Goal: Information Seeking & Learning: Find specific fact

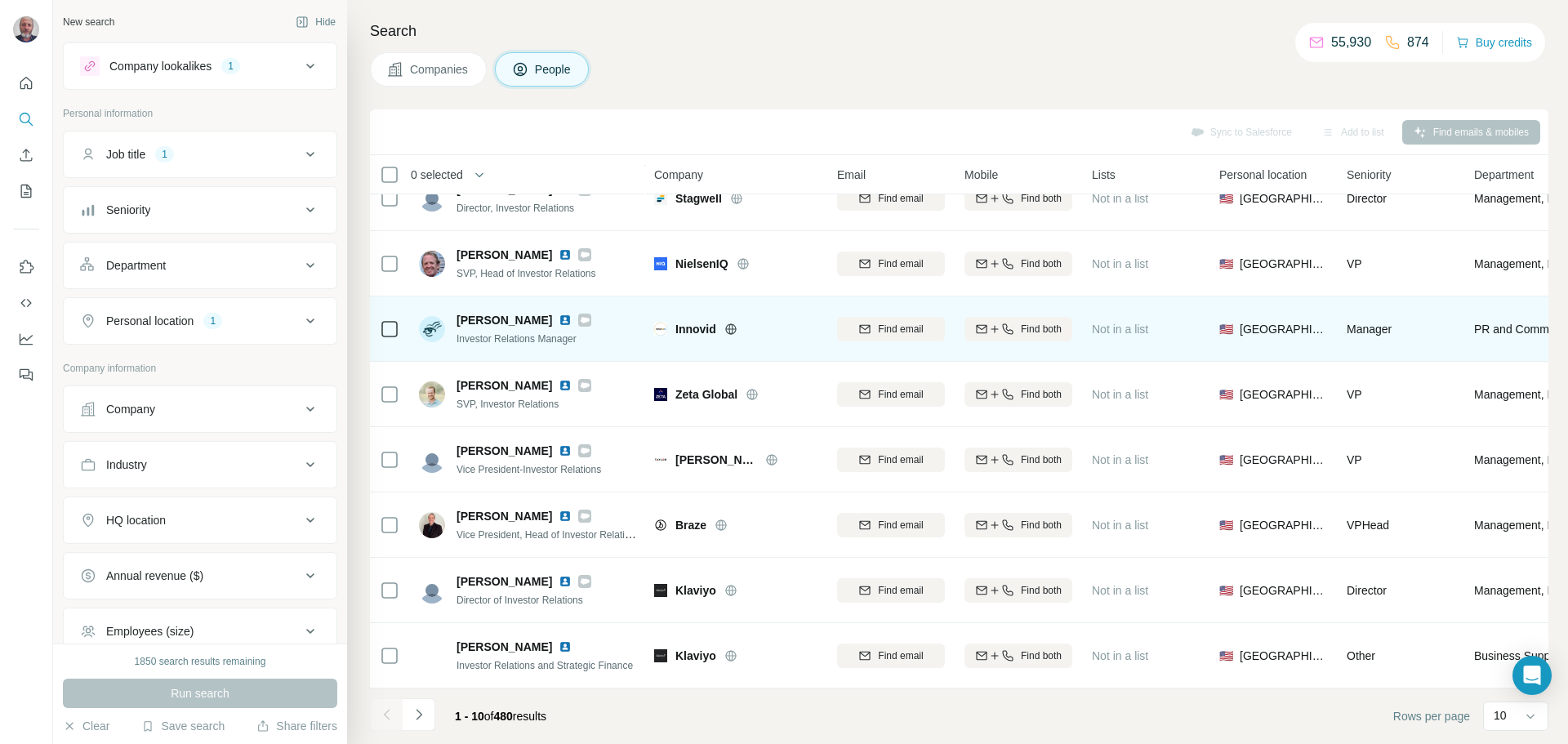
scroll to position [167, 0]
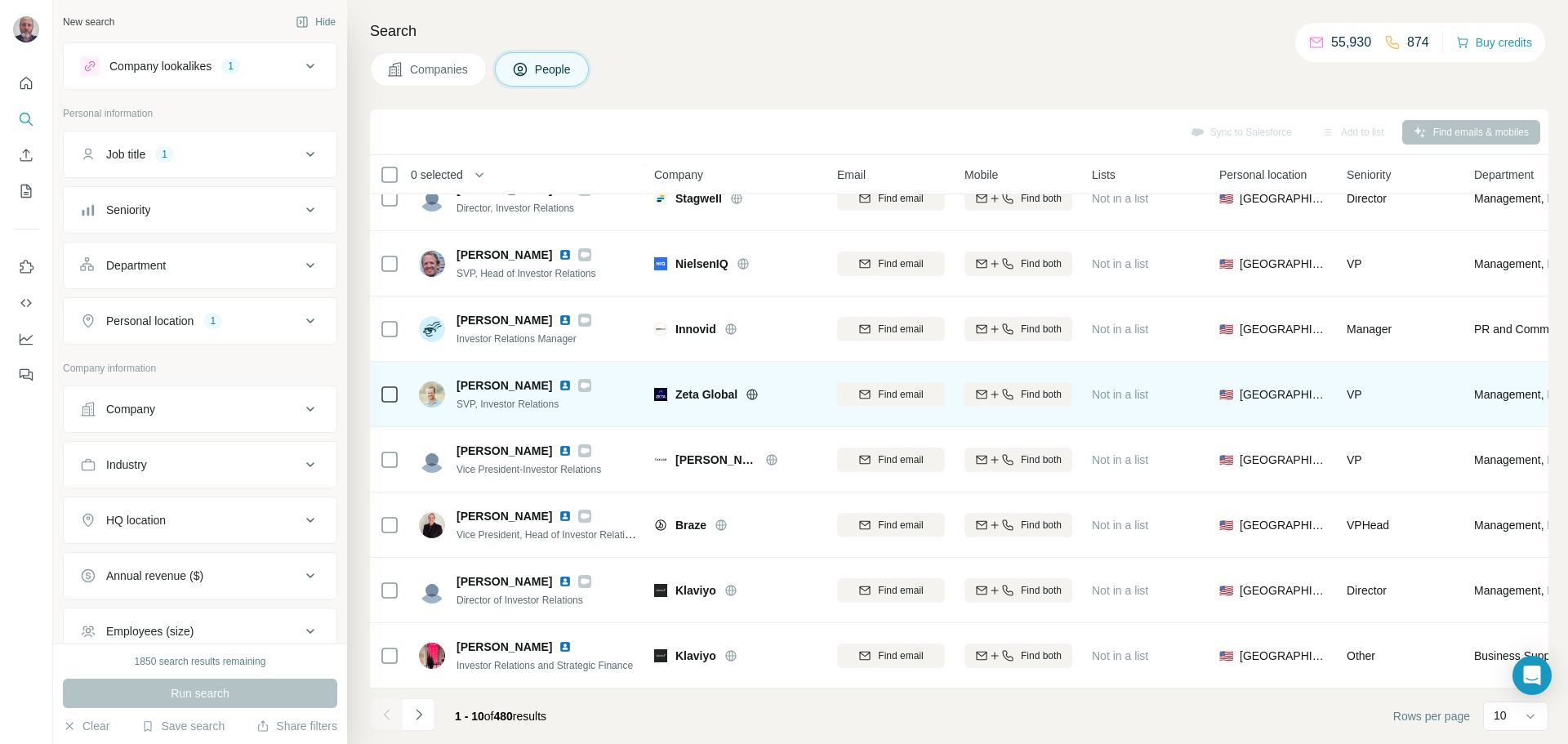
click at [558, 380] on img at bounding box center [565, 385] width 13 height 13
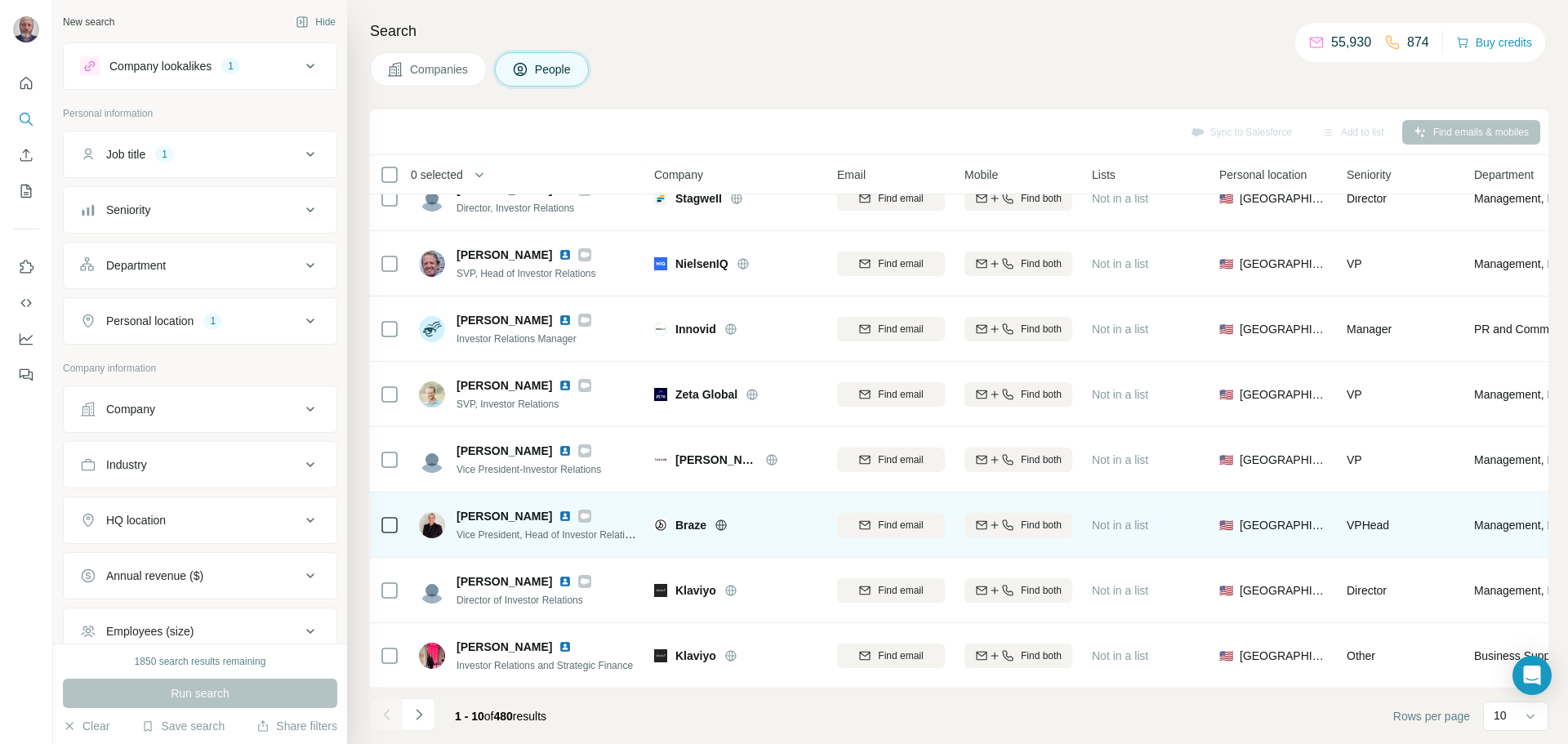
click at [565, 510] on img at bounding box center [565, 516] width 13 height 13
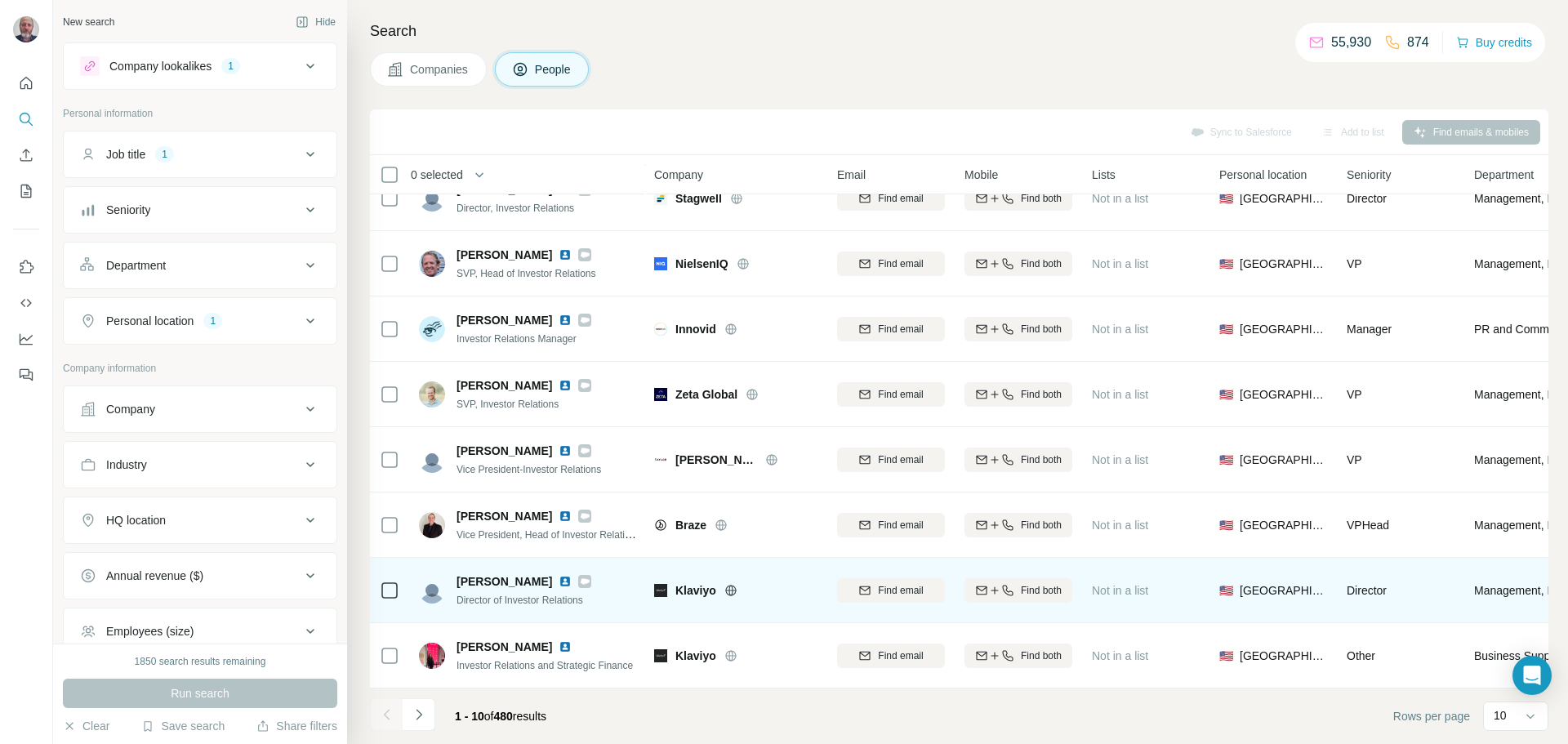
click at [558, 576] on img at bounding box center [565, 581] width 13 height 13
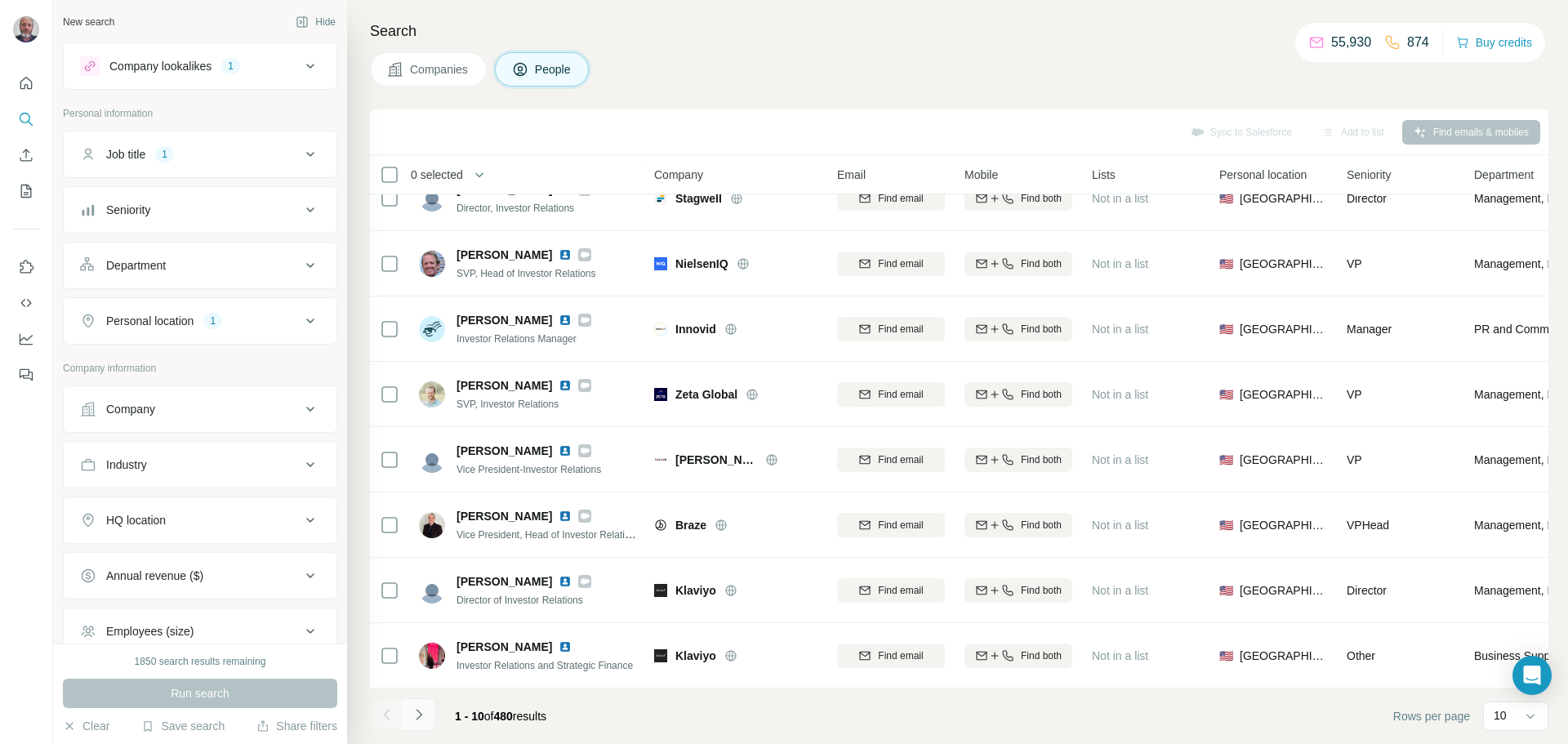
click at [420, 716] on icon "Navigate to next page" at bounding box center [418, 714] width 5 height 11
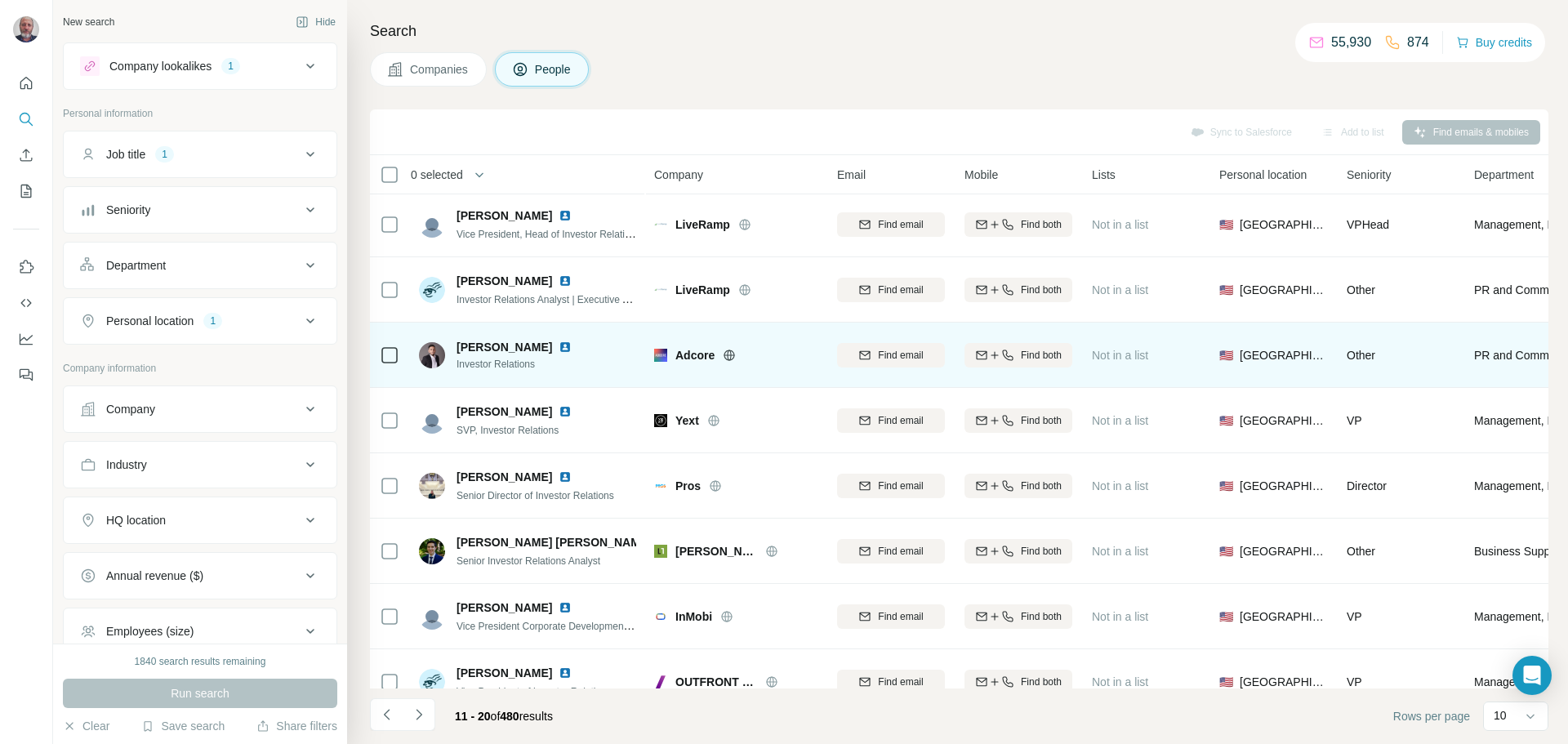
scroll to position [0, 0]
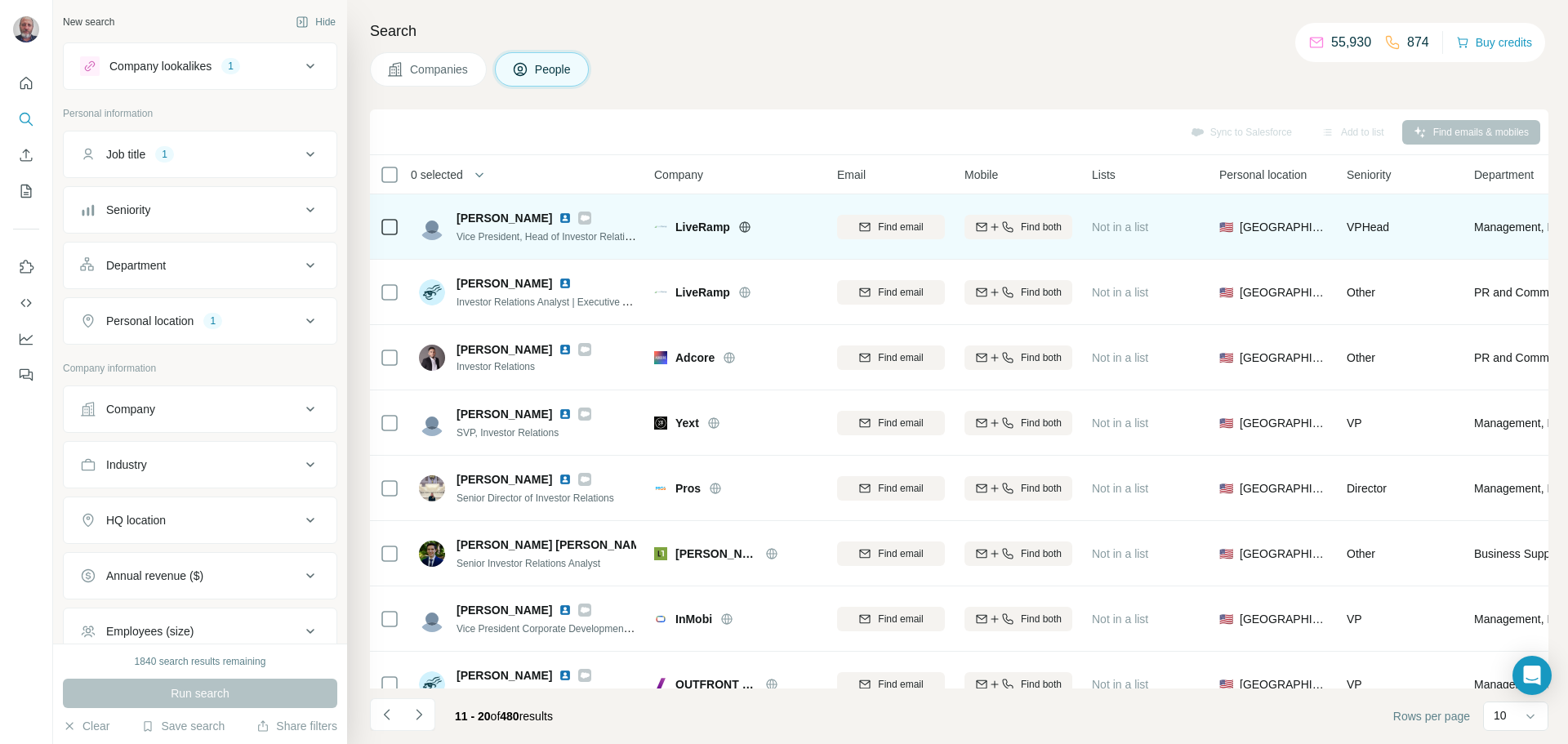
click at [558, 214] on img at bounding box center [565, 218] width 13 height 13
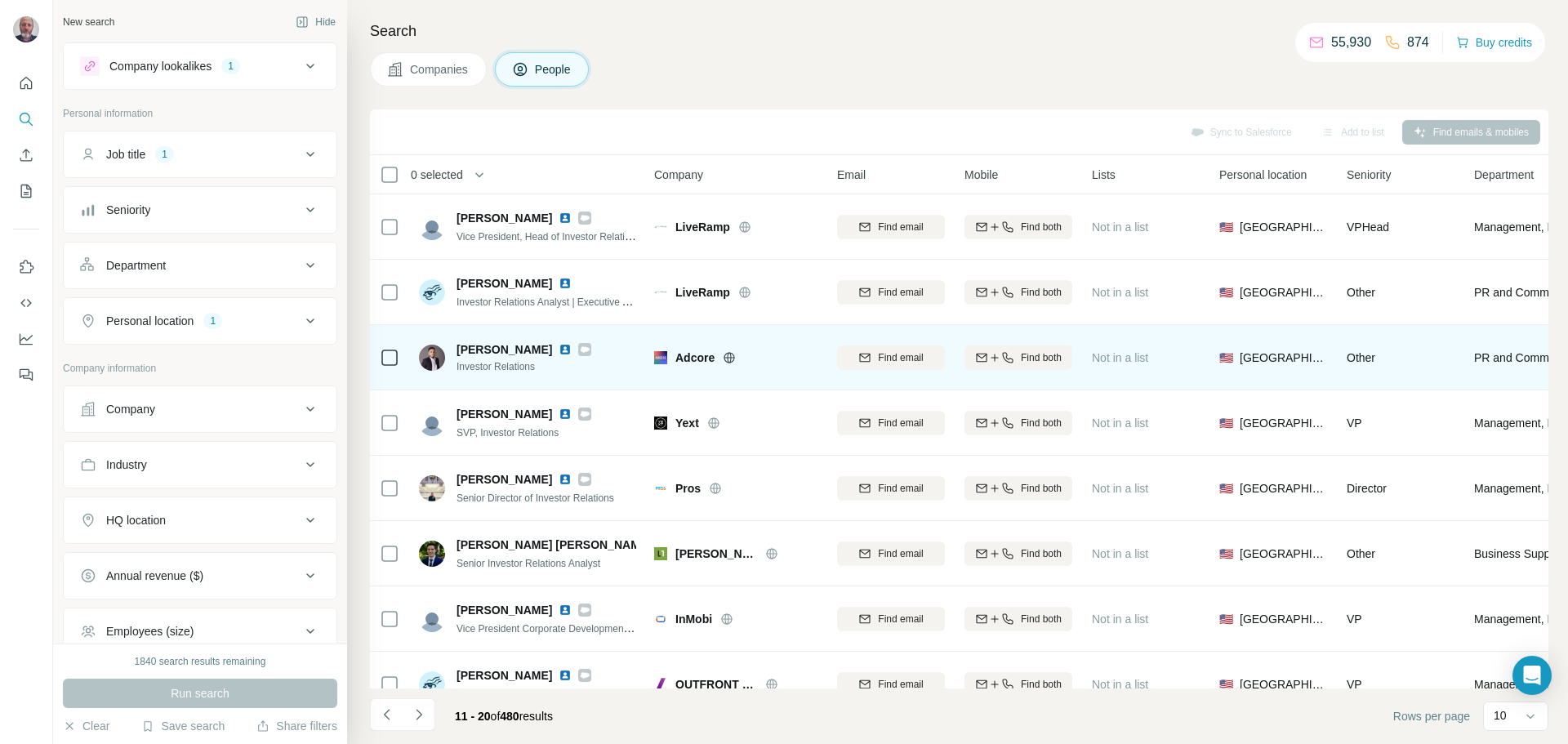
click at [558, 347] on img at bounding box center [565, 350] width 13 height 13
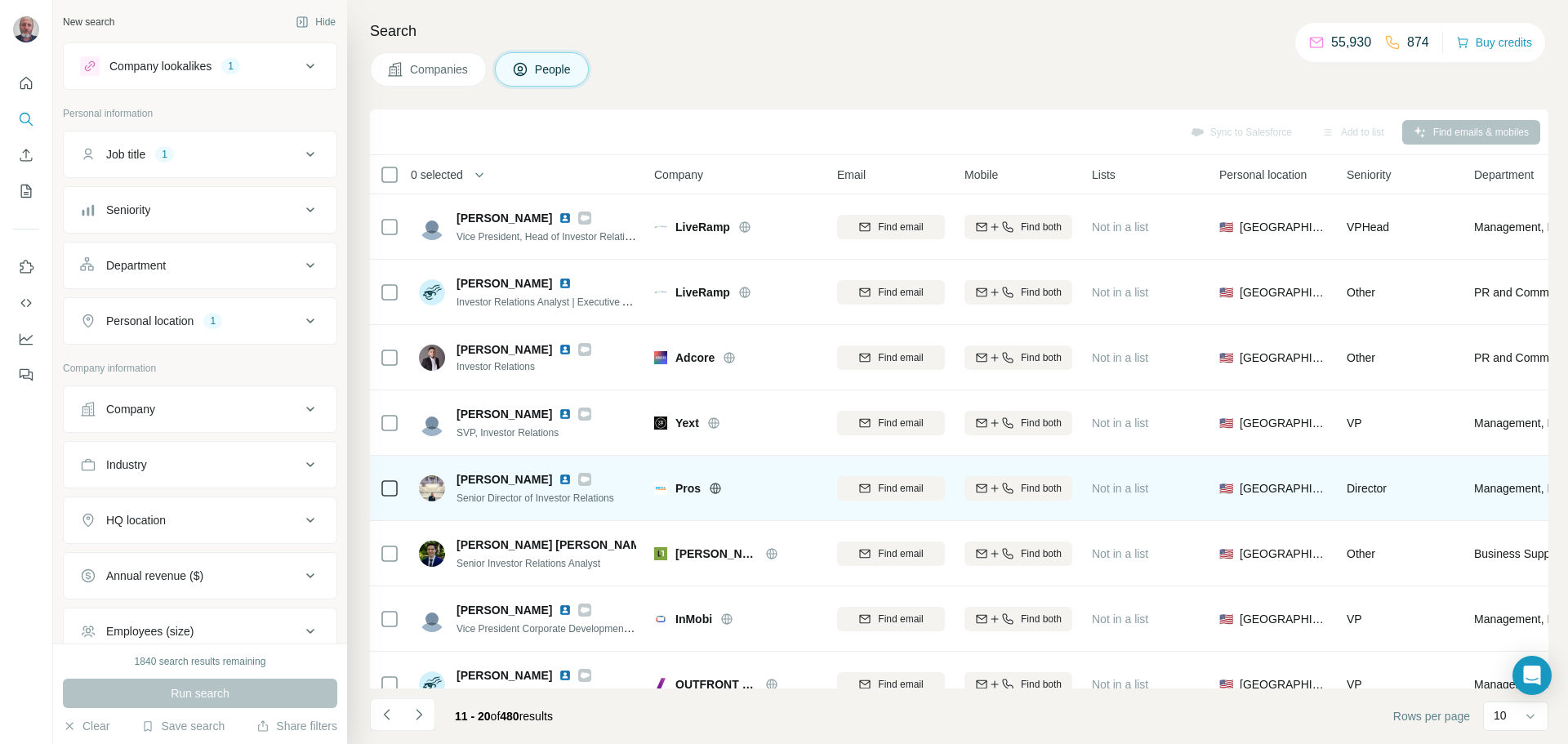
click at [569, 480] on img at bounding box center [565, 480] width 13 height 13
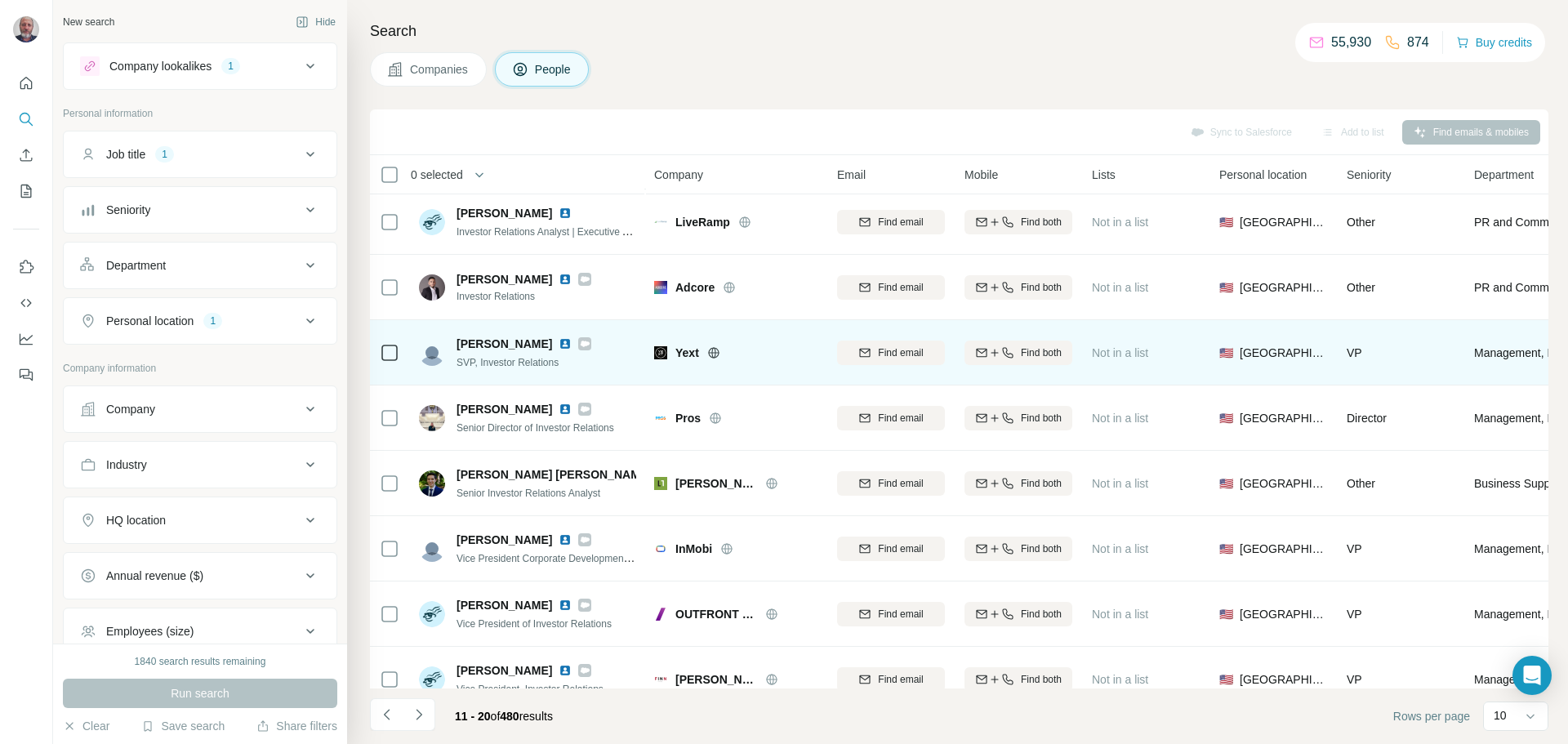
scroll to position [81, 0]
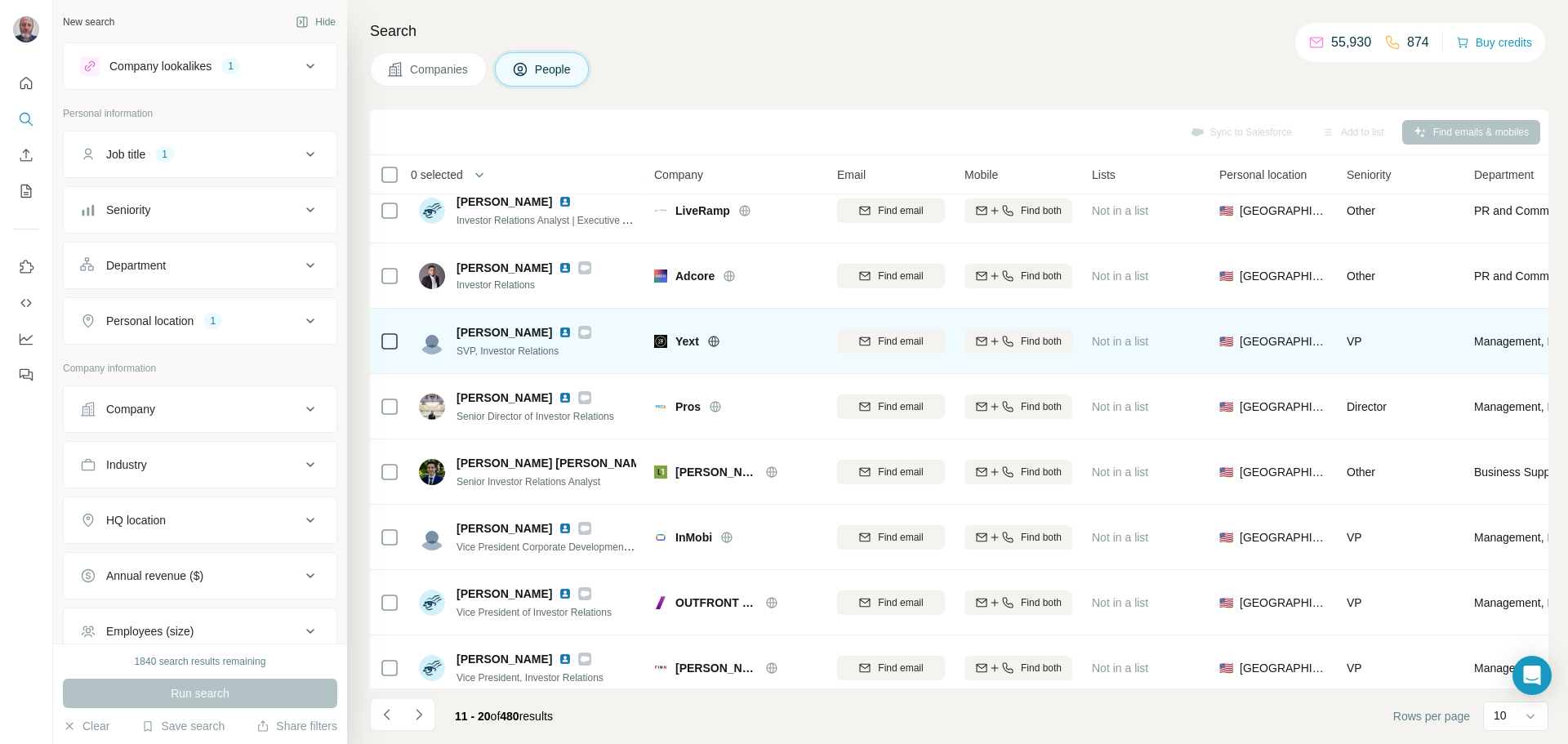
click at [558, 333] on img at bounding box center [565, 332] width 13 height 13
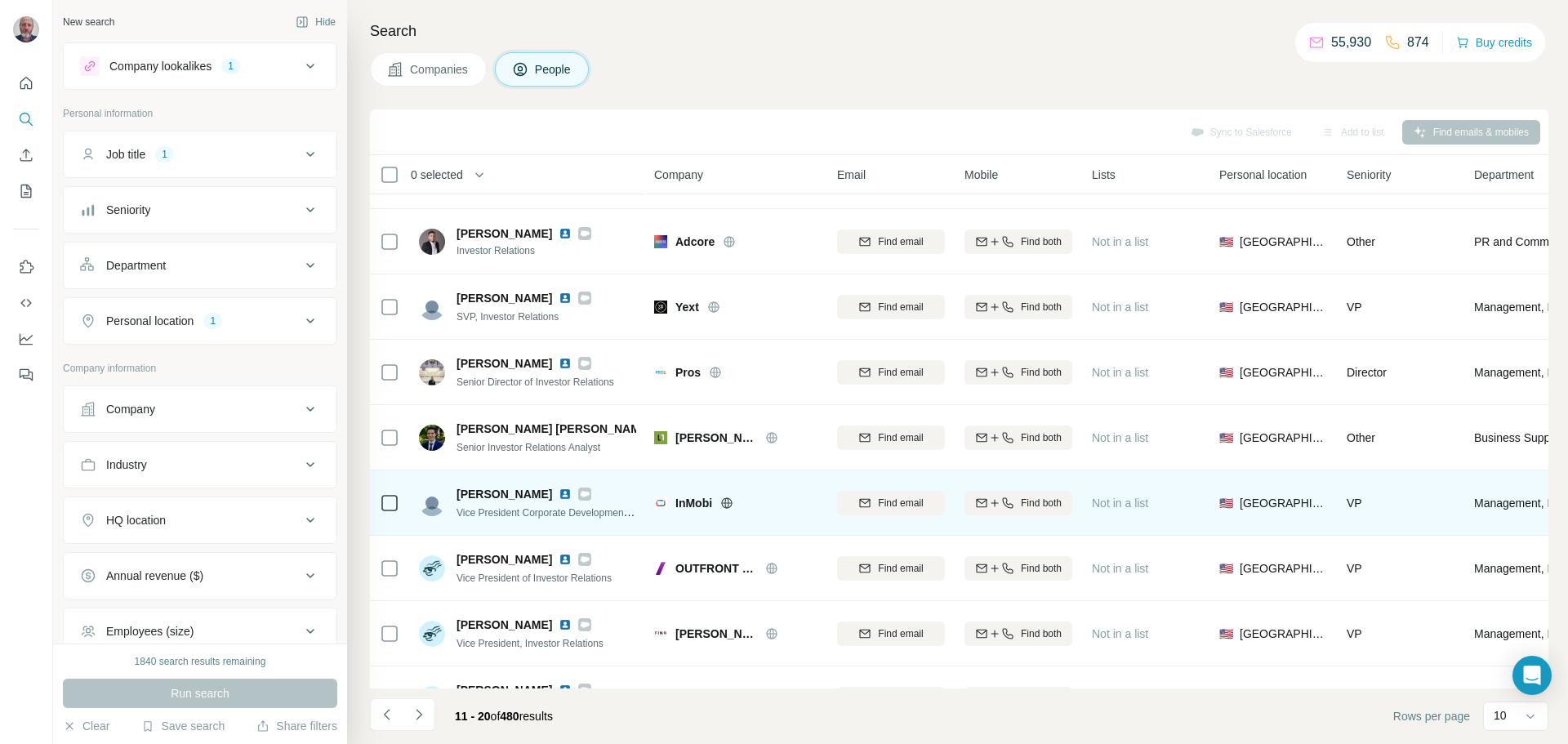
scroll to position [167, 0]
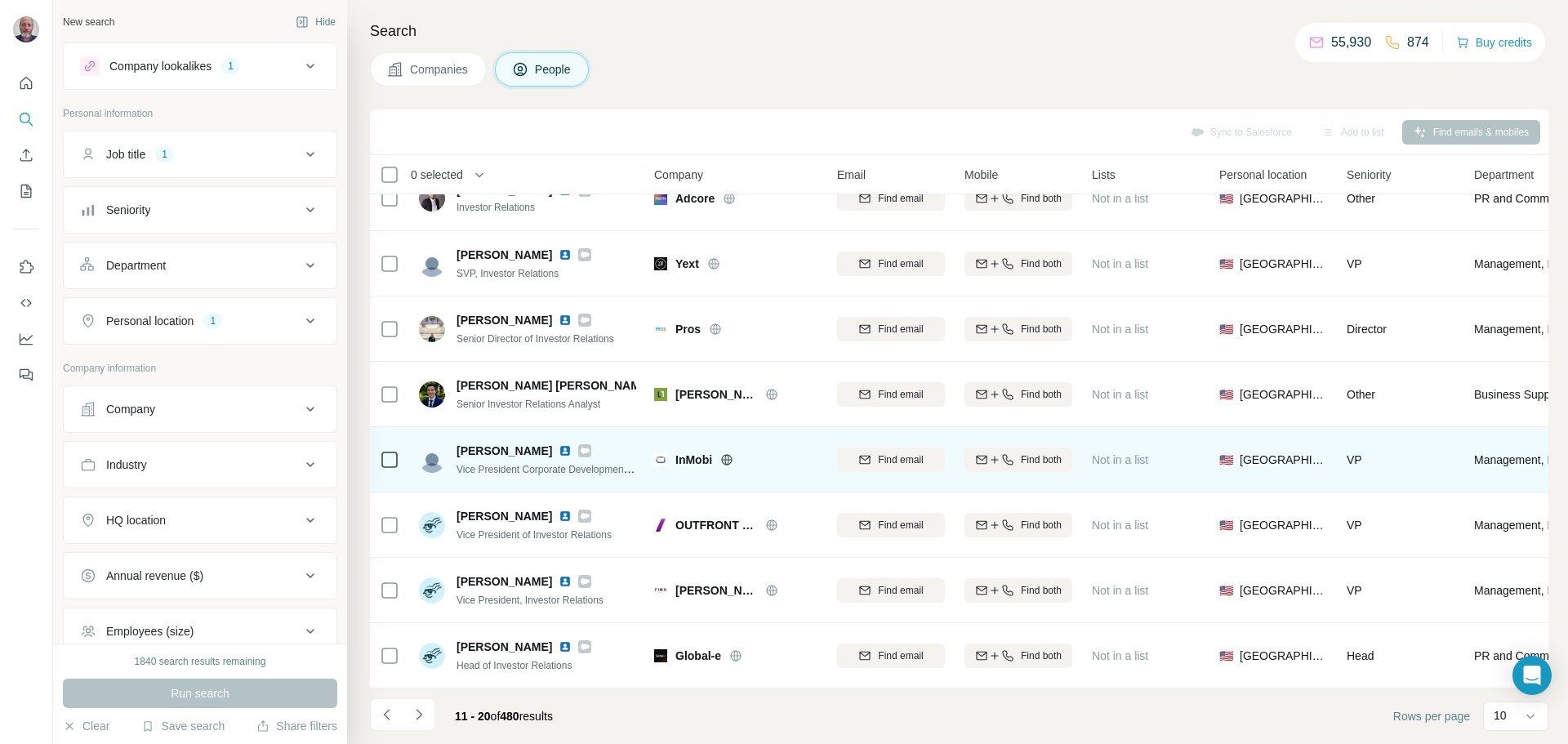
click at [558, 444] on img at bounding box center [565, 450] width 13 height 13
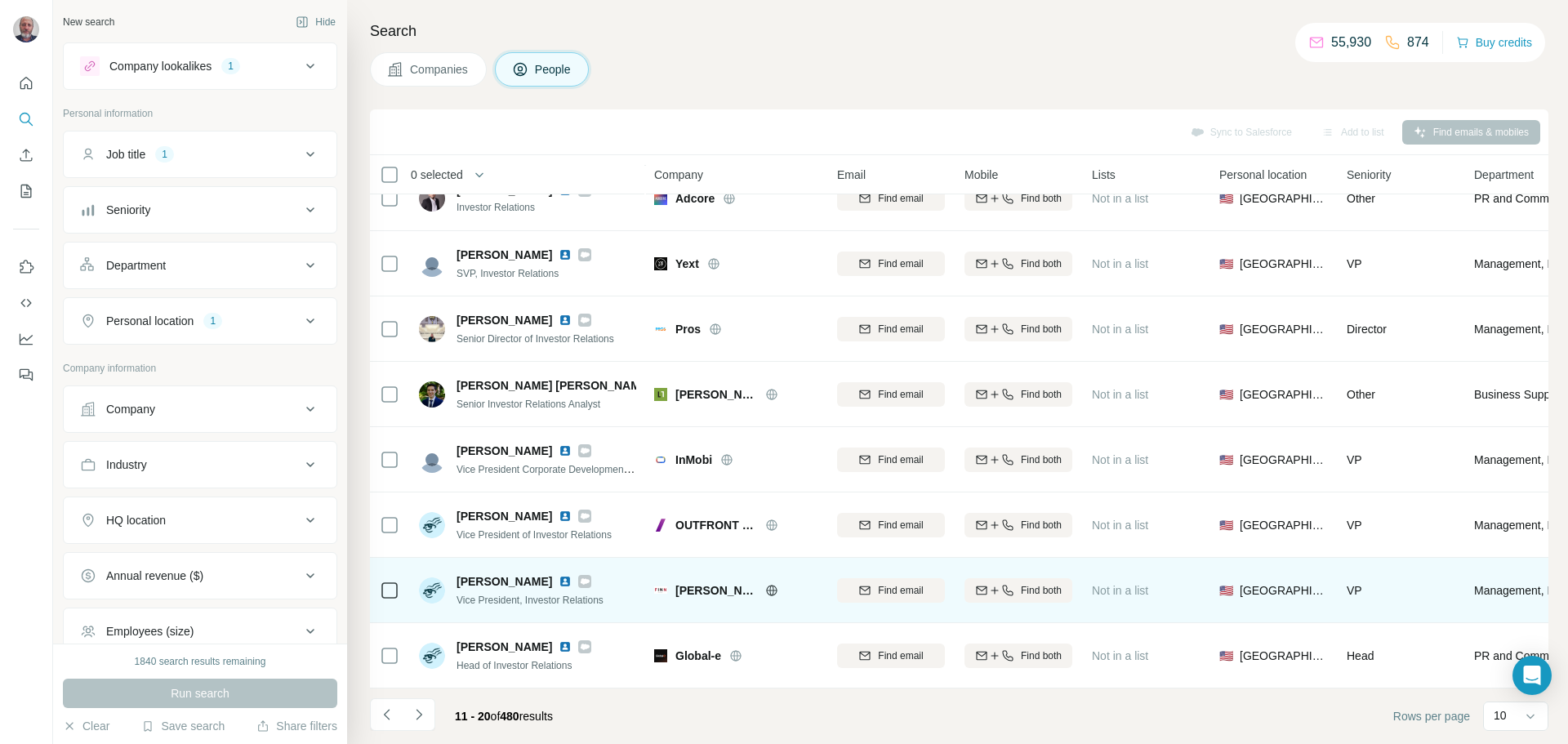
click at [558, 575] on img at bounding box center [565, 581] width 13 height 13
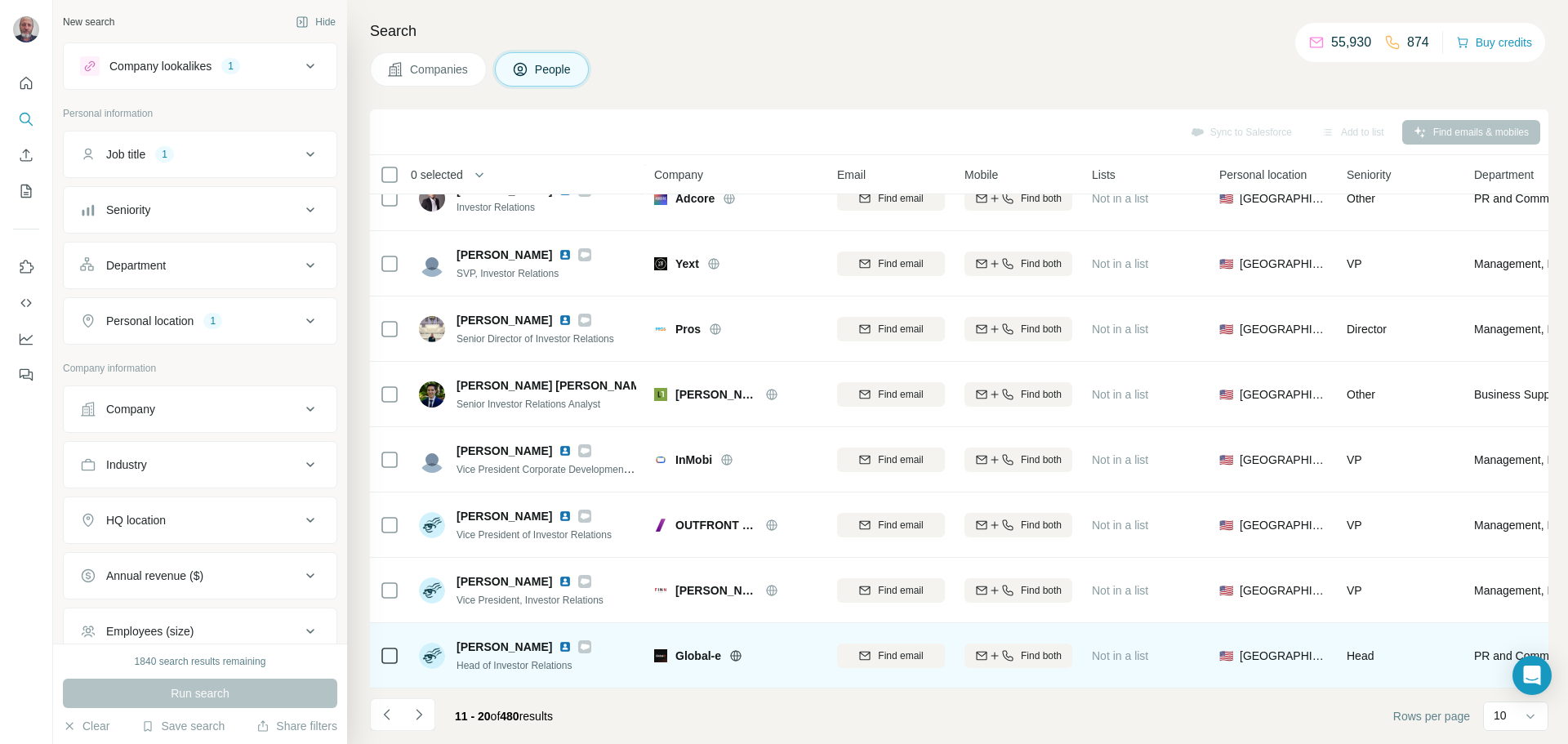
click at [558, 641] on img at bounding box center [565, 647] width 13 height 13
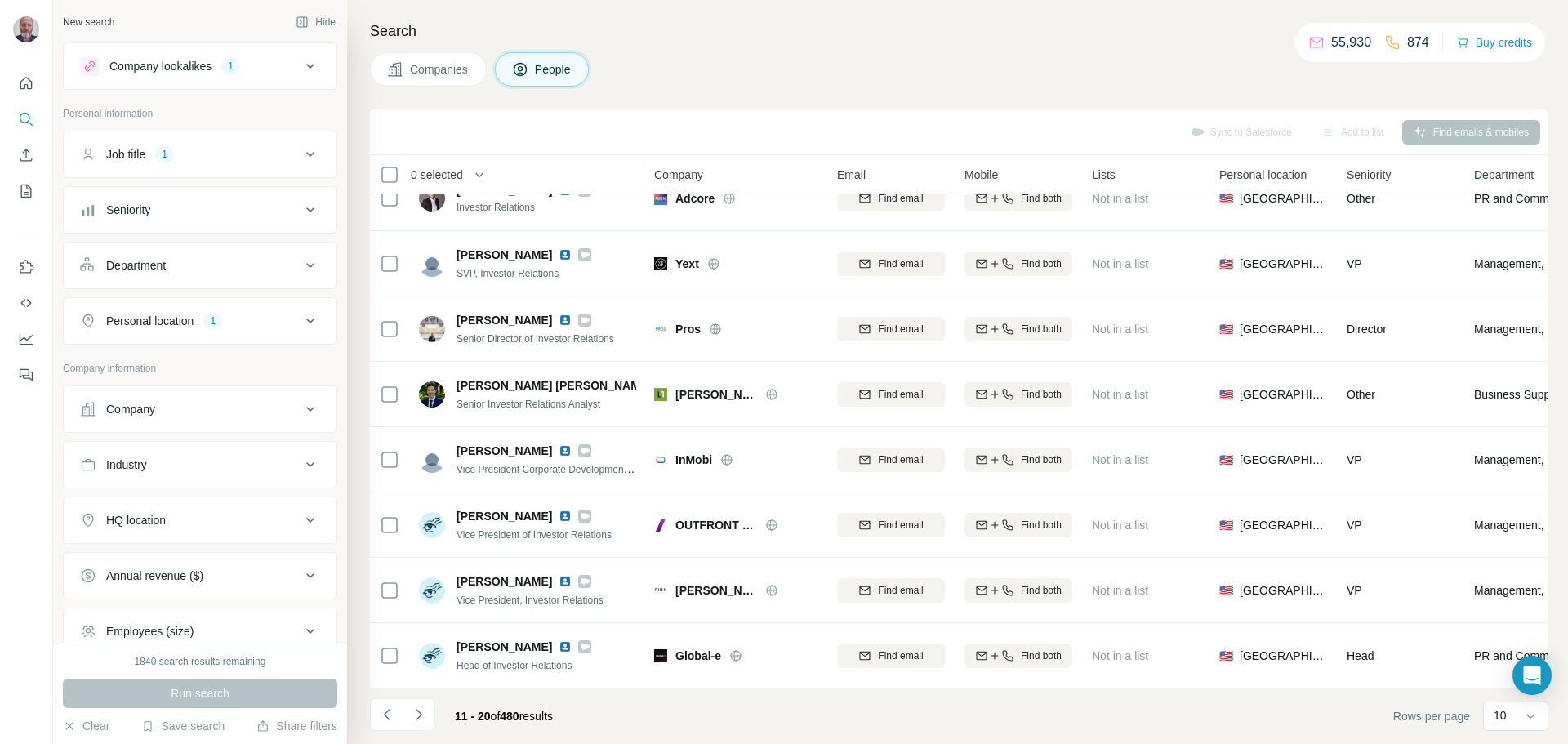
click at [412, 717] on icon "Navigate to next page" at bounding box center [419, 715] width 16 height 16
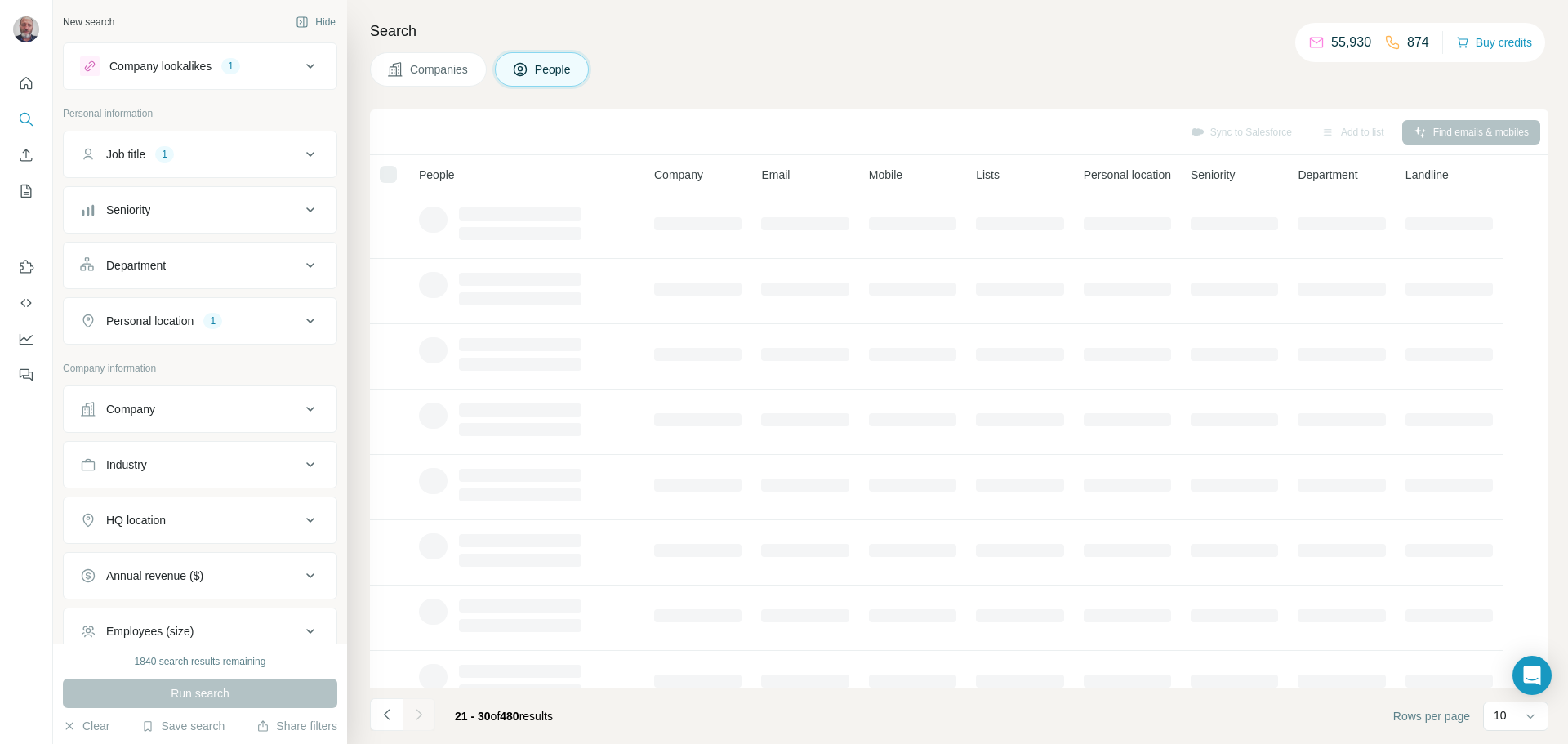
scroll to position [0, 0]
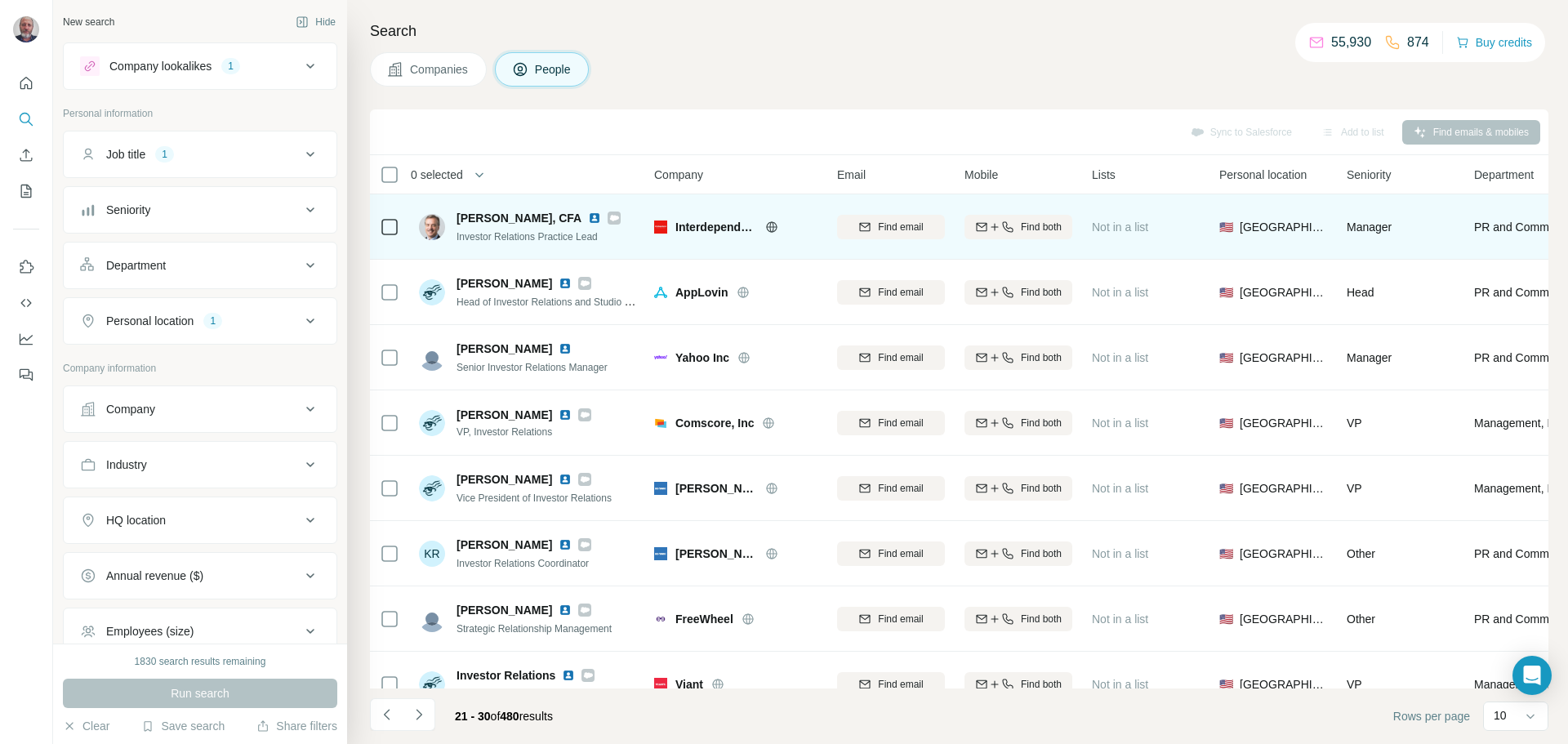
click at [588, 215] on img at bounding box center [594, 218] width 13 height 13
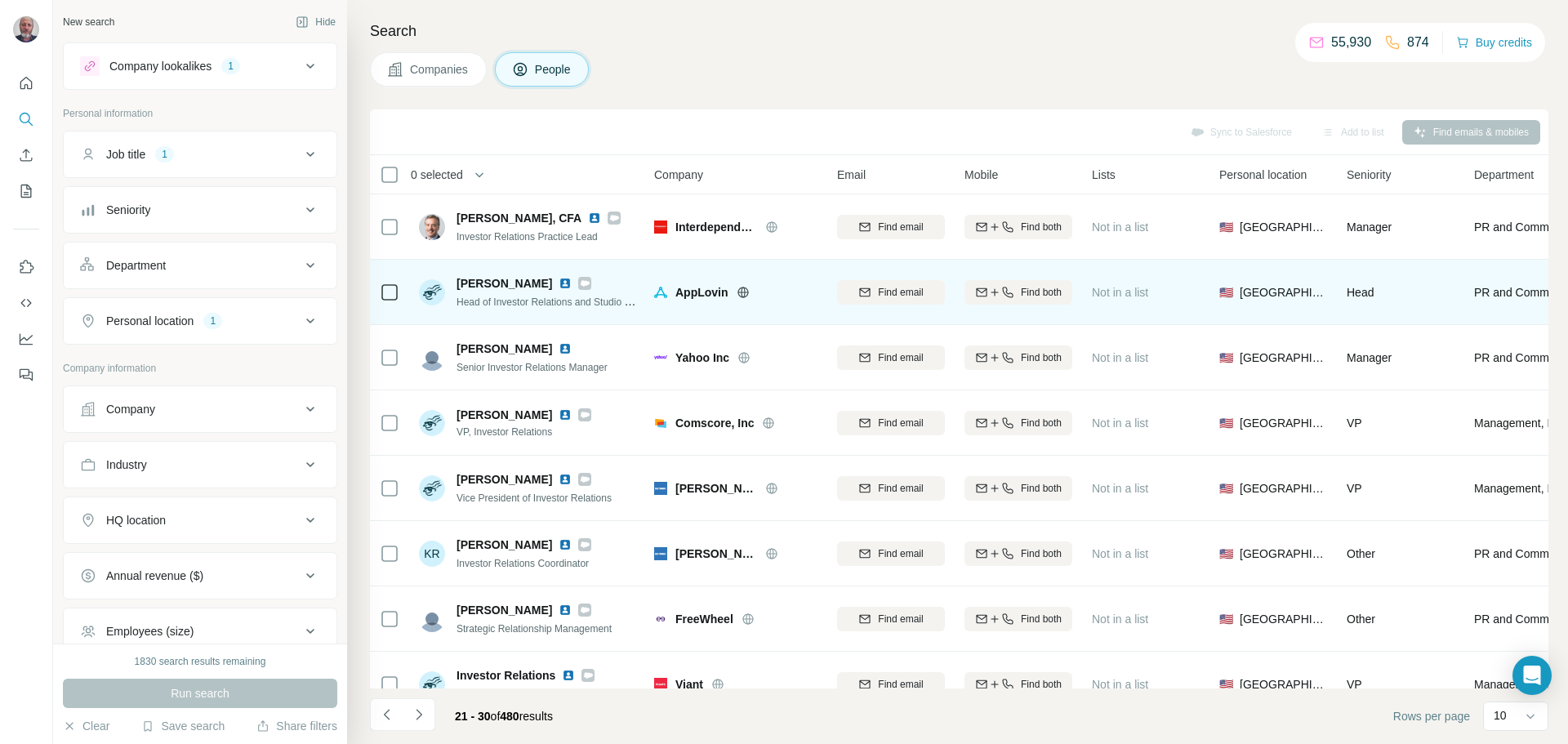
click at [558, 281] on img at bounding box center [565, 283] width 13 height 13
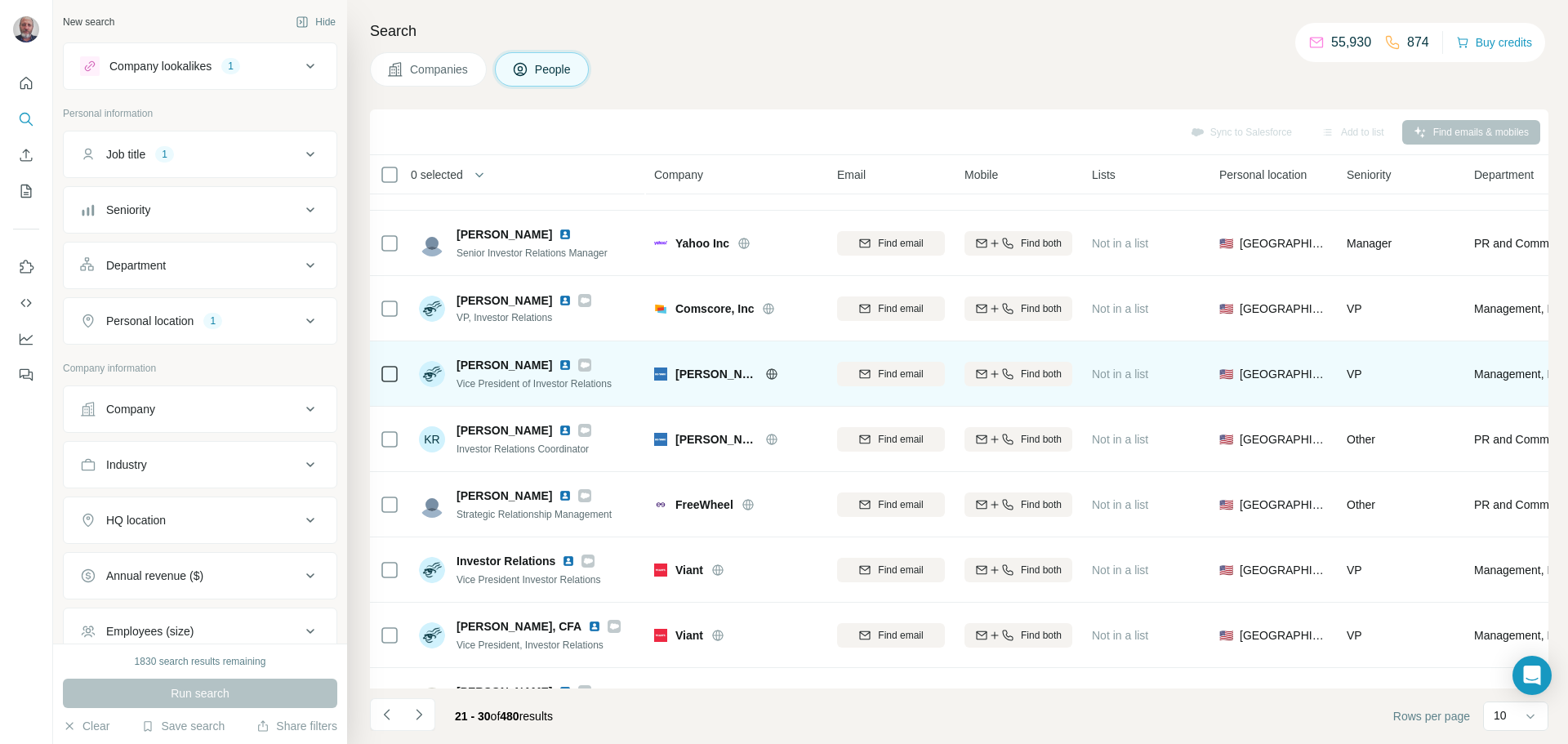
scroll to position [136, 0]
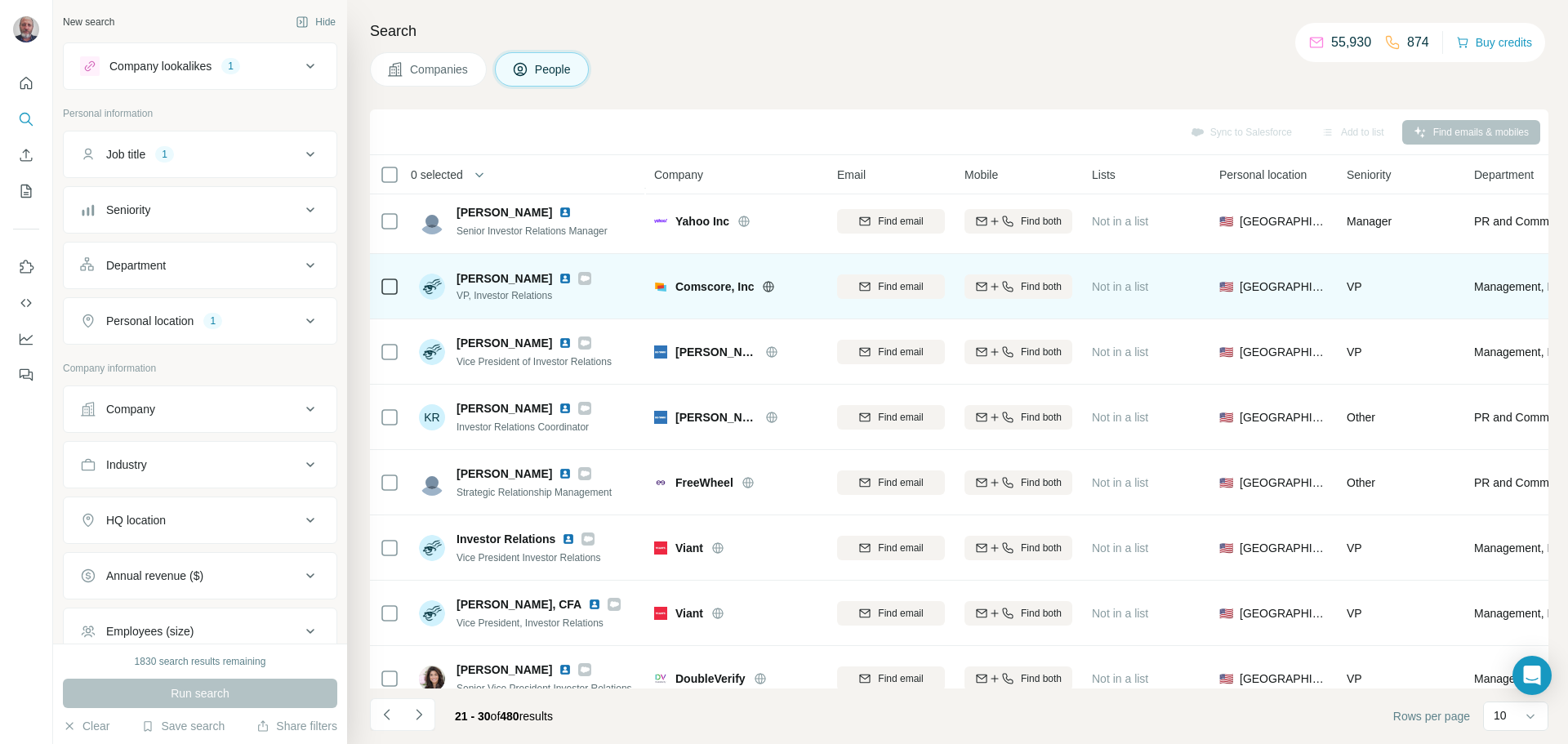
click at [558, 278] on img at bounding box center [565, 278] width 13 height 13
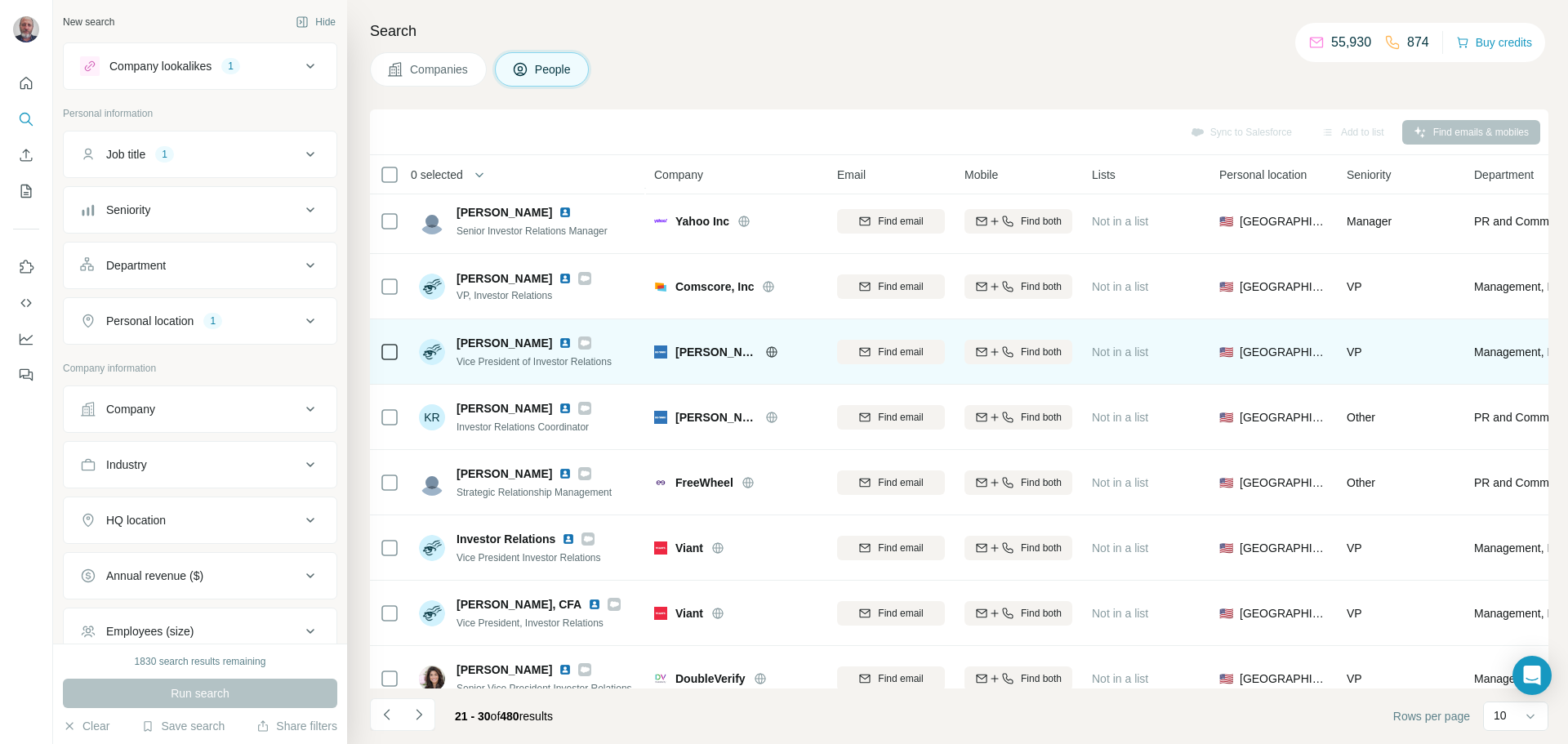
click at [559, 343] on img at bounding box center [565, 343] width 13 height 13
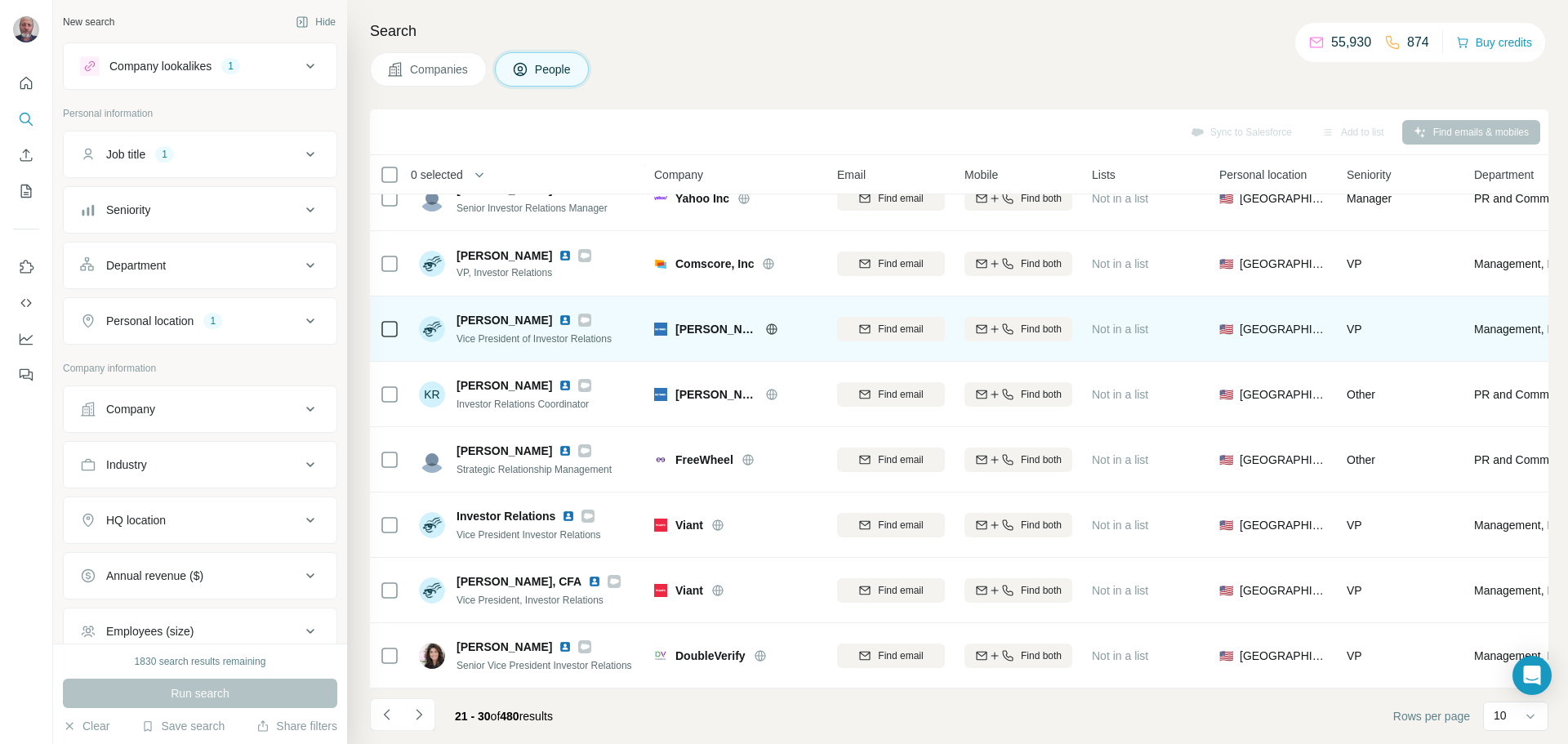
scroll to position [167, 0]
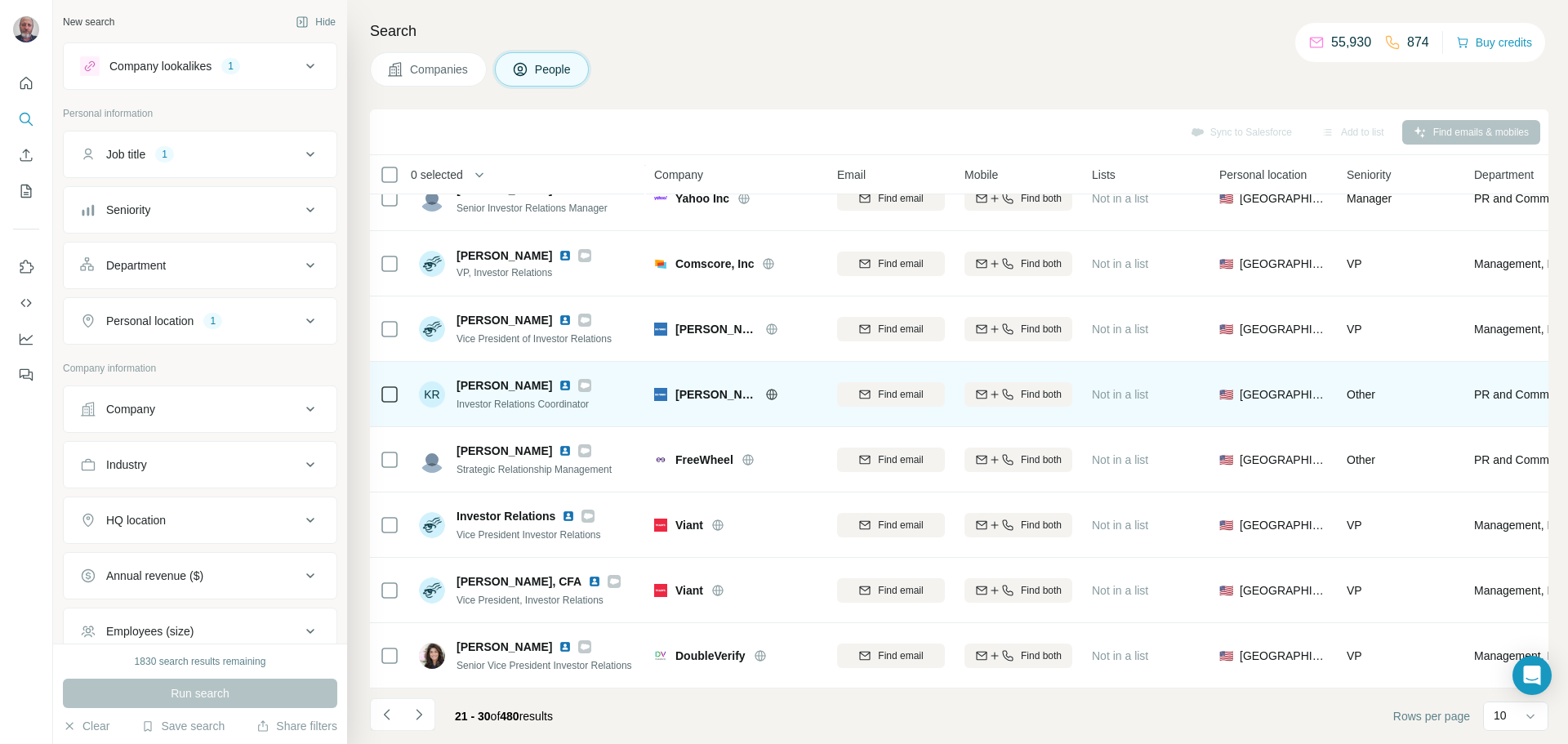
click at [558, 380] on img at bounding box center [565, 385] width 13 height 13
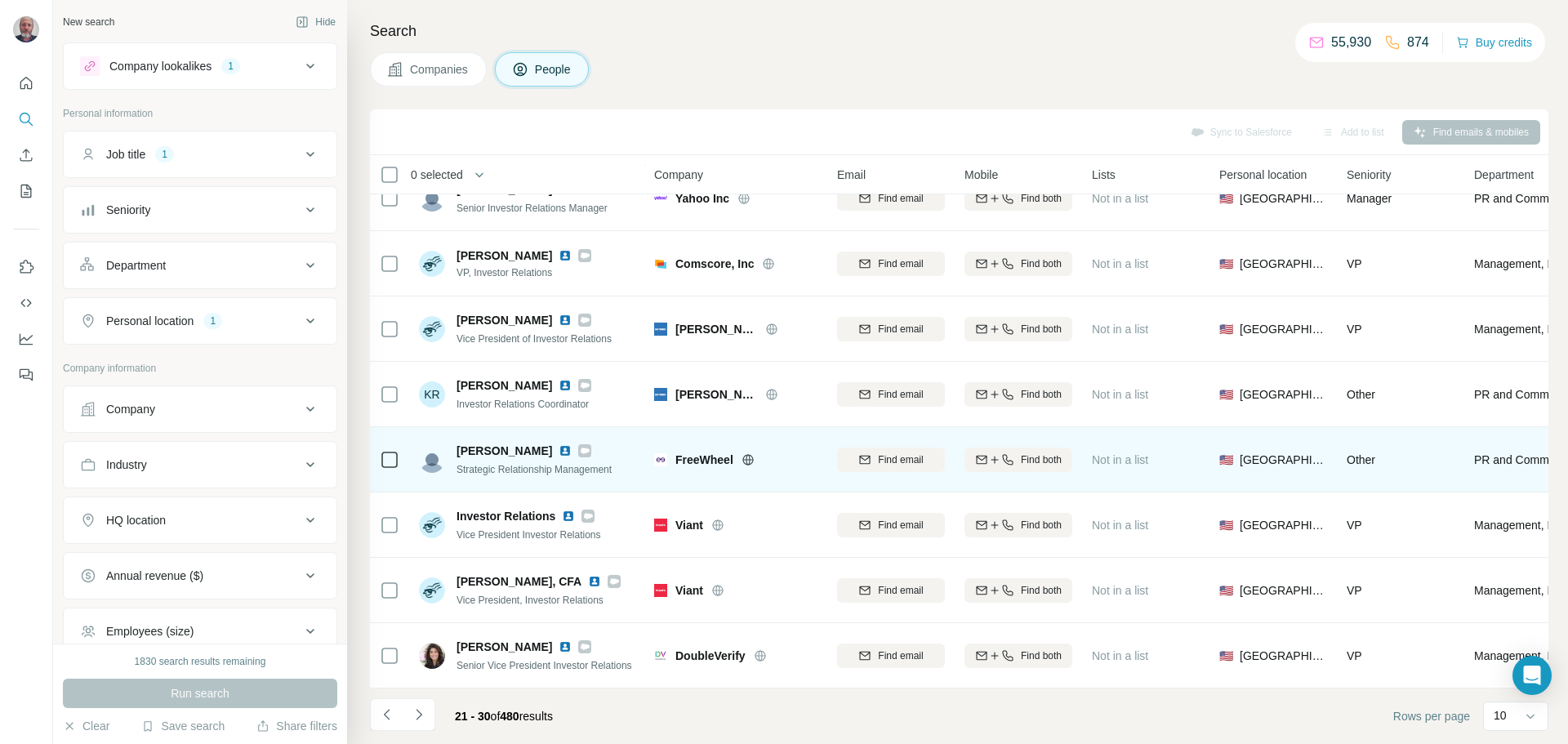
click at [558, 444] on img at bounding box center [565, 450] width 13 height 13
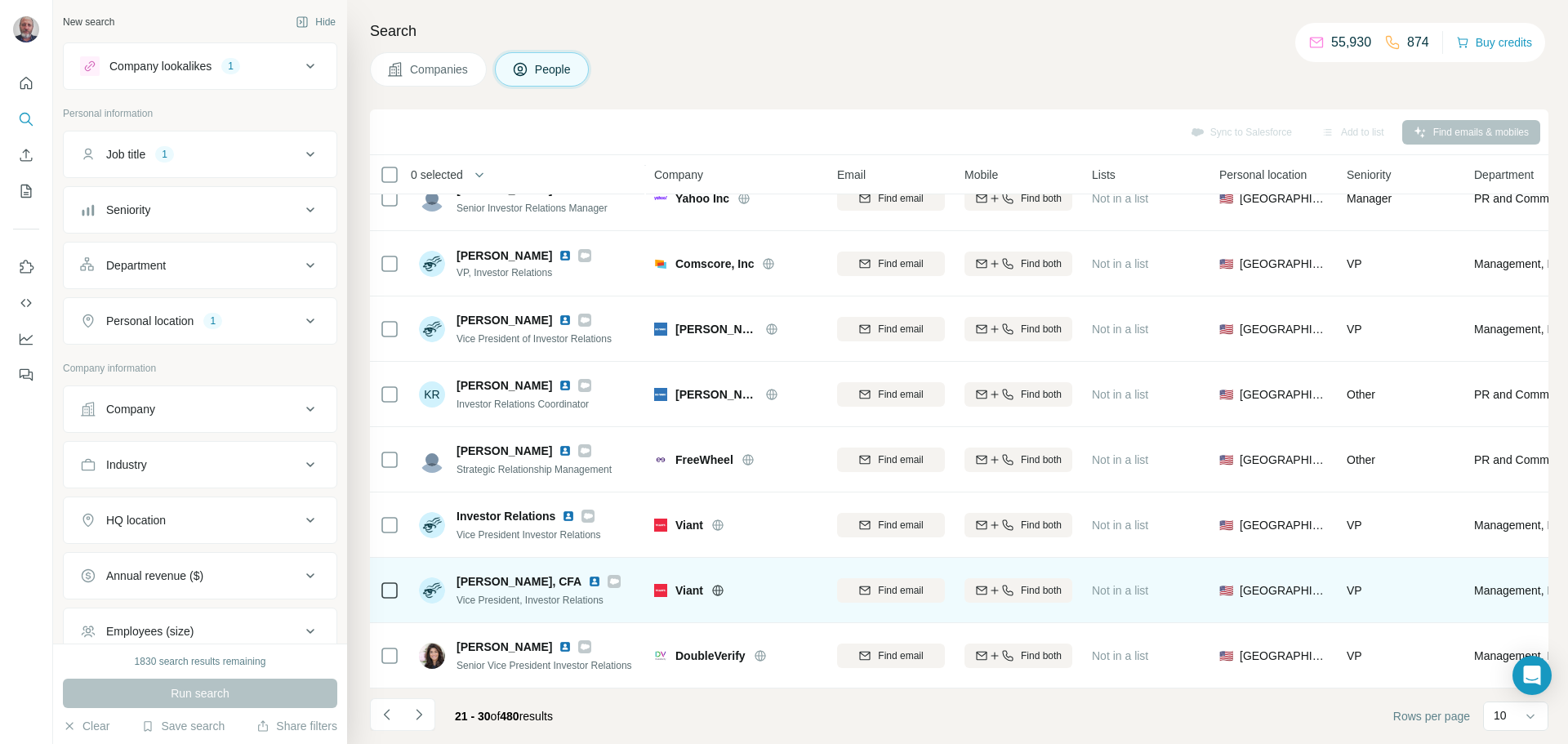
click at [589, 575] on img at bounding box center [594, 581] width 13 height 13
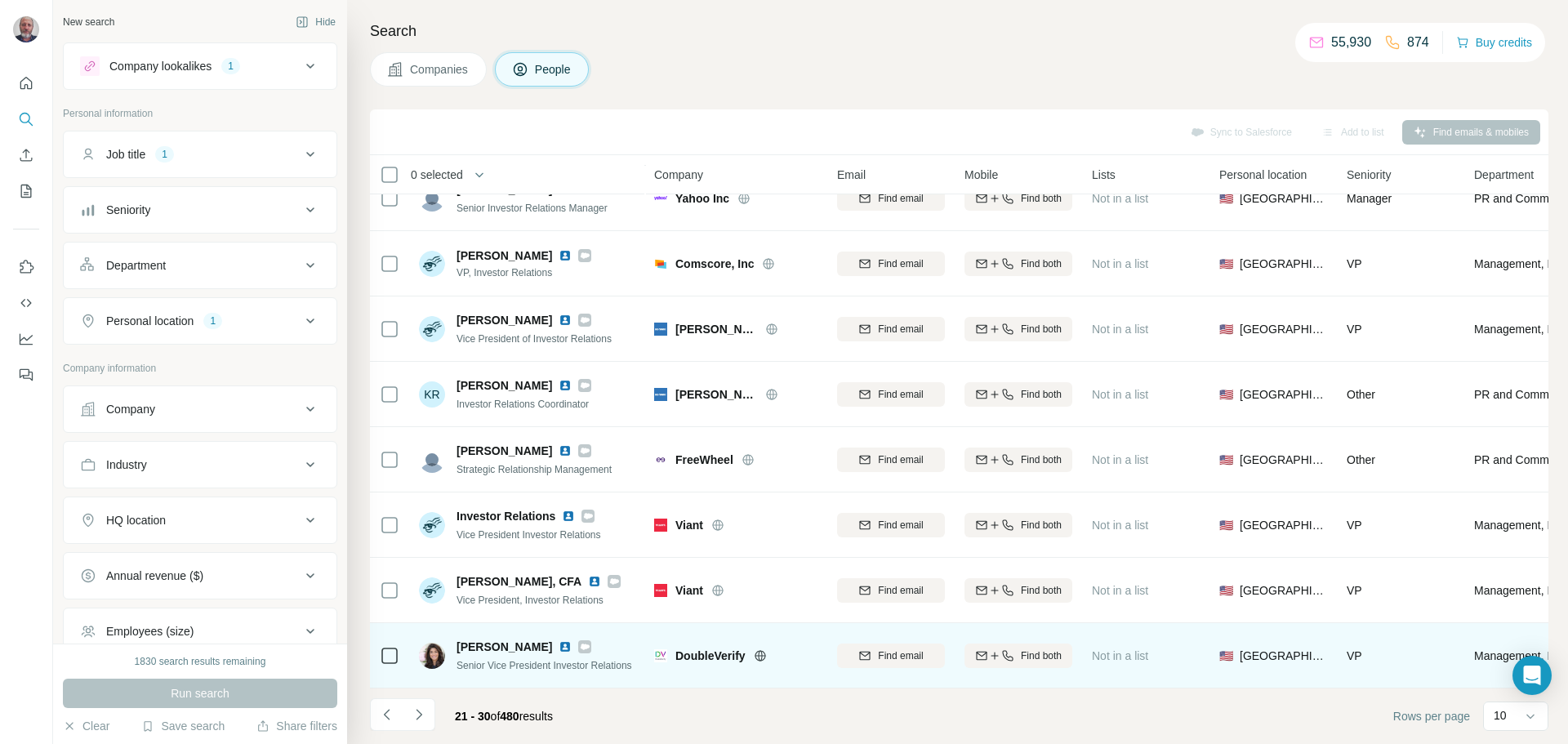
click at [558, 641] on img at bounding box center [565, 647] width 13 height 13
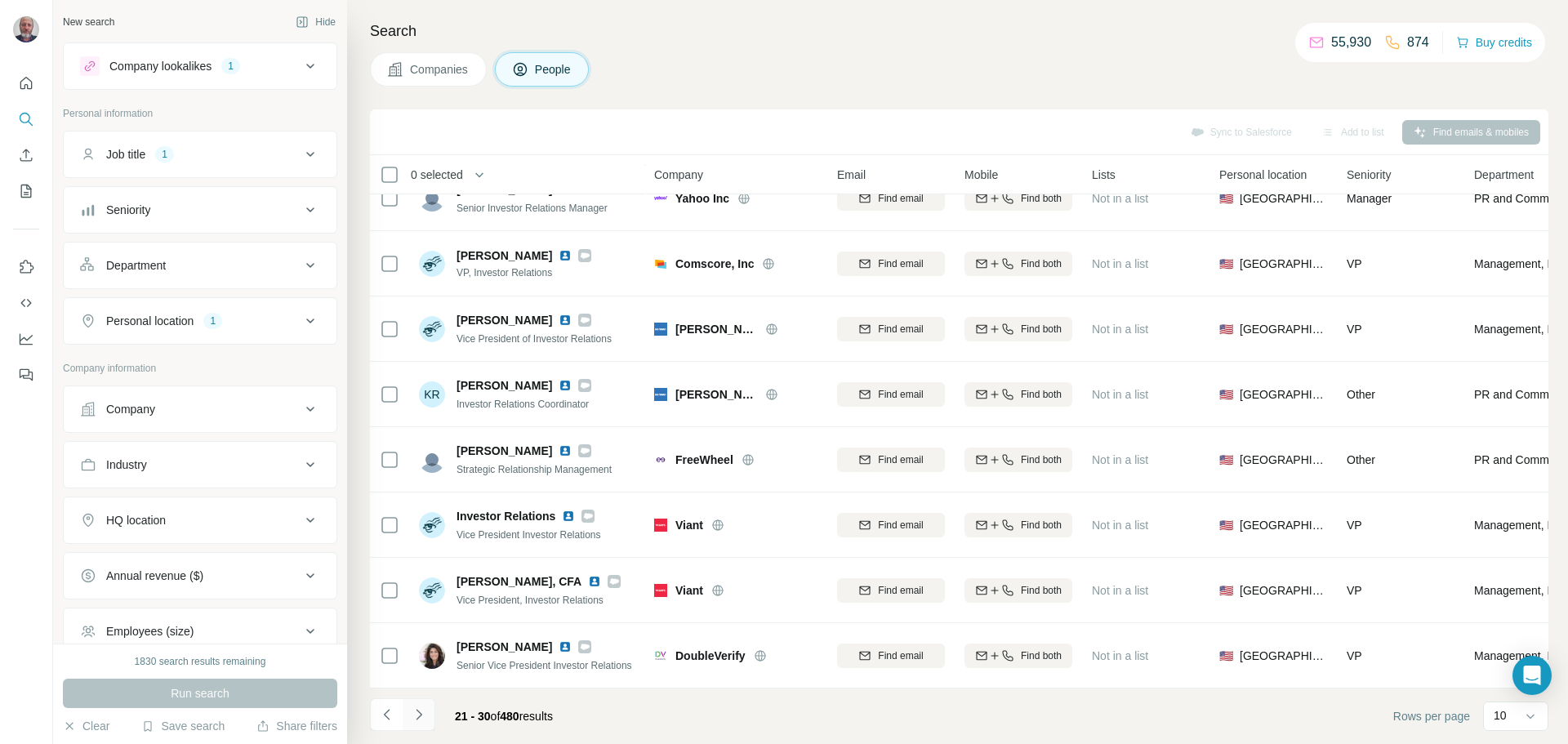
click at [412, 716] on icon "Navigate to next page" at bounding box center [419, 715] width 16 height 16
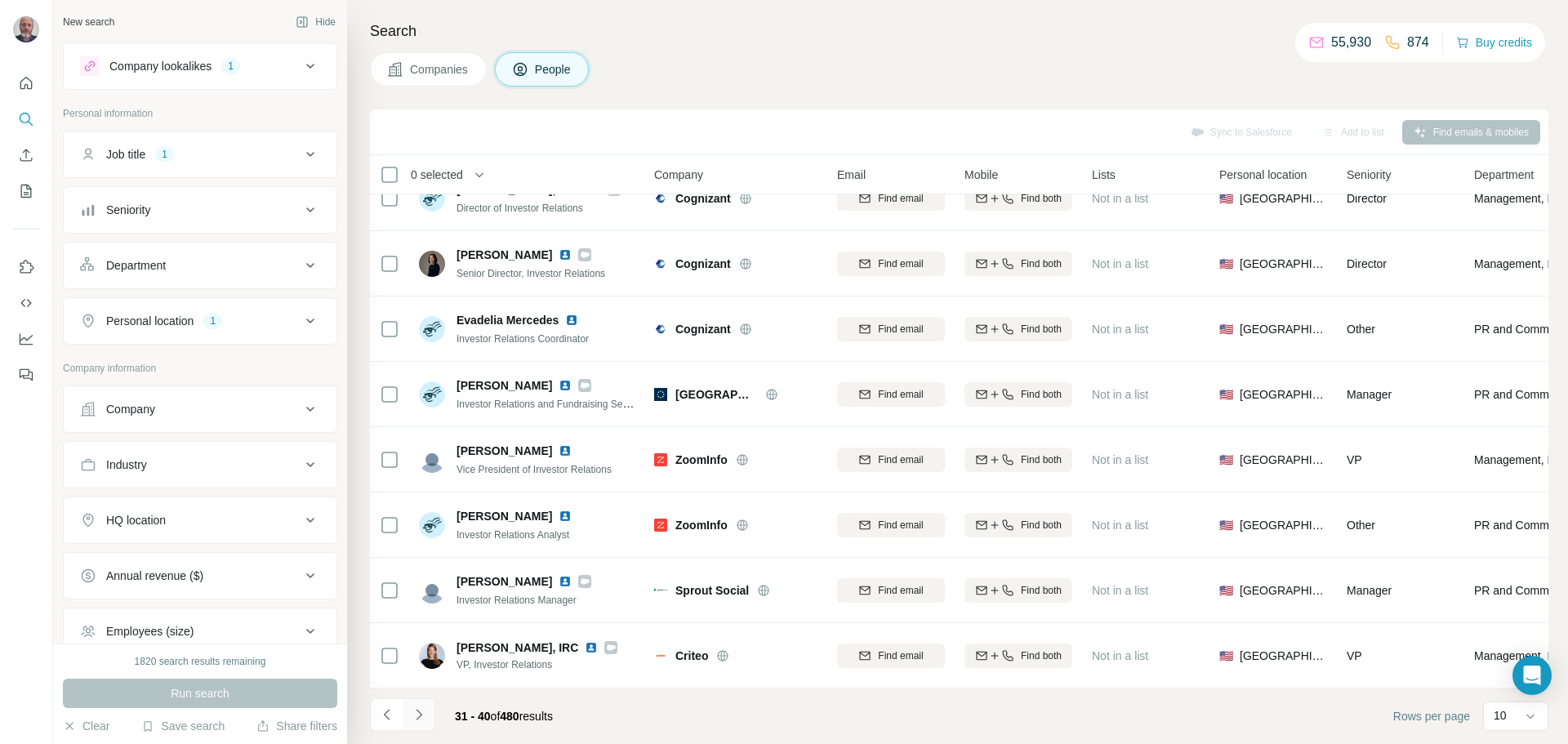
click at [419, 713] on icon "Navigate to next page" at bounding box center [418, 714] width 5 height 11
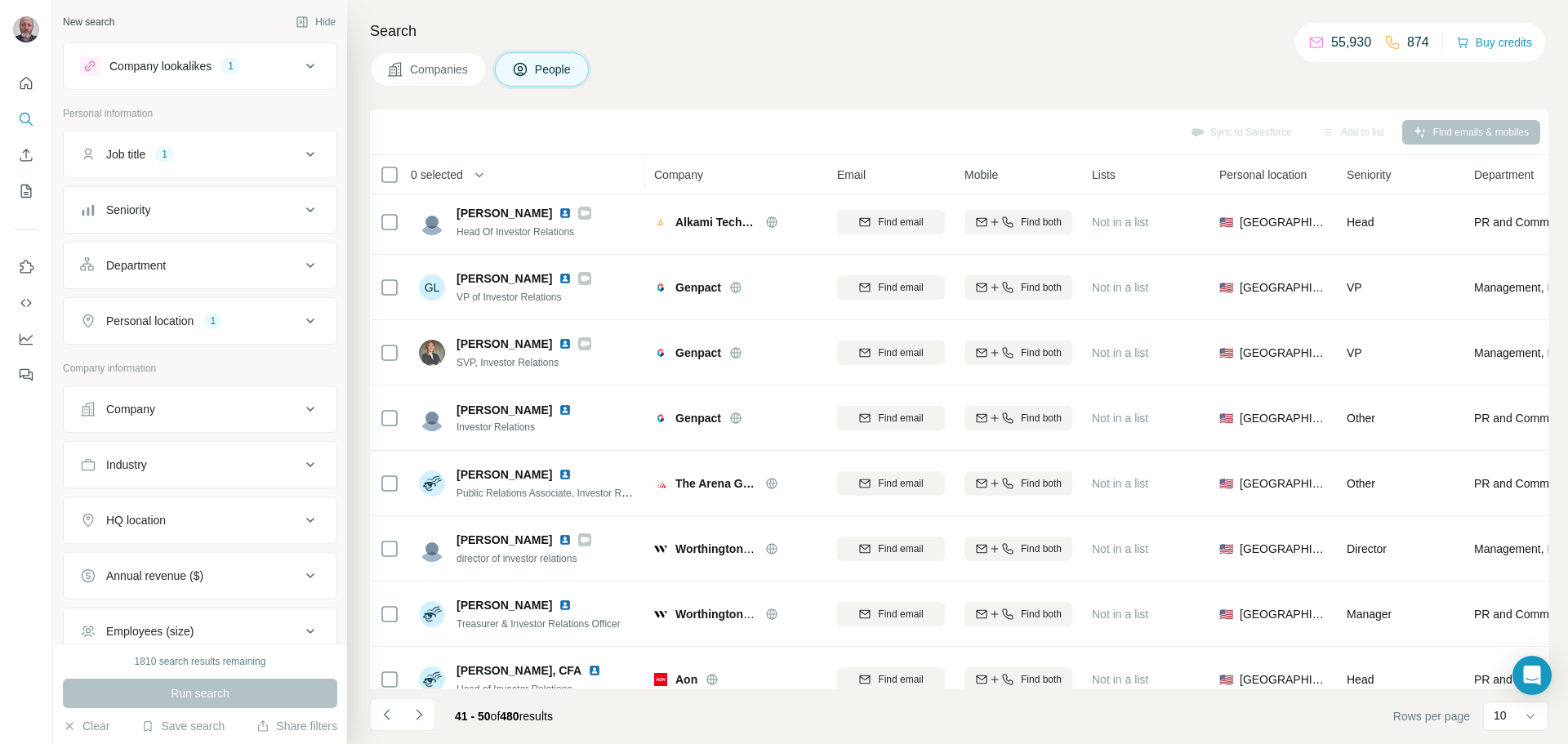
scroll to position [136, 0]
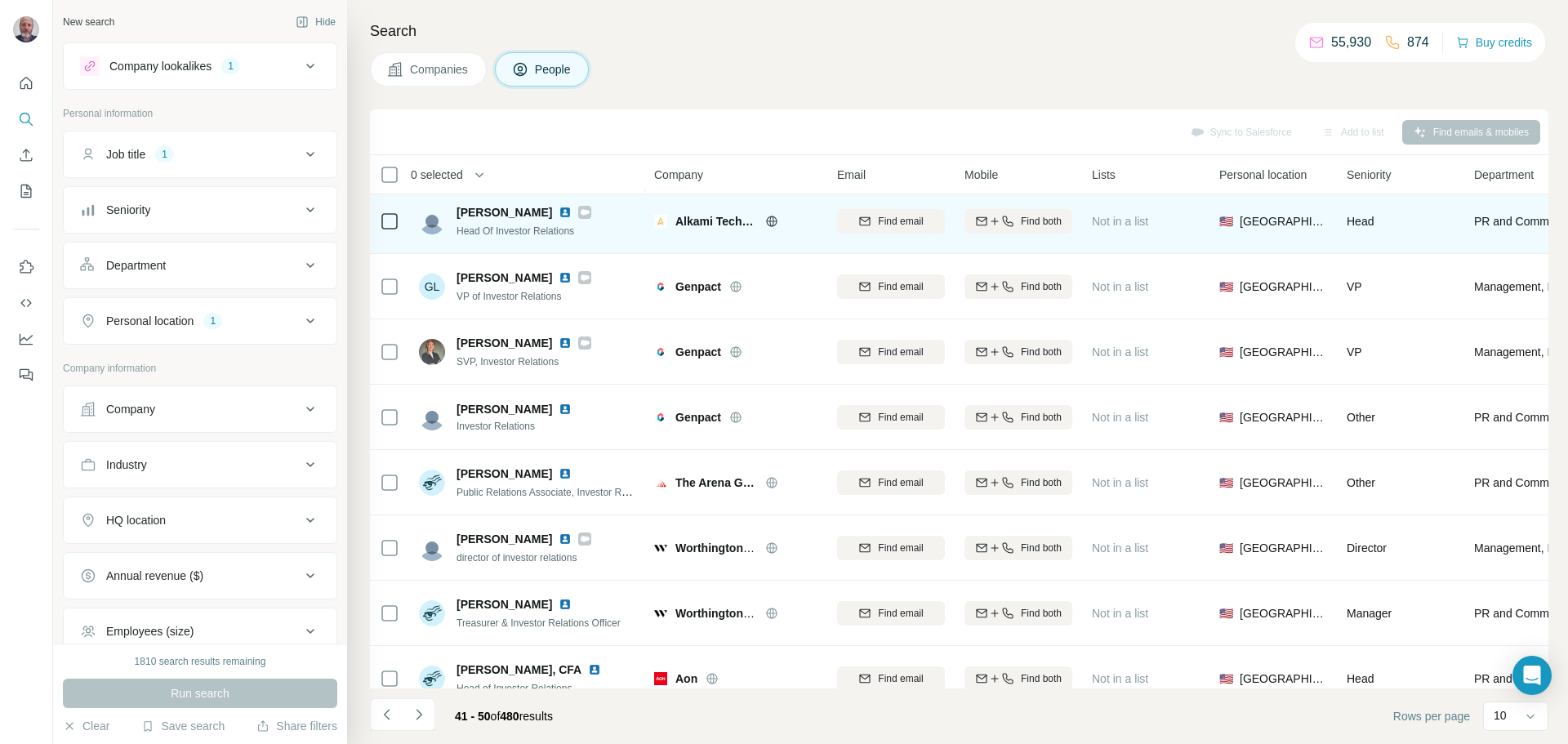
click at [558, 211] on img at bounding box center [565, 212] width 13 height 13
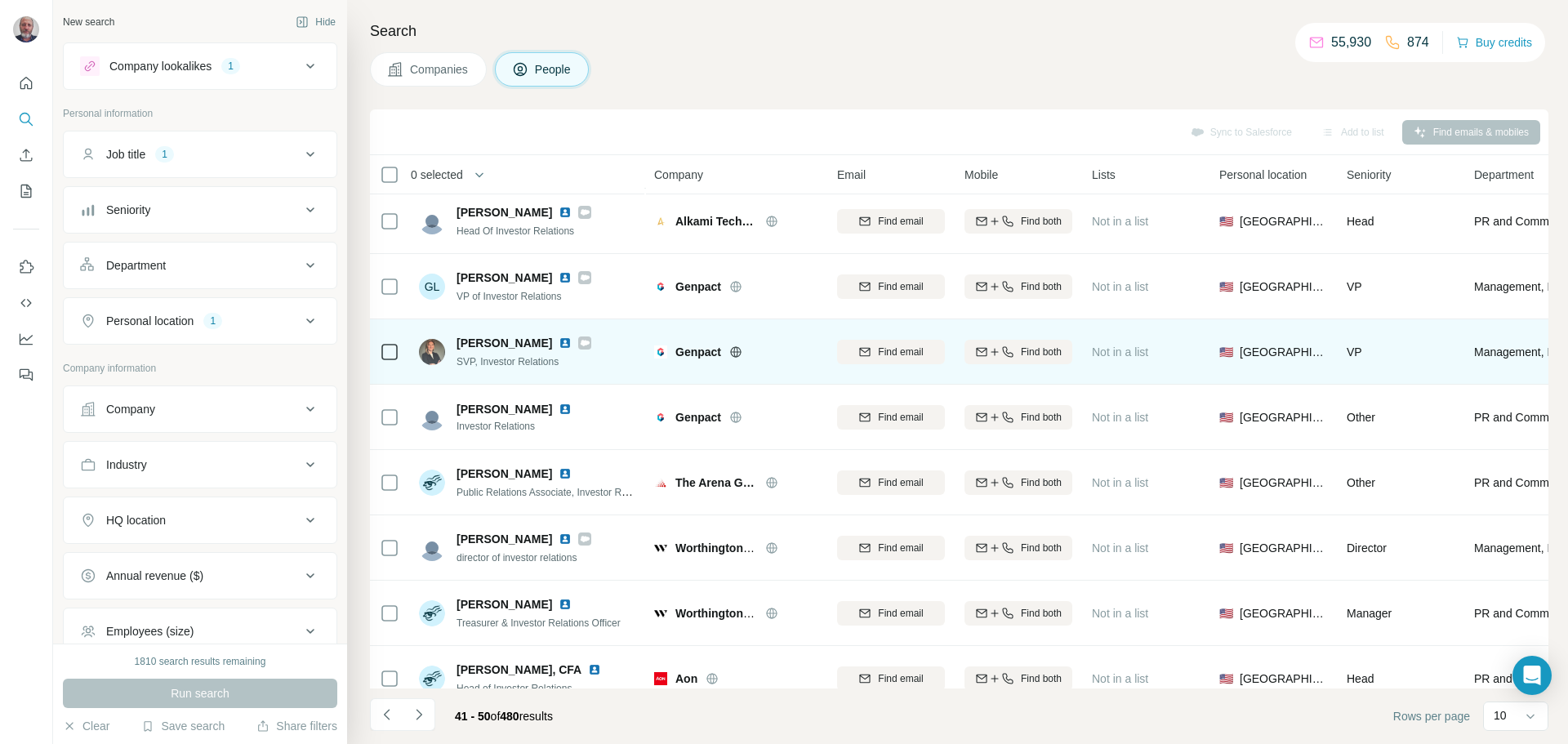
click at [558, 340] on img at bounding box center [565, 343] width 13 height 13
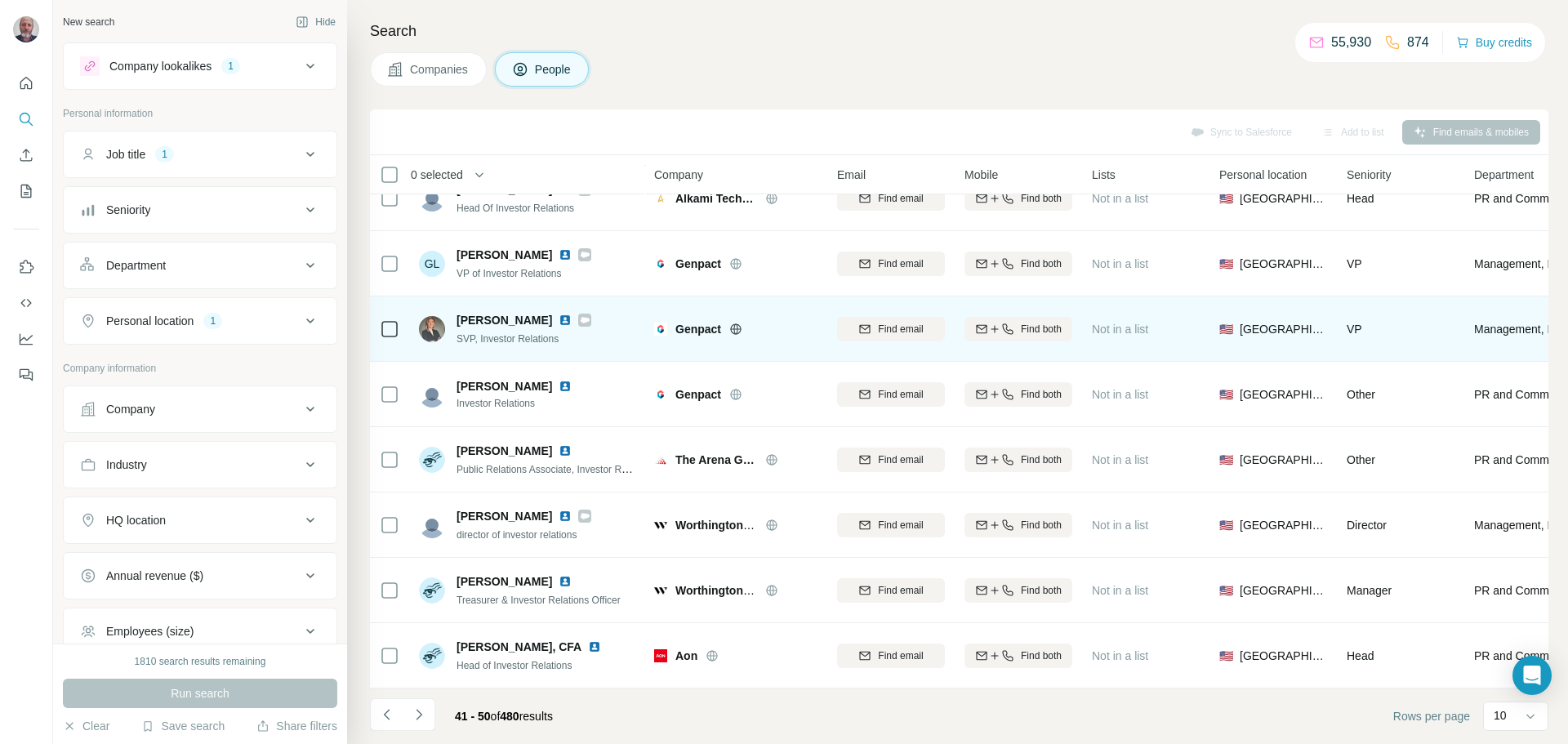
scroll to position [167, 0]
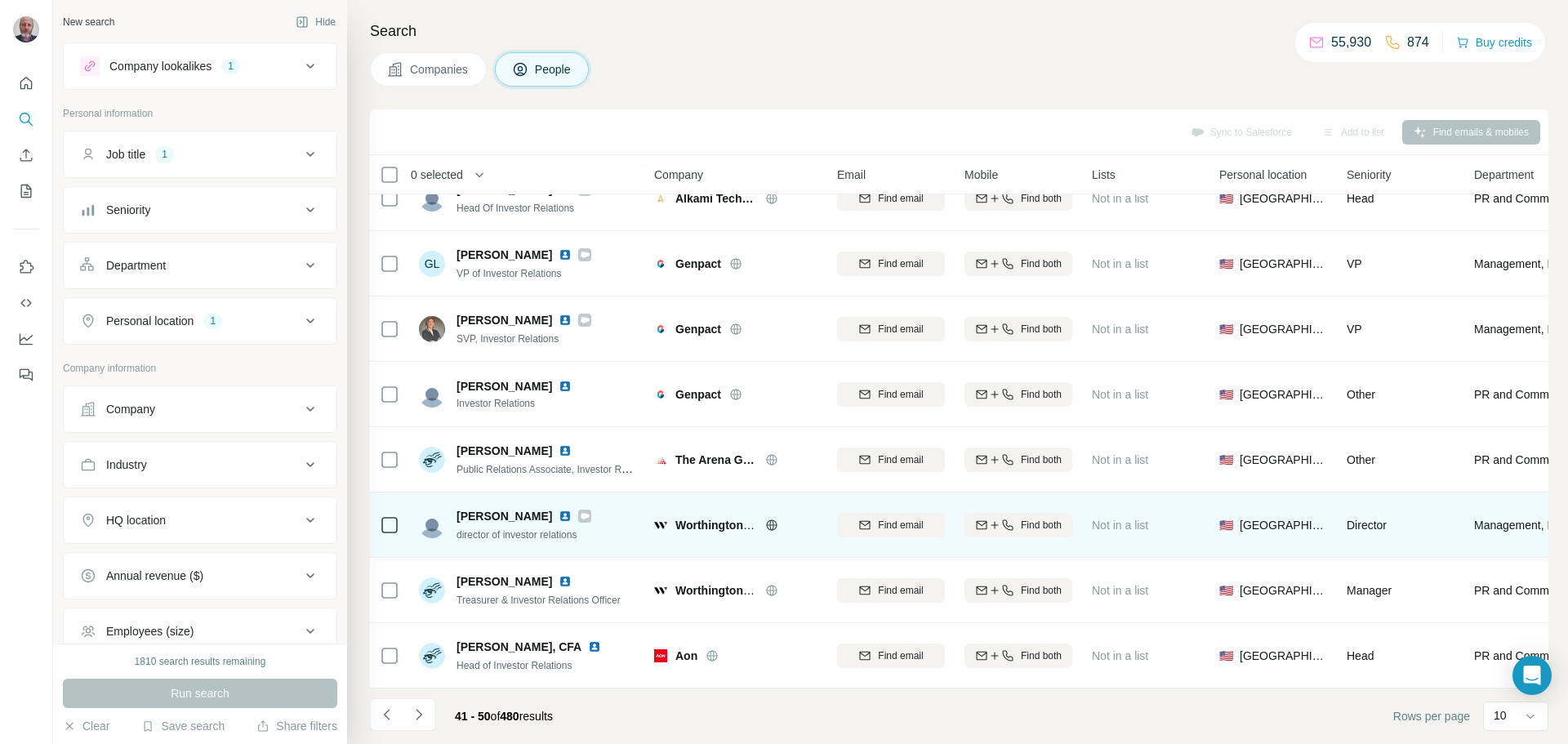
click at [558, 510] on img at bounding box center [565, 516] width 13 height 13
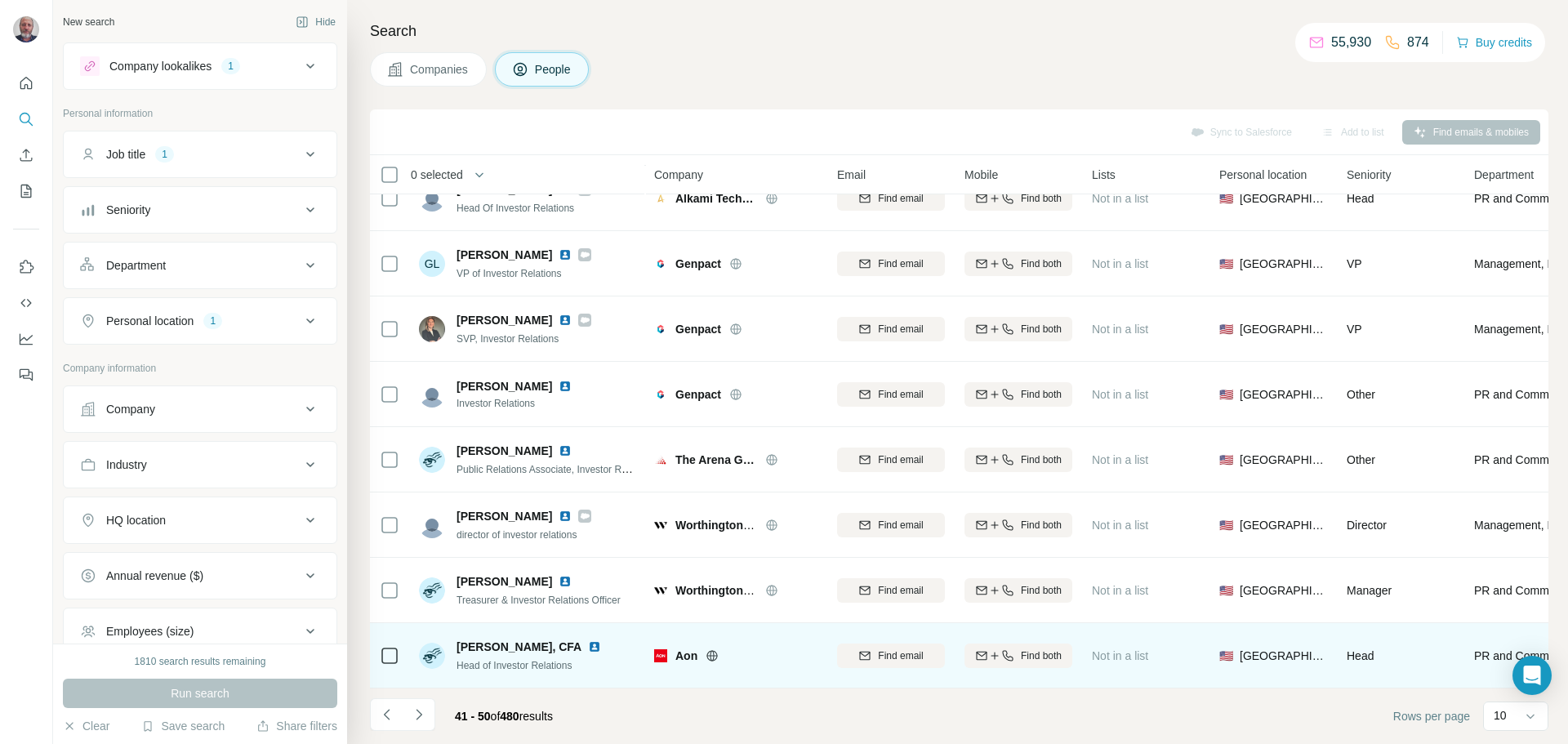
click at [595, 641] on img at bounding box center [594, 647] width 13 height 13
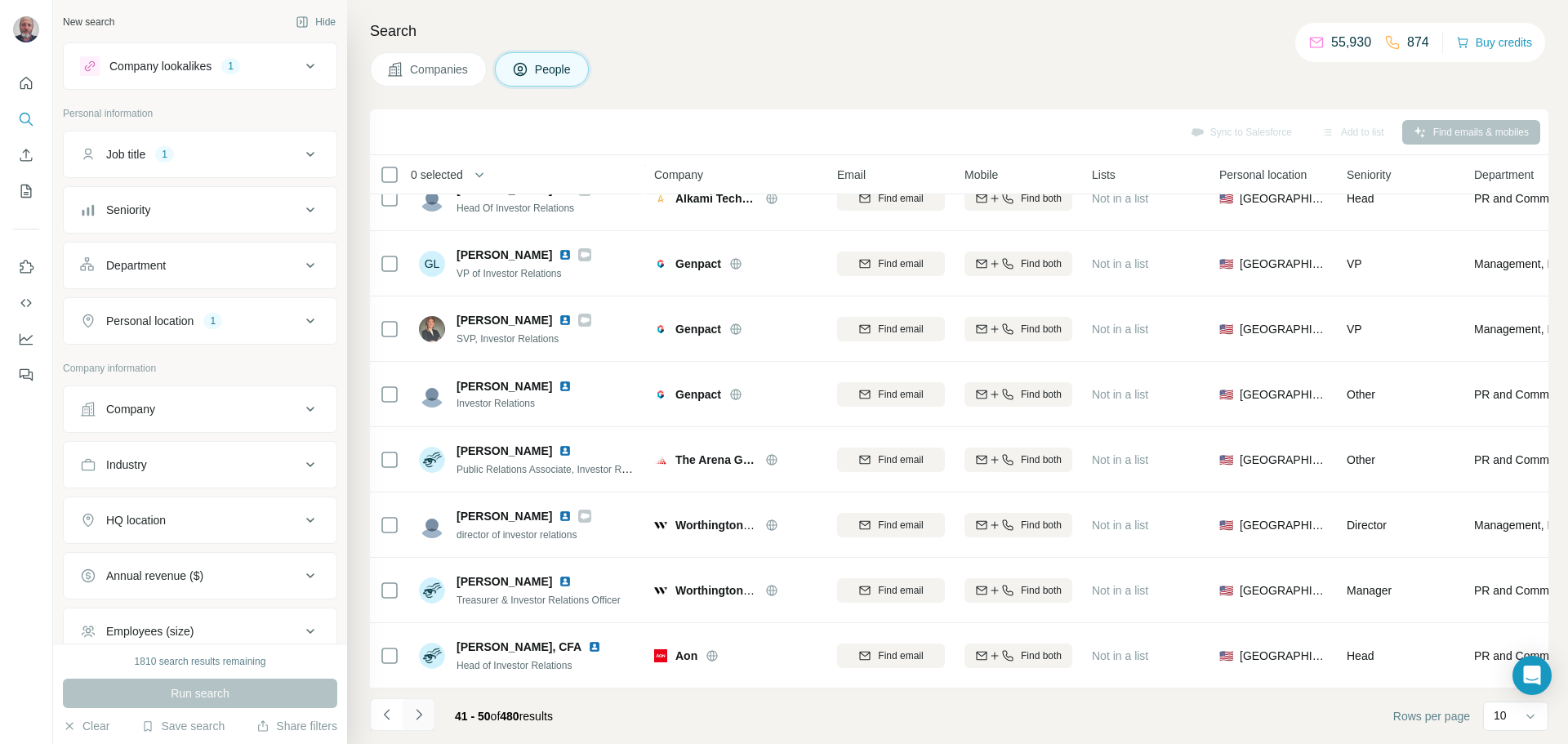
click at [421, 709] on icon "Navigate to next page" at bounding box center [419, 715] width 16 height 16
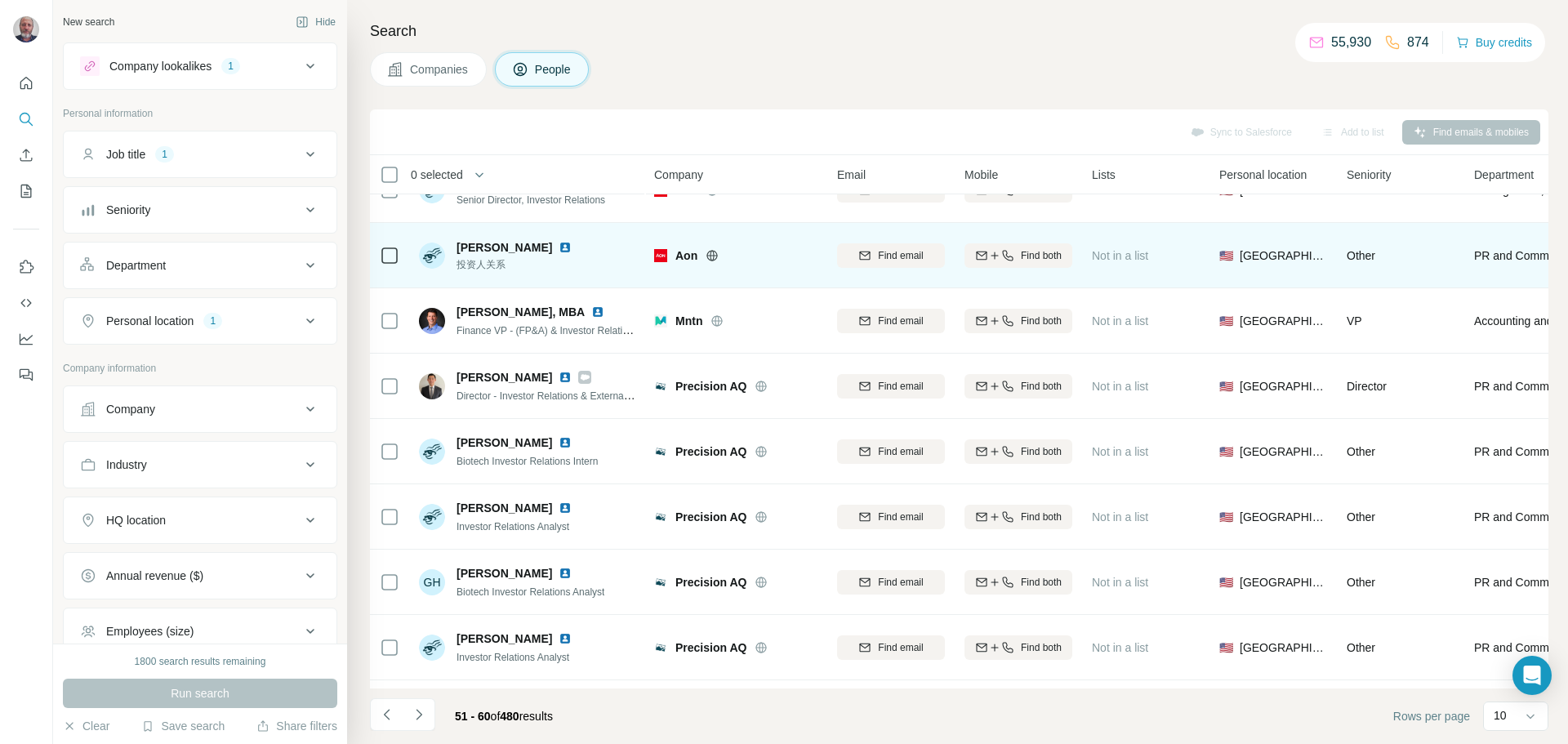
scroll to position [55, 0]
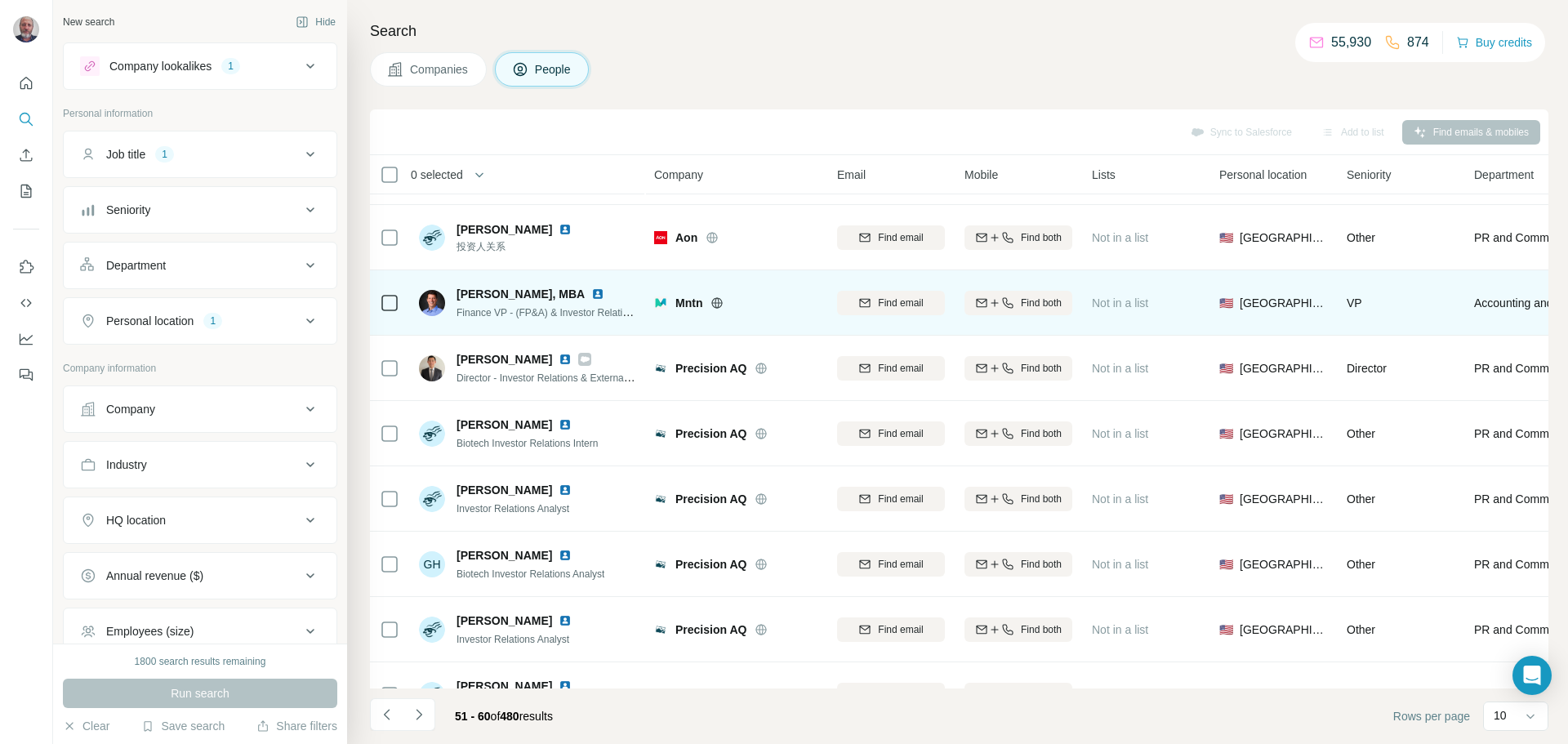
click at [591, 294] on img at bounding box center [598, 294] width 13 height 13
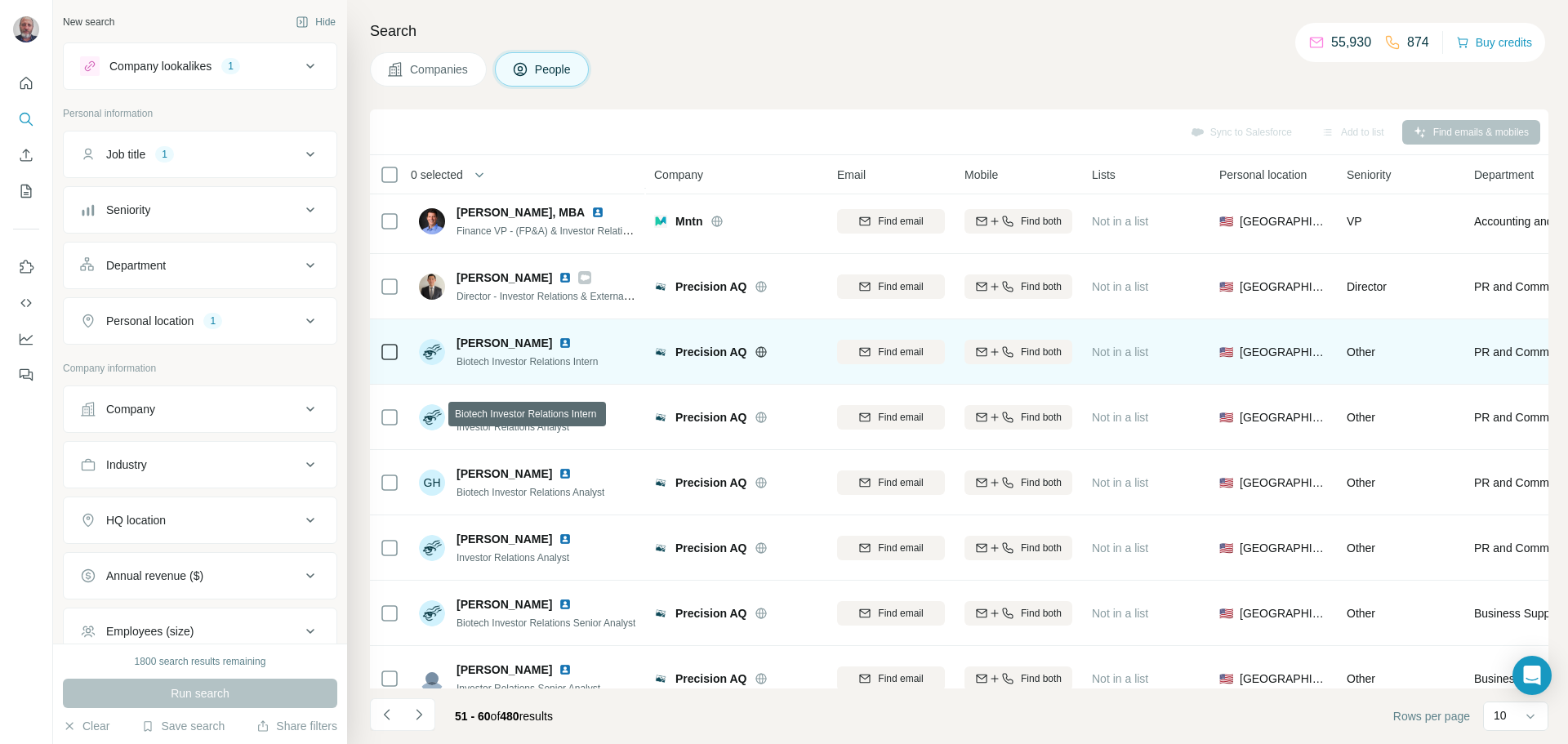
scroll to position [163, 0]
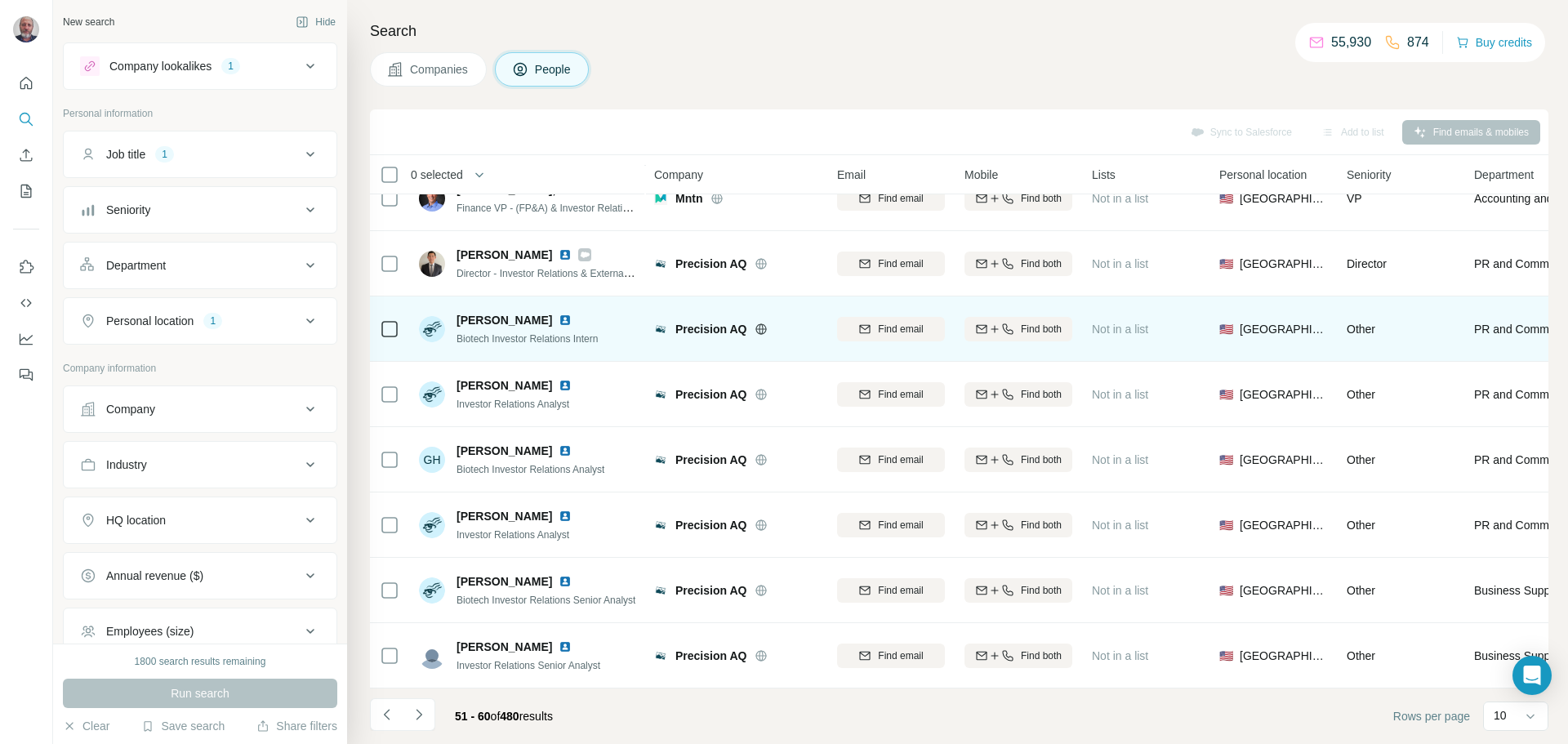
click at [562, 319] on img at bounding box center [565, 320] width 13 height 13
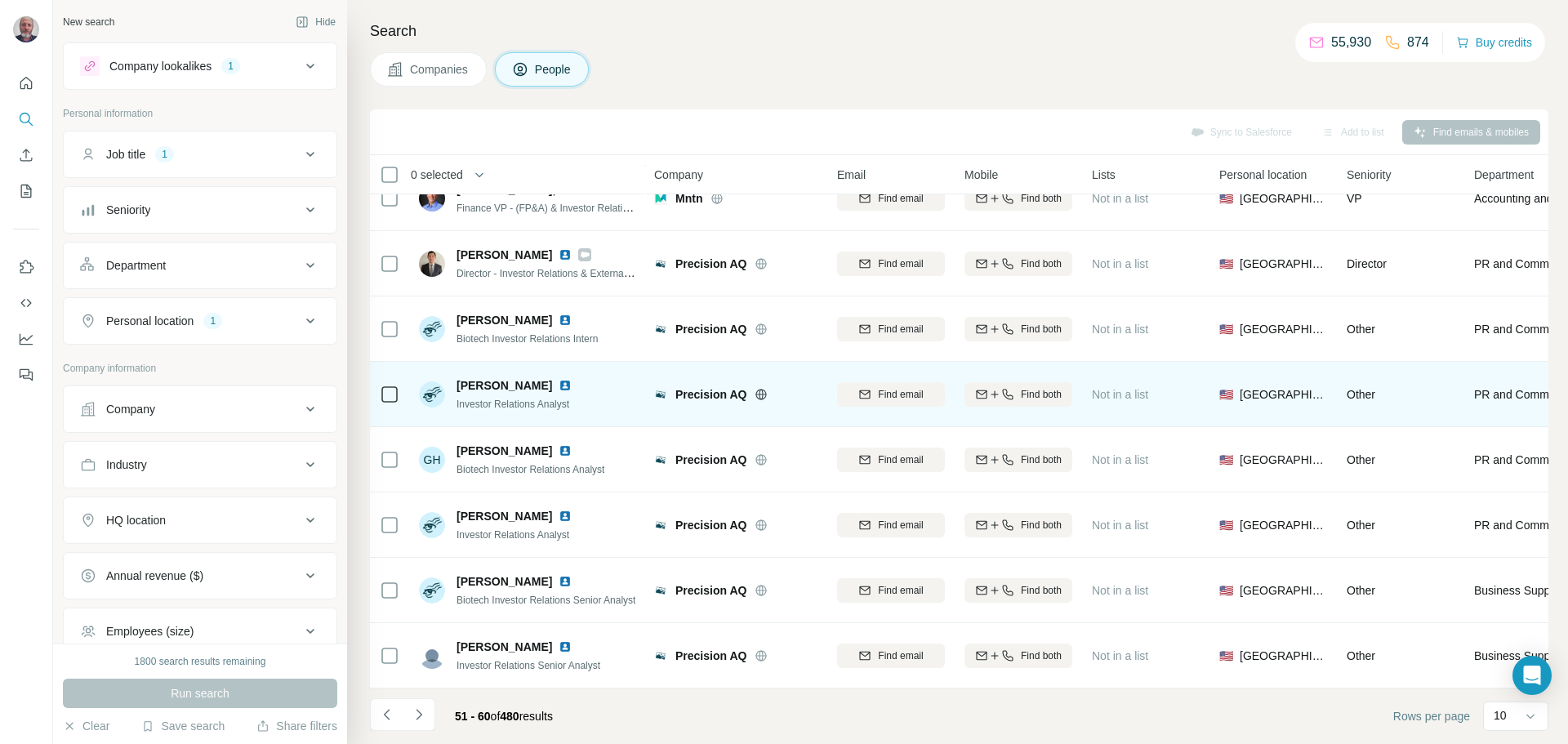
scroll to position [167, 0]
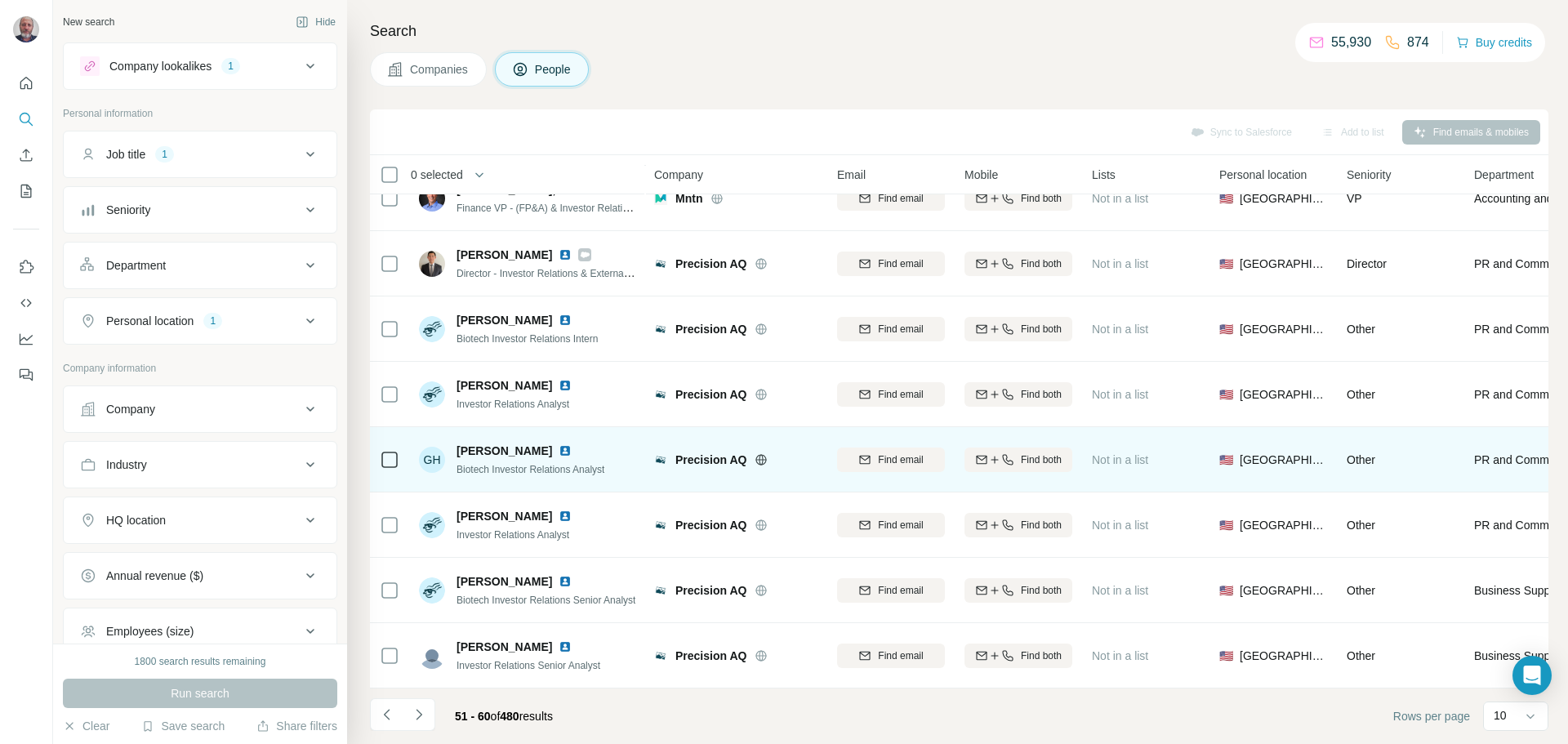
click at [564, 444] on img at bounding box center [565, 450] width 13 height 13
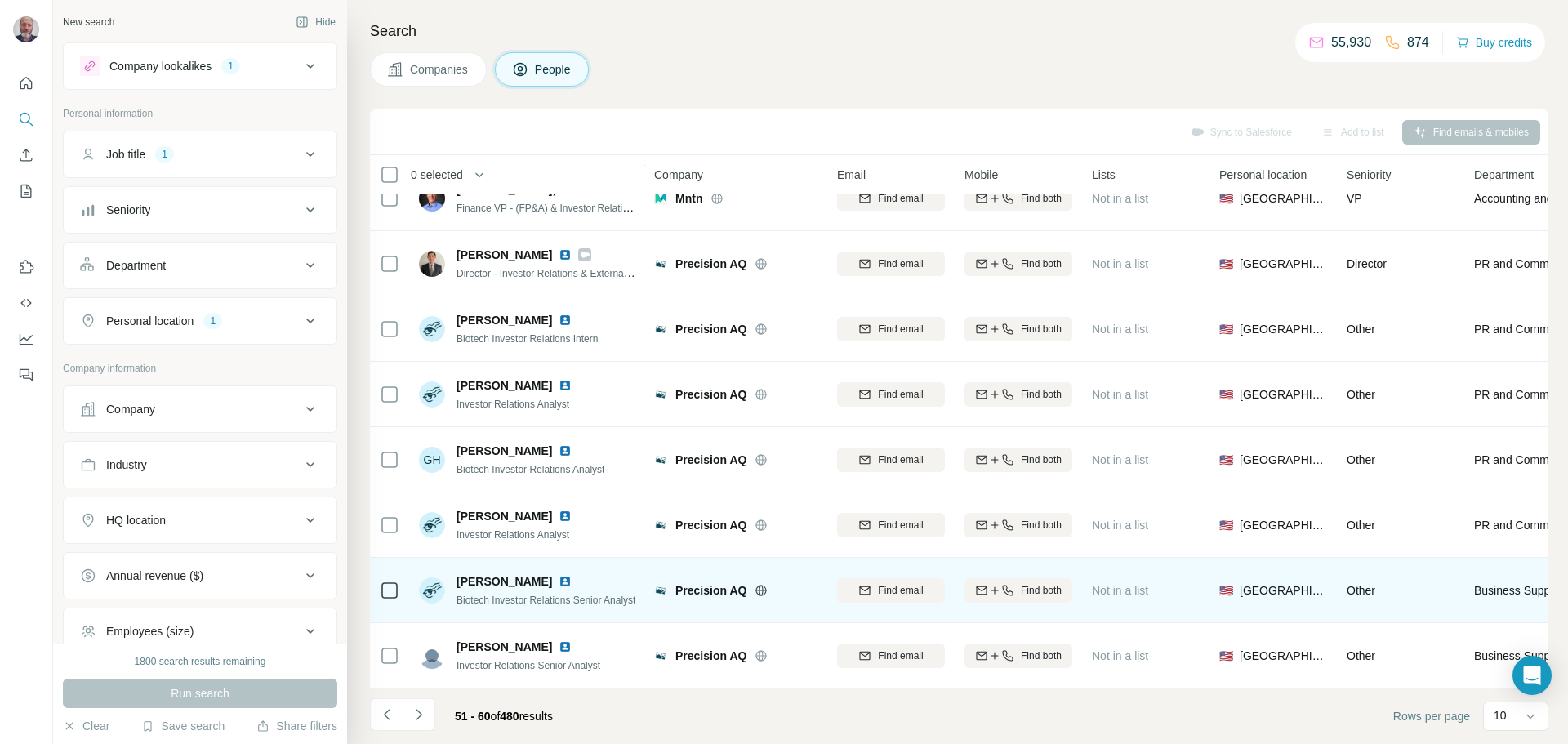
click at [558, 575] on img at bounding box center [565, 581] width 13 height 13
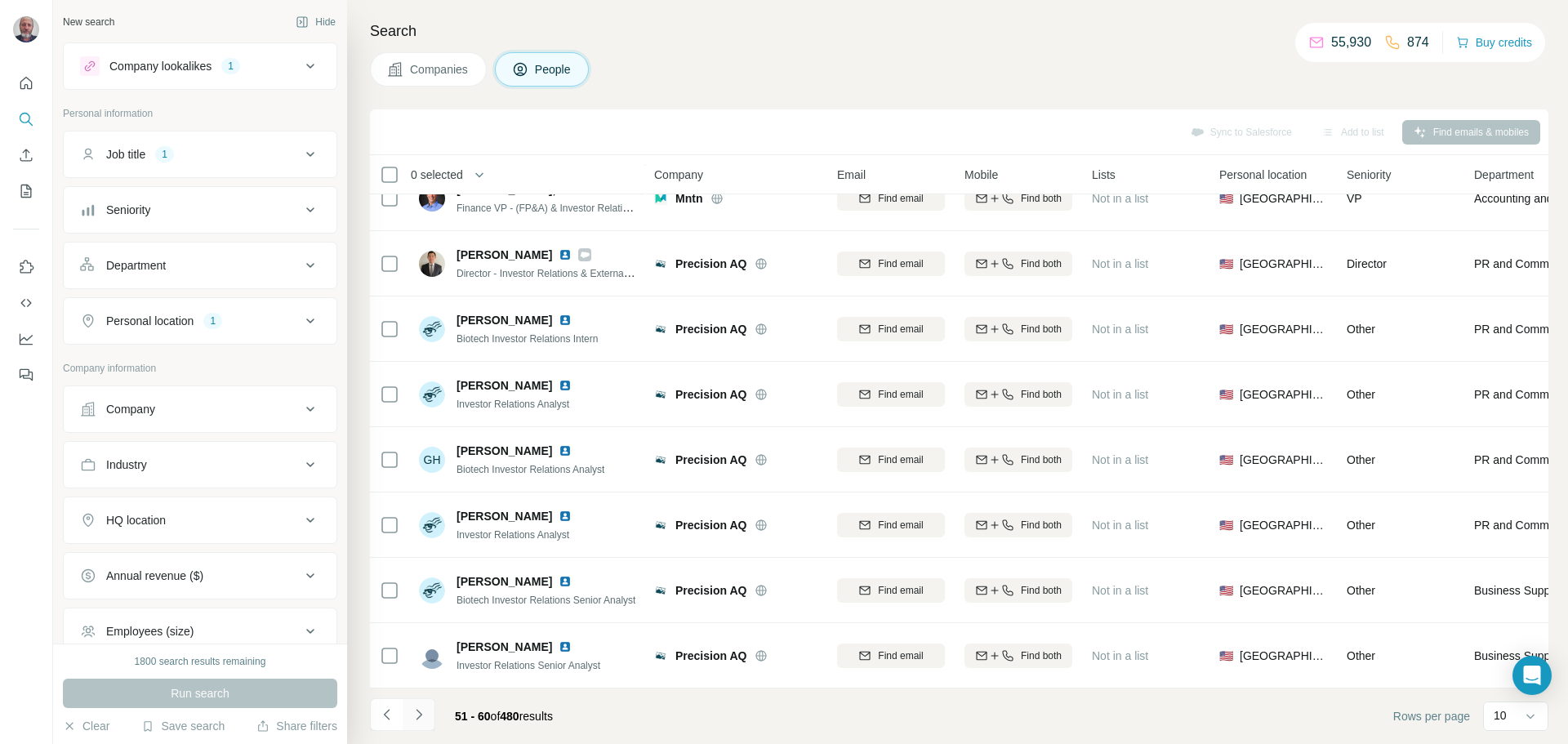
click at [416, 716] on icon "Navigate to next page" at bounding box center [419, 715] width 16 height 16
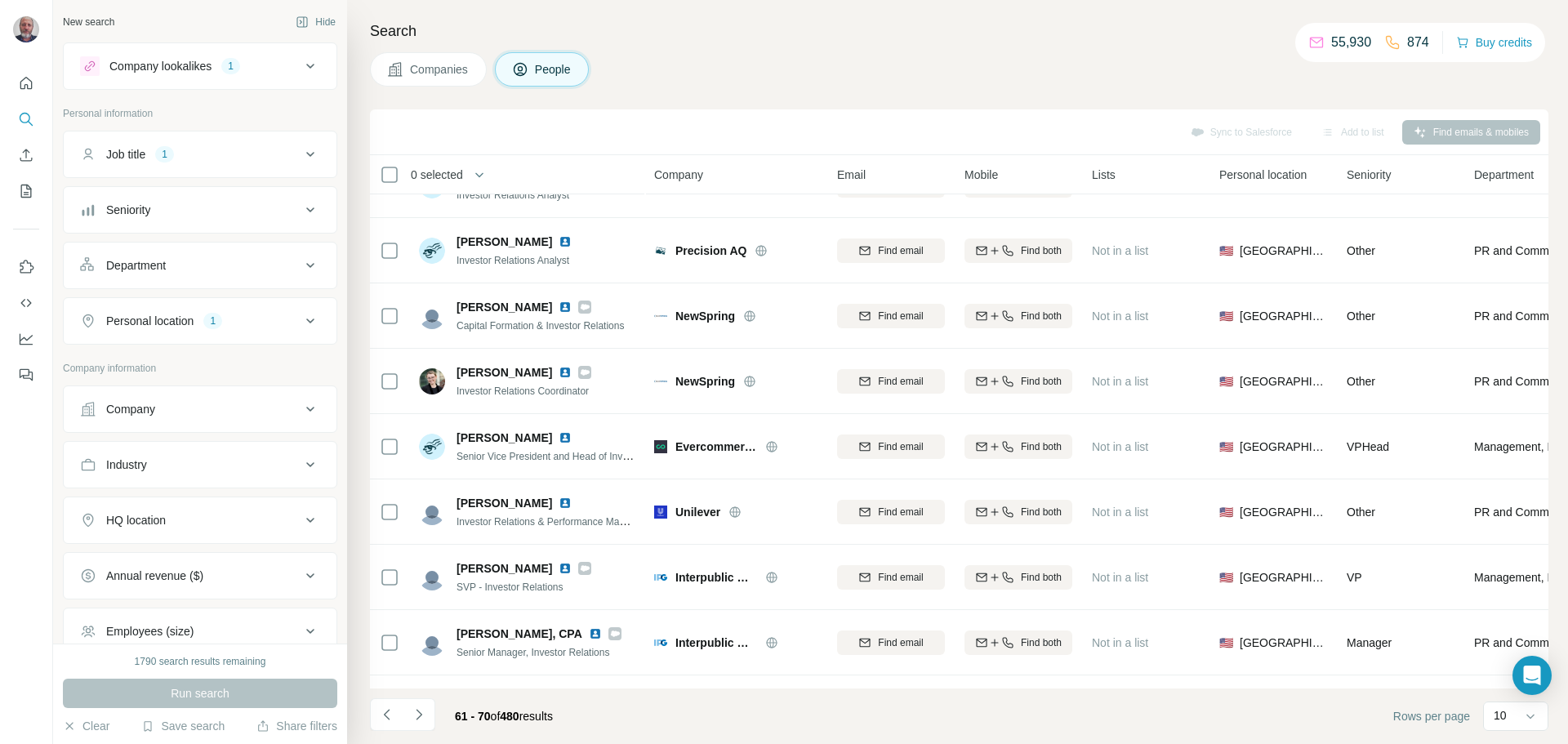
scroll to position [109, 0]
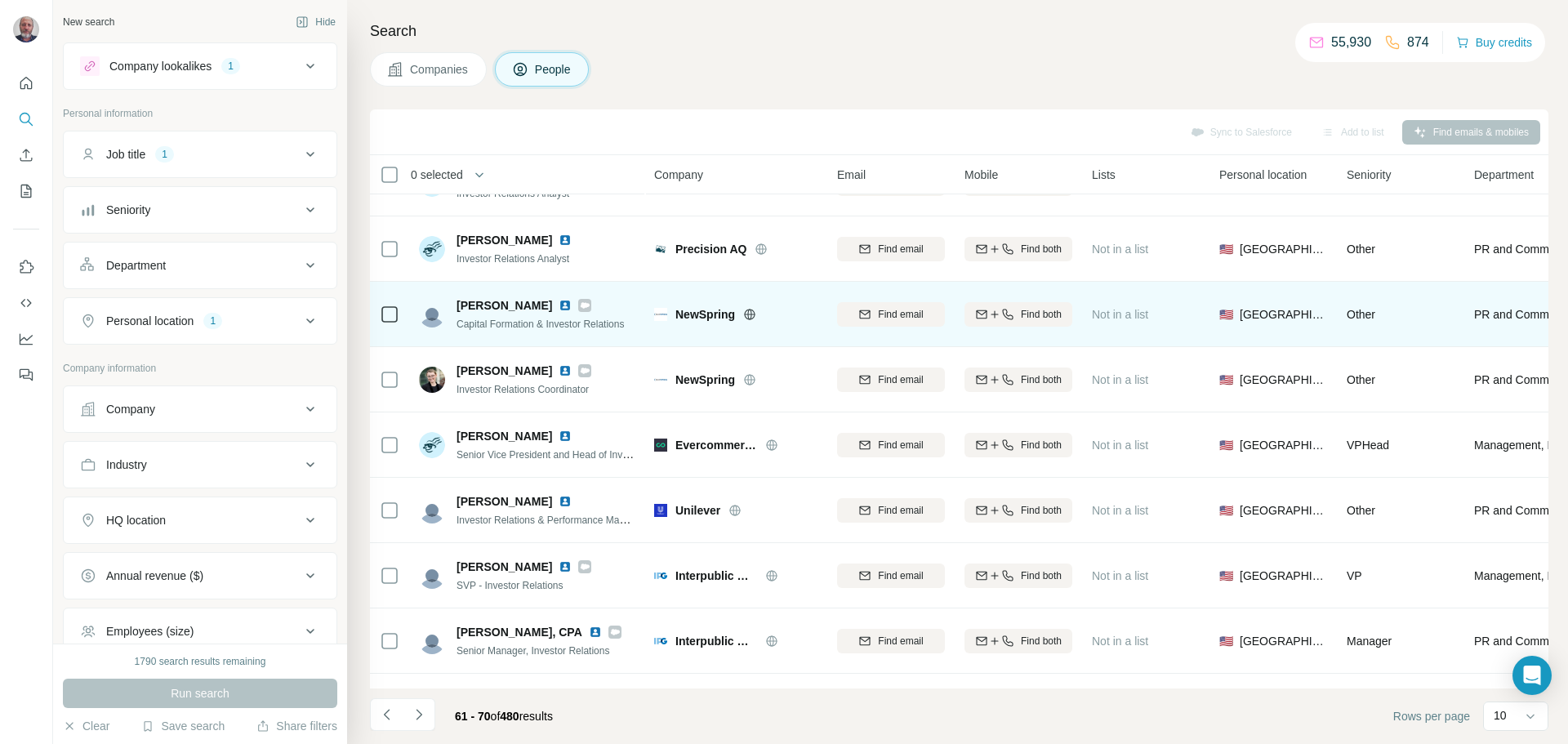
click at [558, 307] on img at bounding box center [565, 306] width 13 height 13
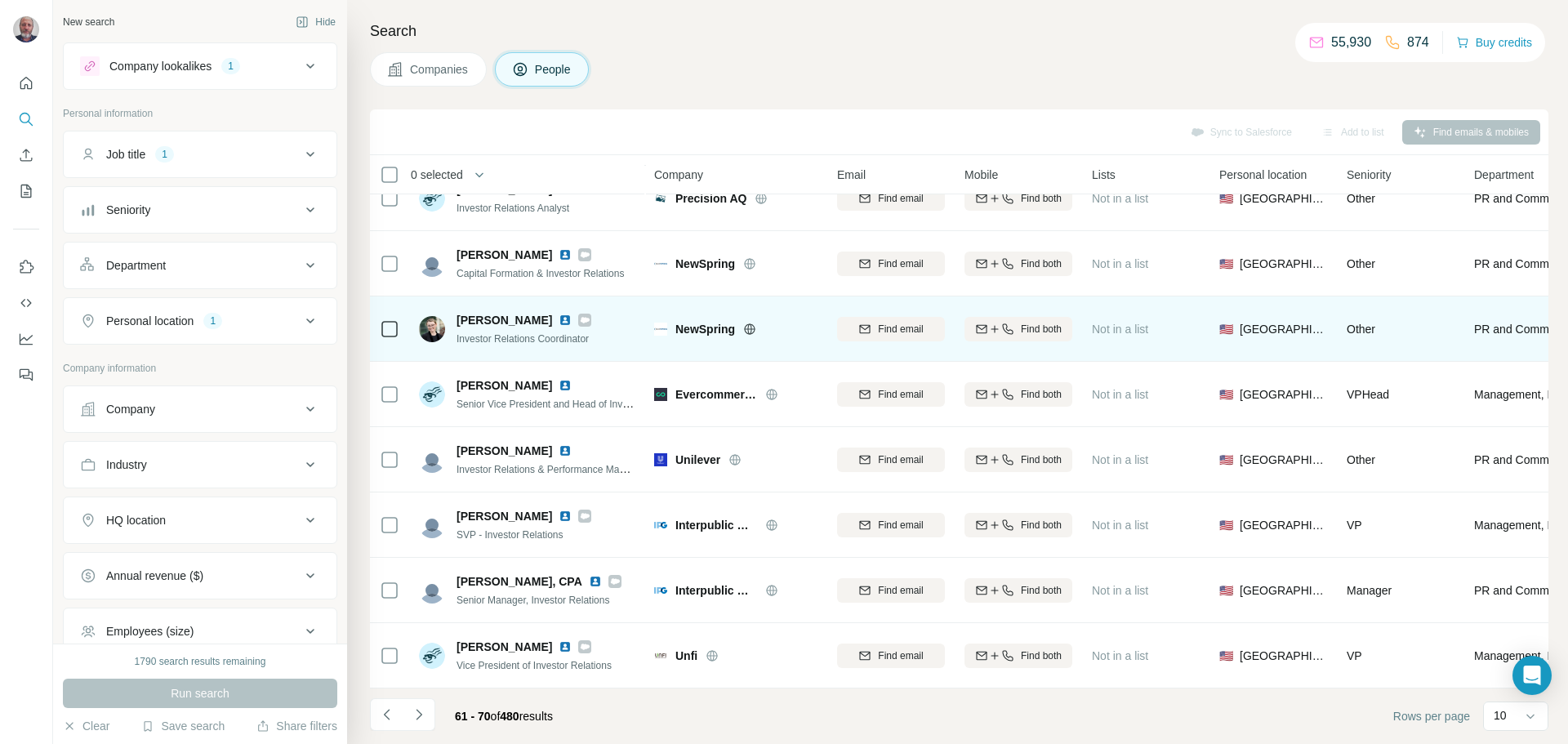
scroll to position [167, 0]
click at [572, 314] on img at bounding box center [565, 320] width 13 height 13
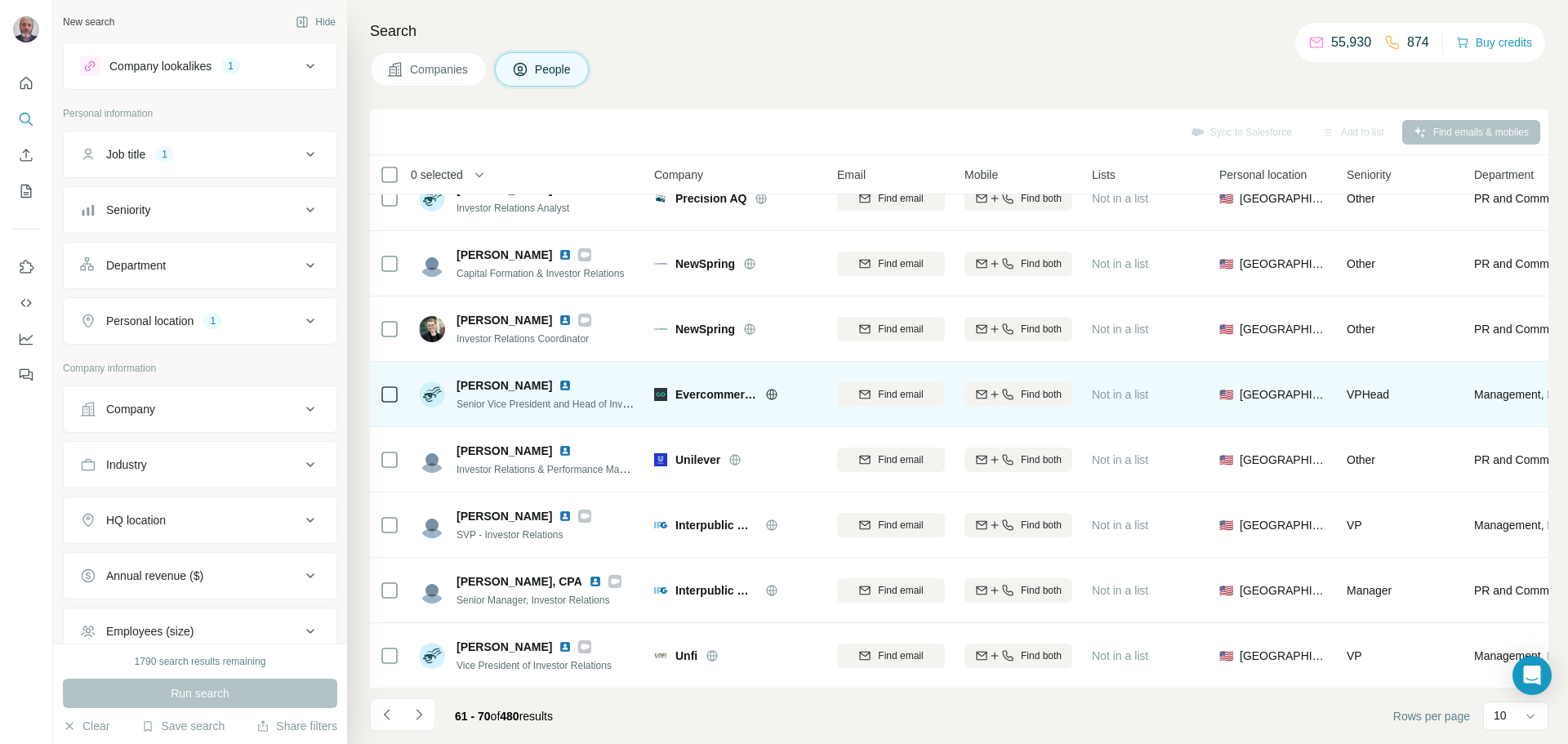
click at [558, 379] on img at bounding box center [565, 385] width 13 height 13
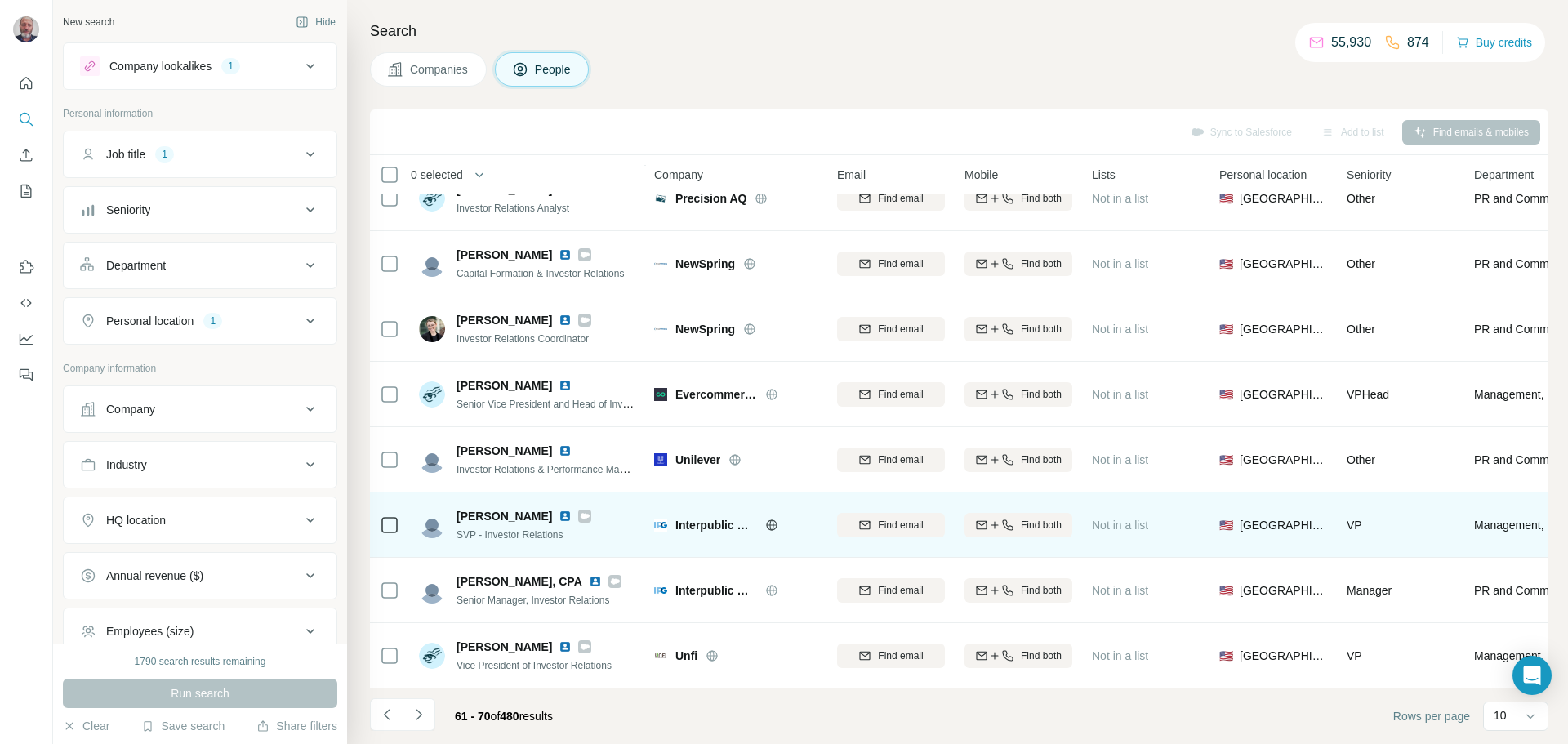
click at [558, 510] on img at bounding box center [565, 516] width 13 height 13
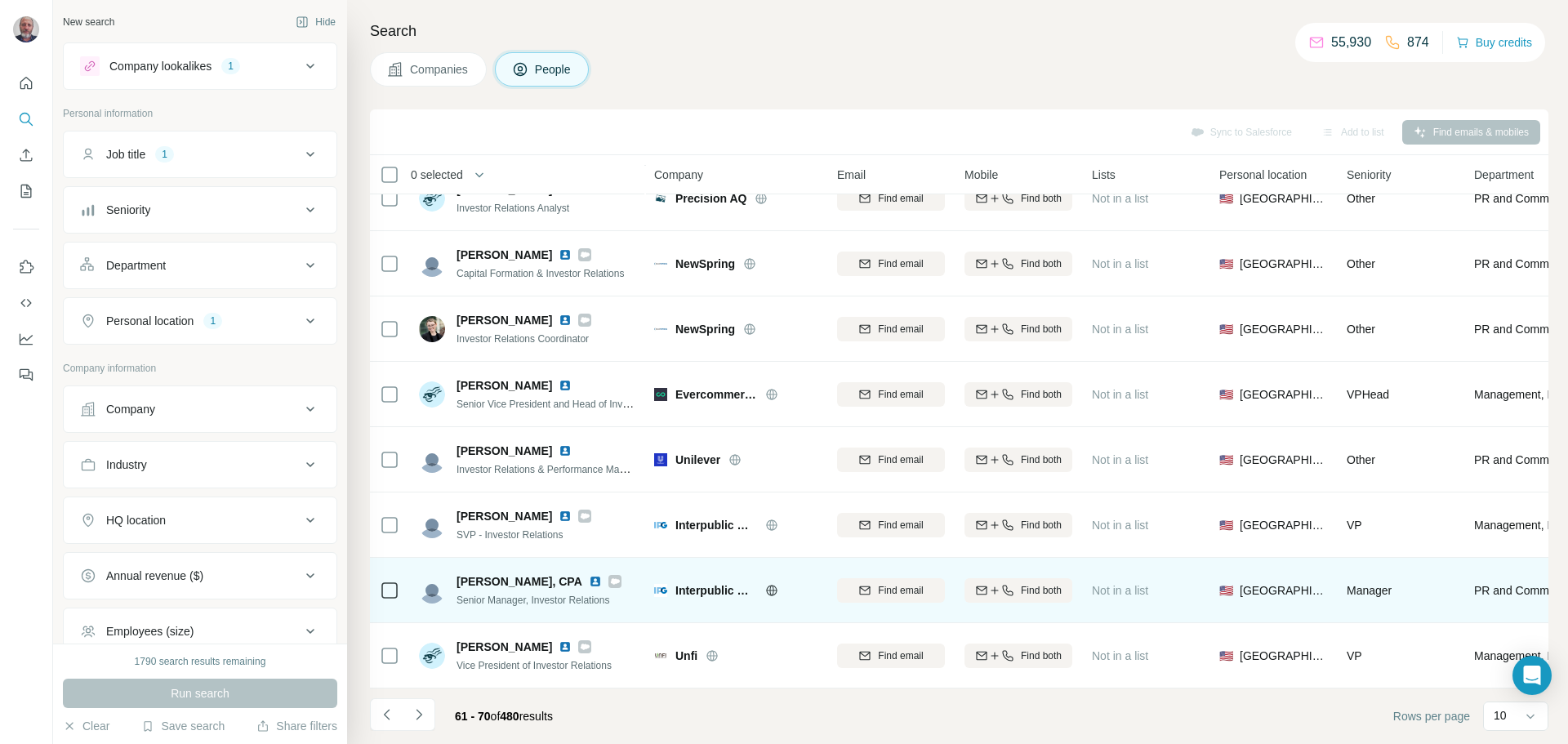
click at [595, 575] on img at bounding box center [595, 581] width 13 height 13
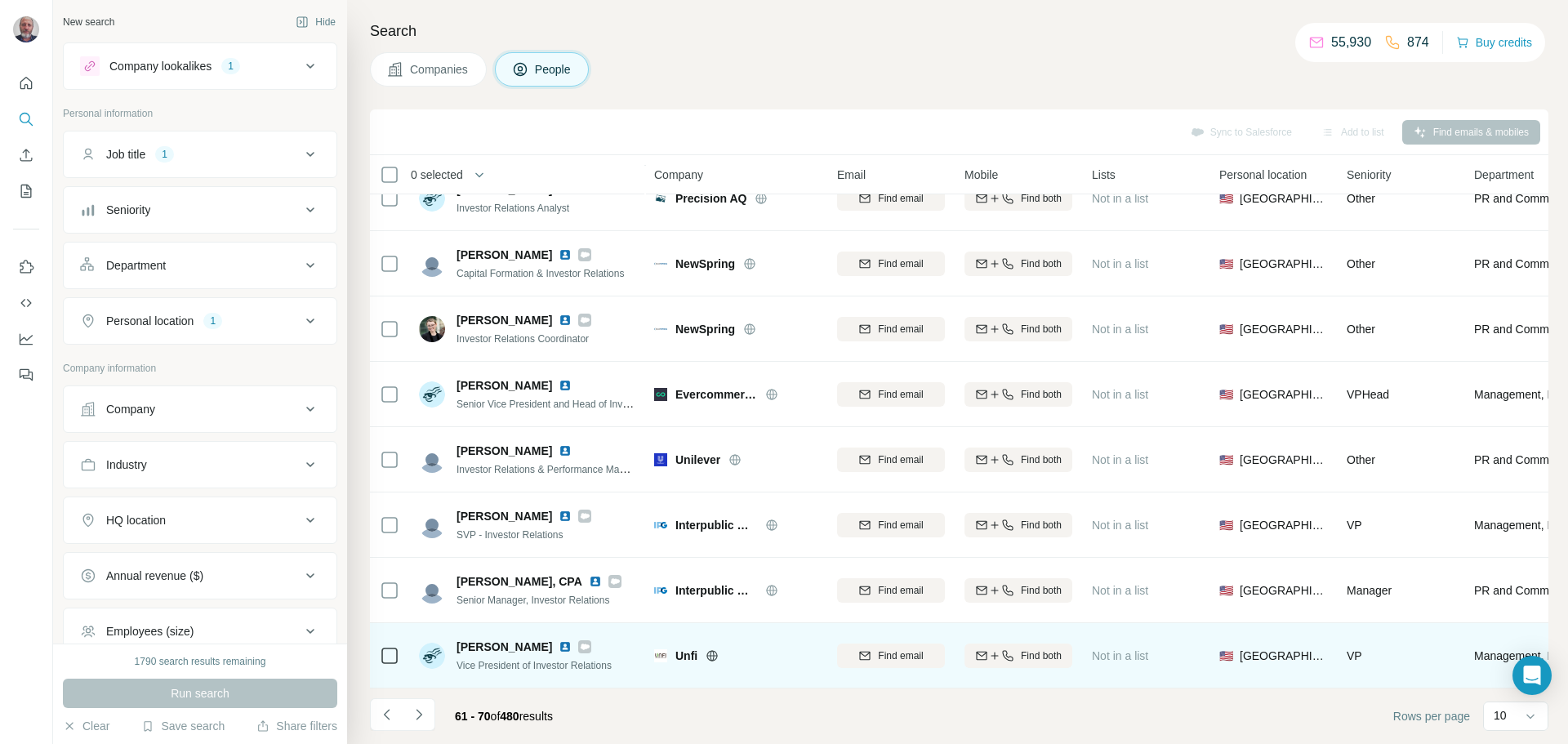
click at [567, 641] on img at bounding box center [565, 647] width 13 height 13
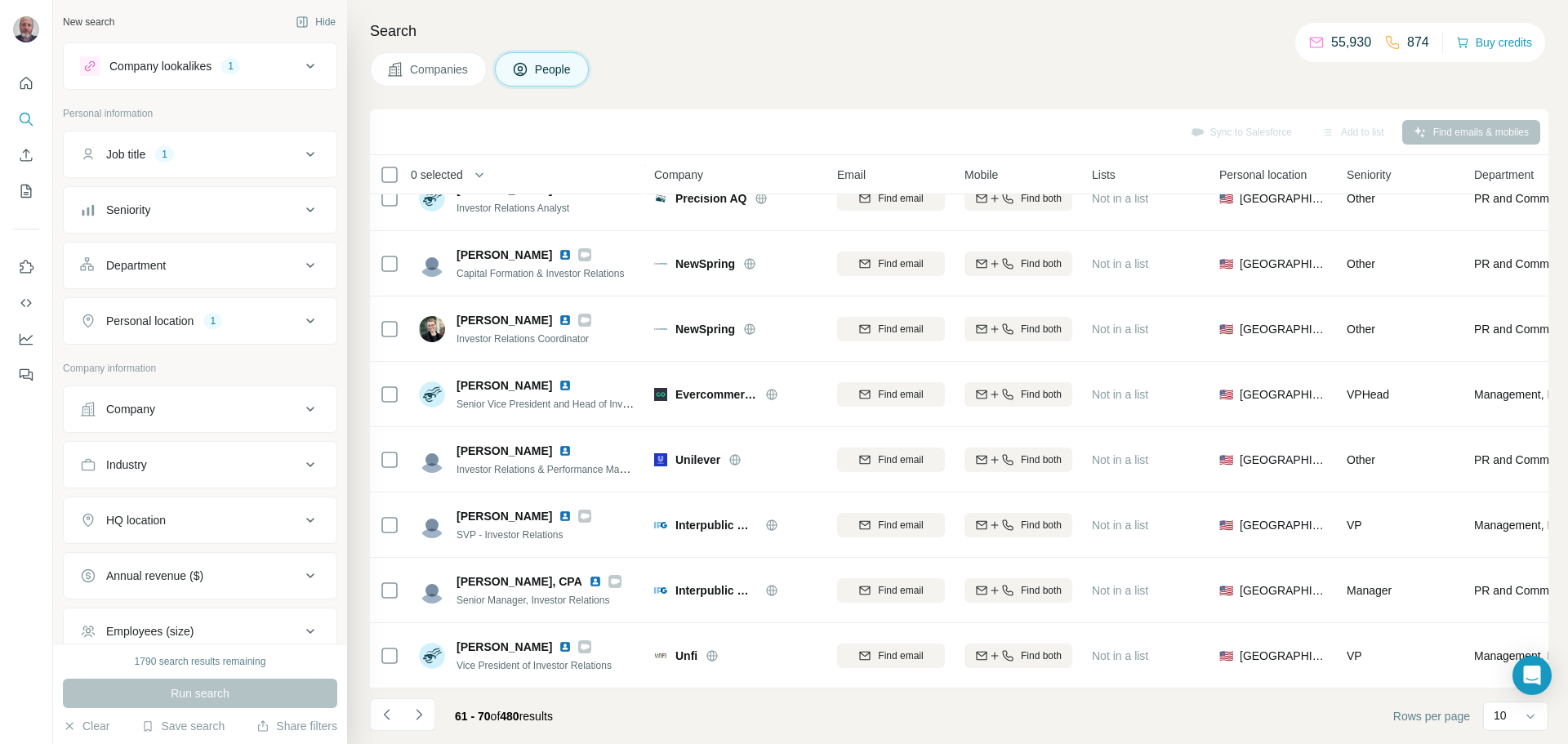
drag, startPoint x: 416, startPoint y: 717, endPoint x: 422, endPoint y: 711, distance: 8.5
click at [419, 716] on icon "Navigate to next page" at bounding box center [419, 715] width 16 height 16
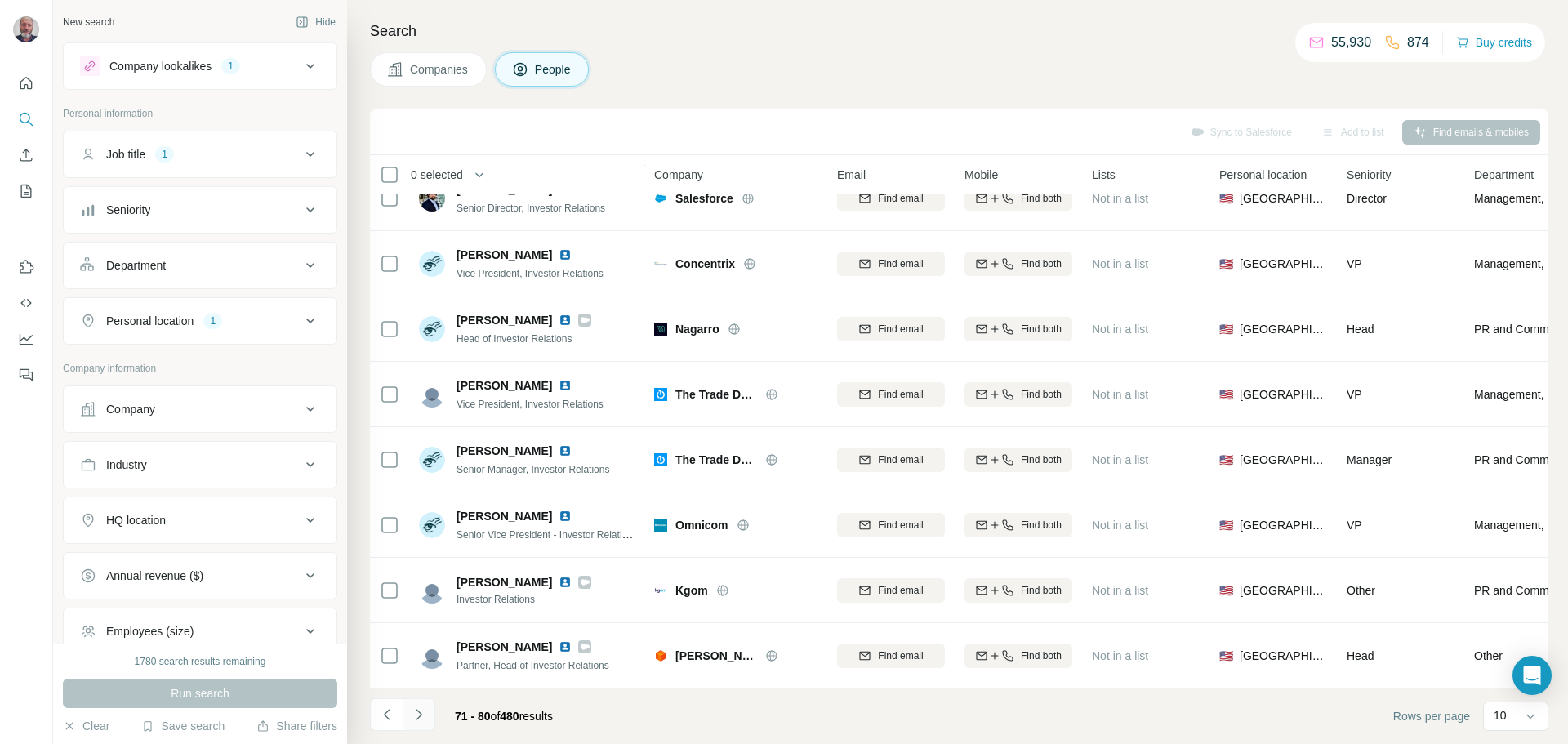
click at [407, 717] on button "Navigate to next page" at bounding box center [419, 715] width 33 height 33
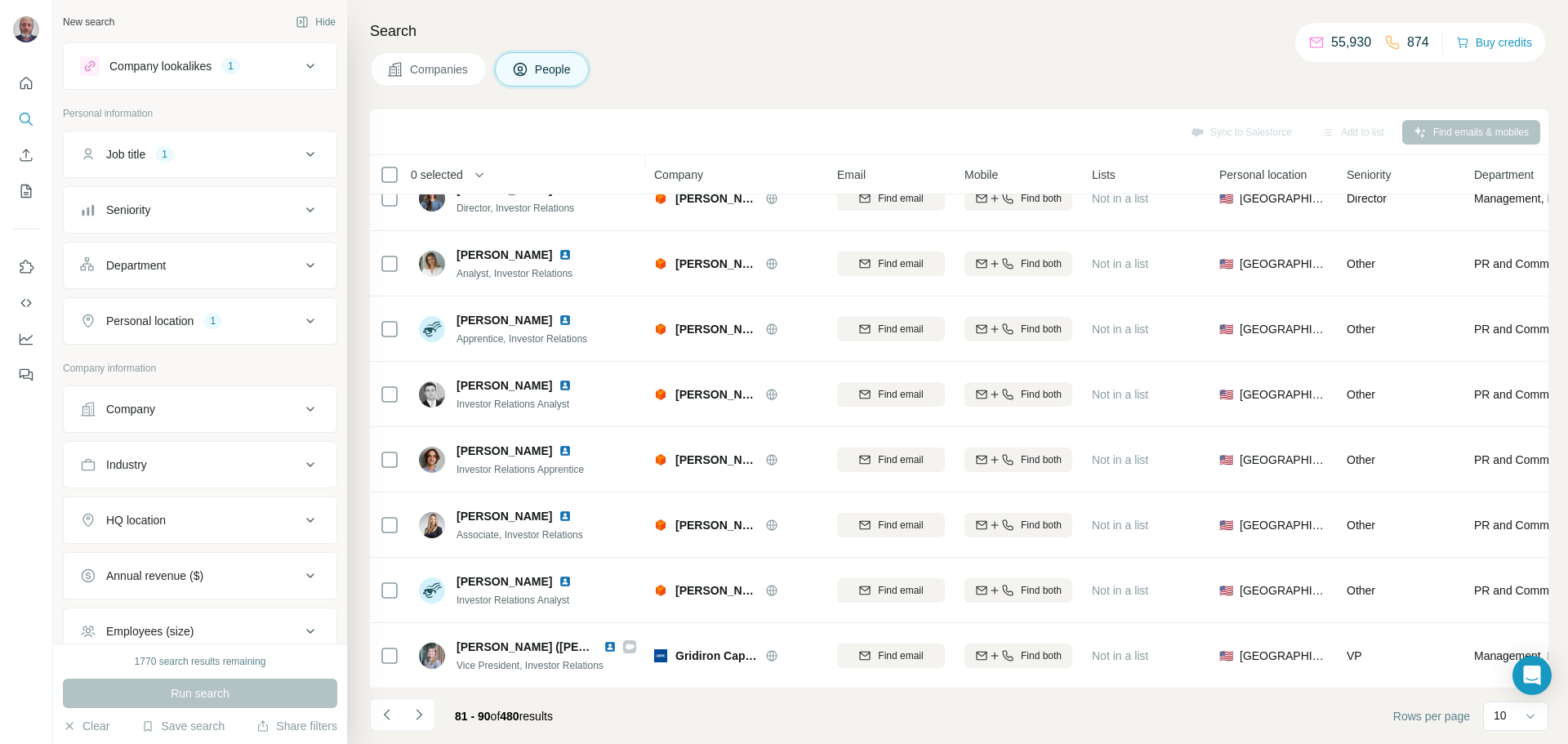
scroll to position [0, 0]
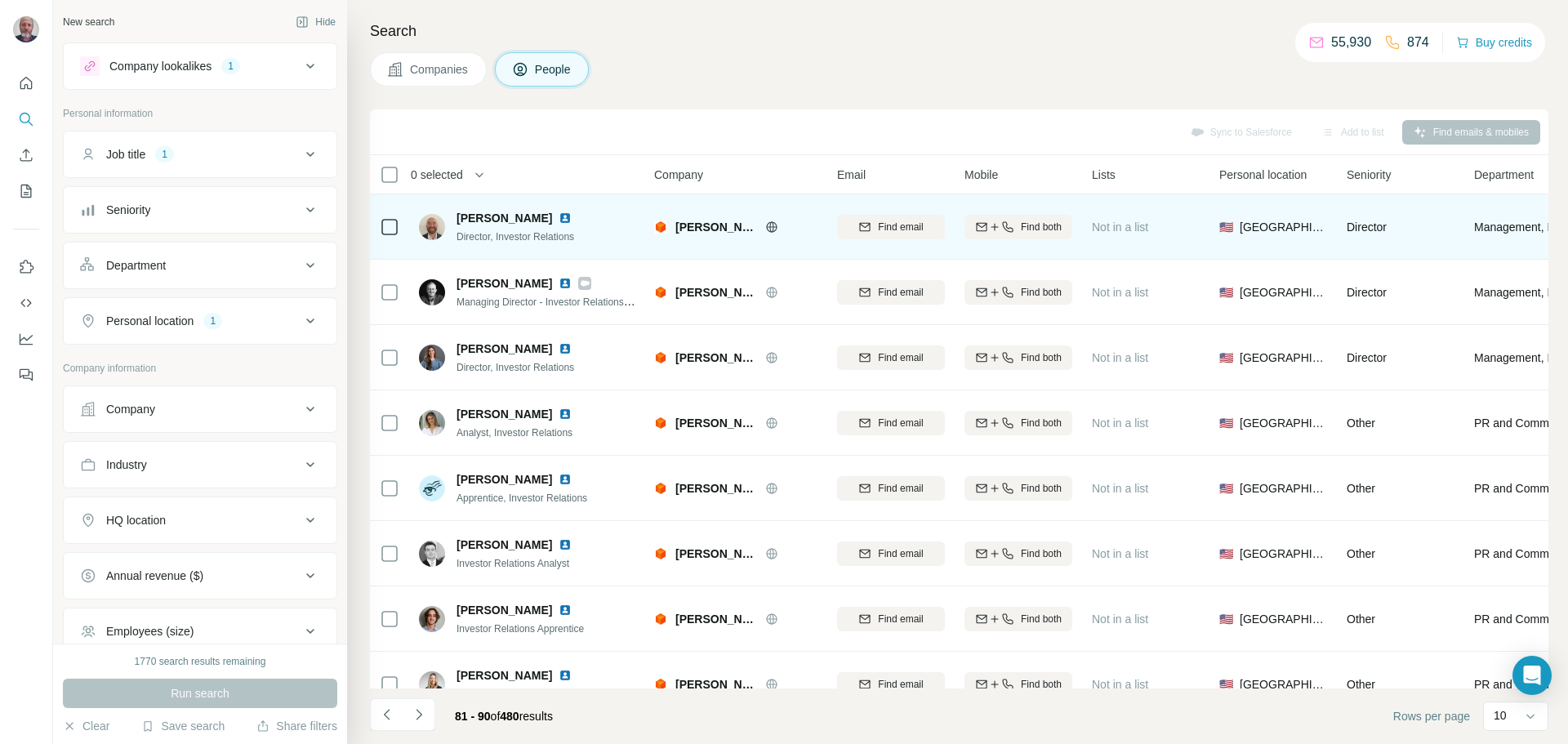
click at [558, 216] on img at bounding box center [565, 218] width 13 height 13
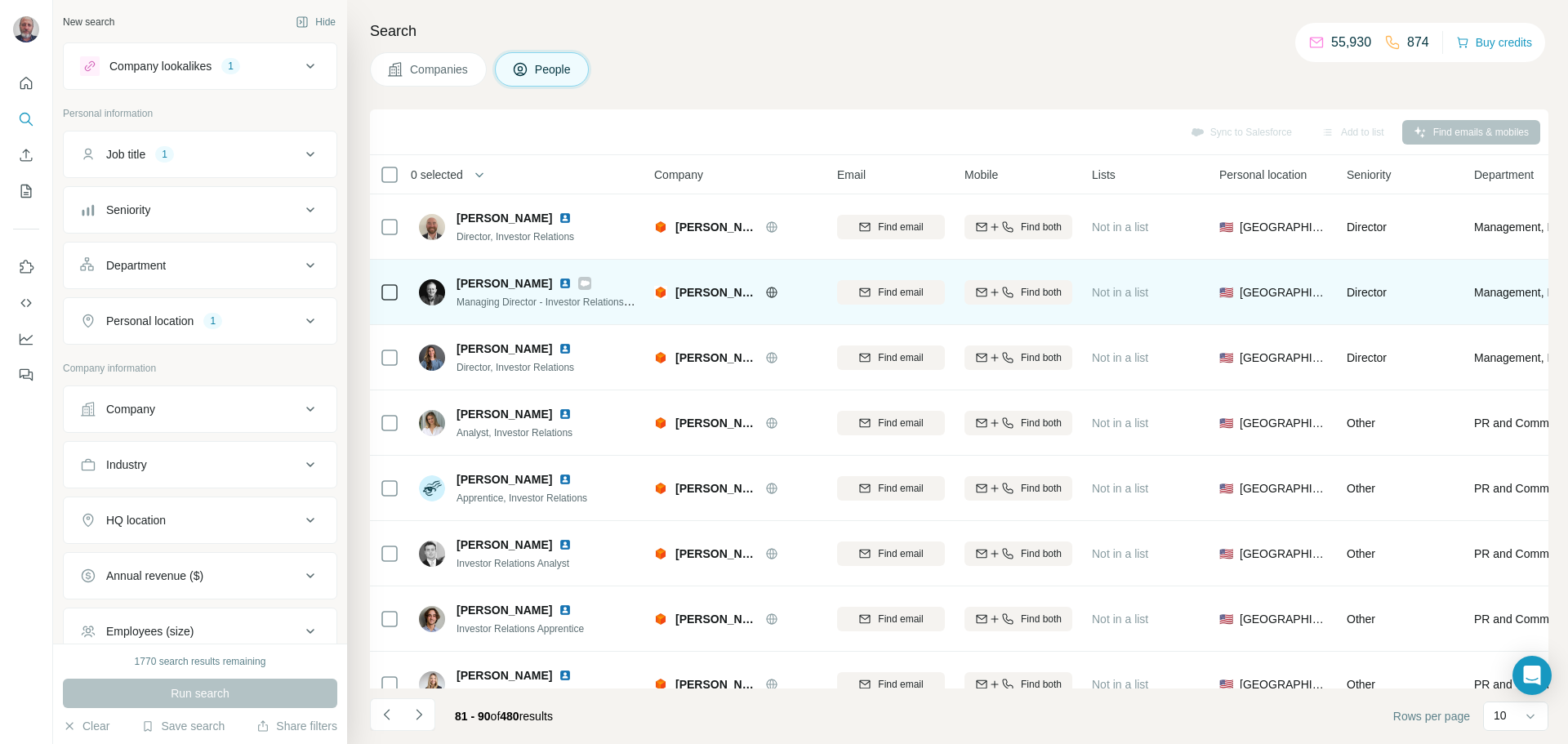
click at [568, 280] on img at bounding box center [565, 283] width 13 height 13
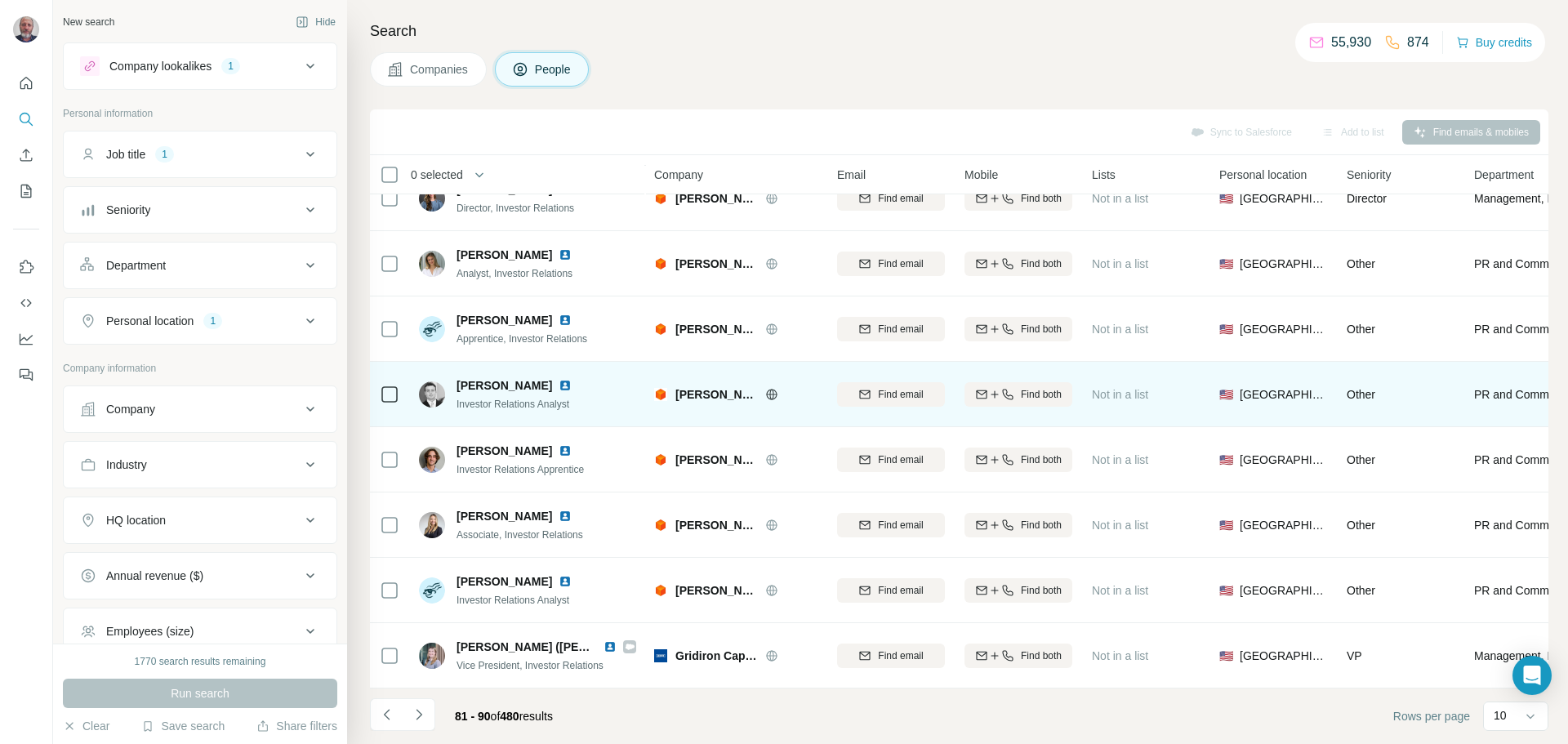
scroll to position [167, 0]
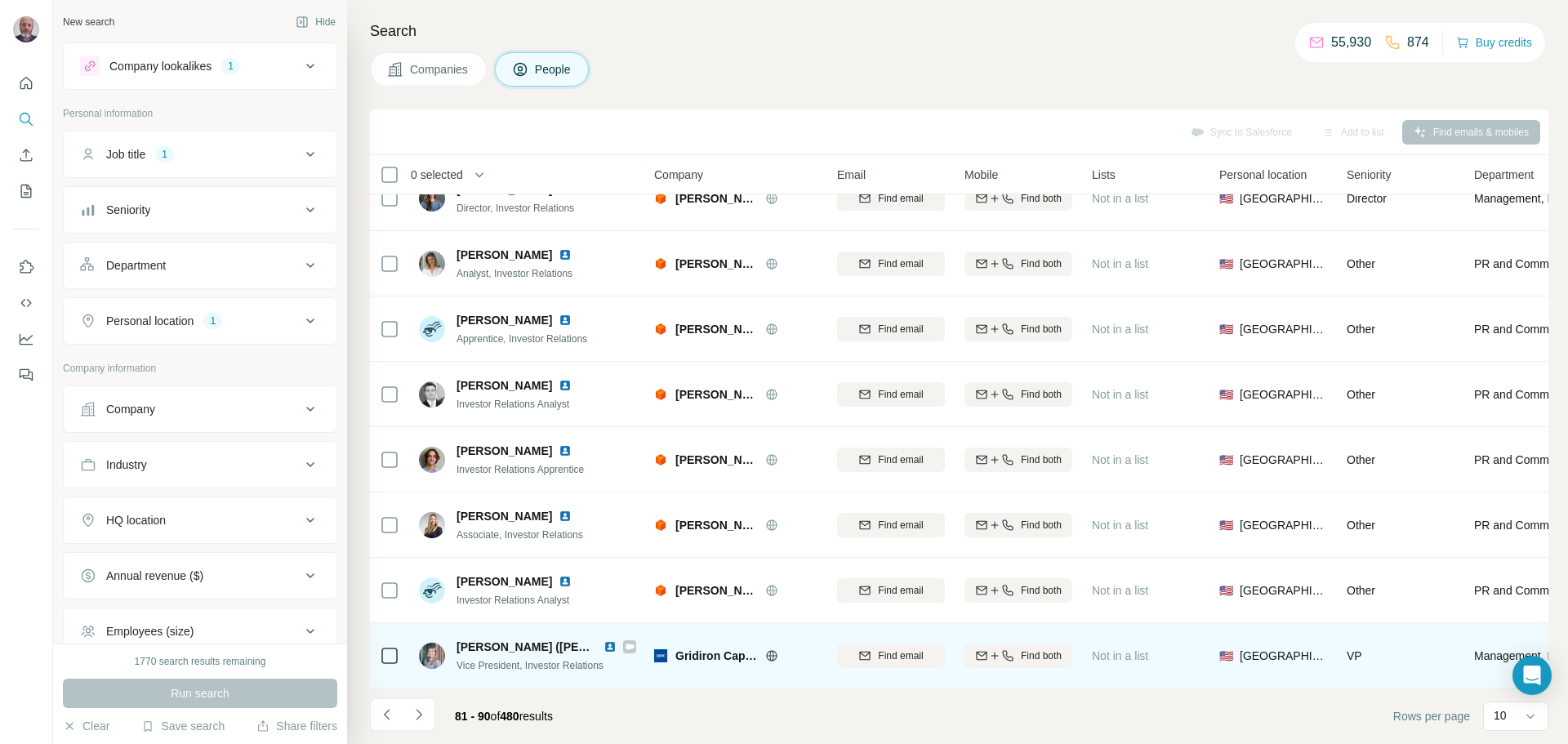
click at [608, 641] on img at bounding box center [610, 647] width 13 height 13
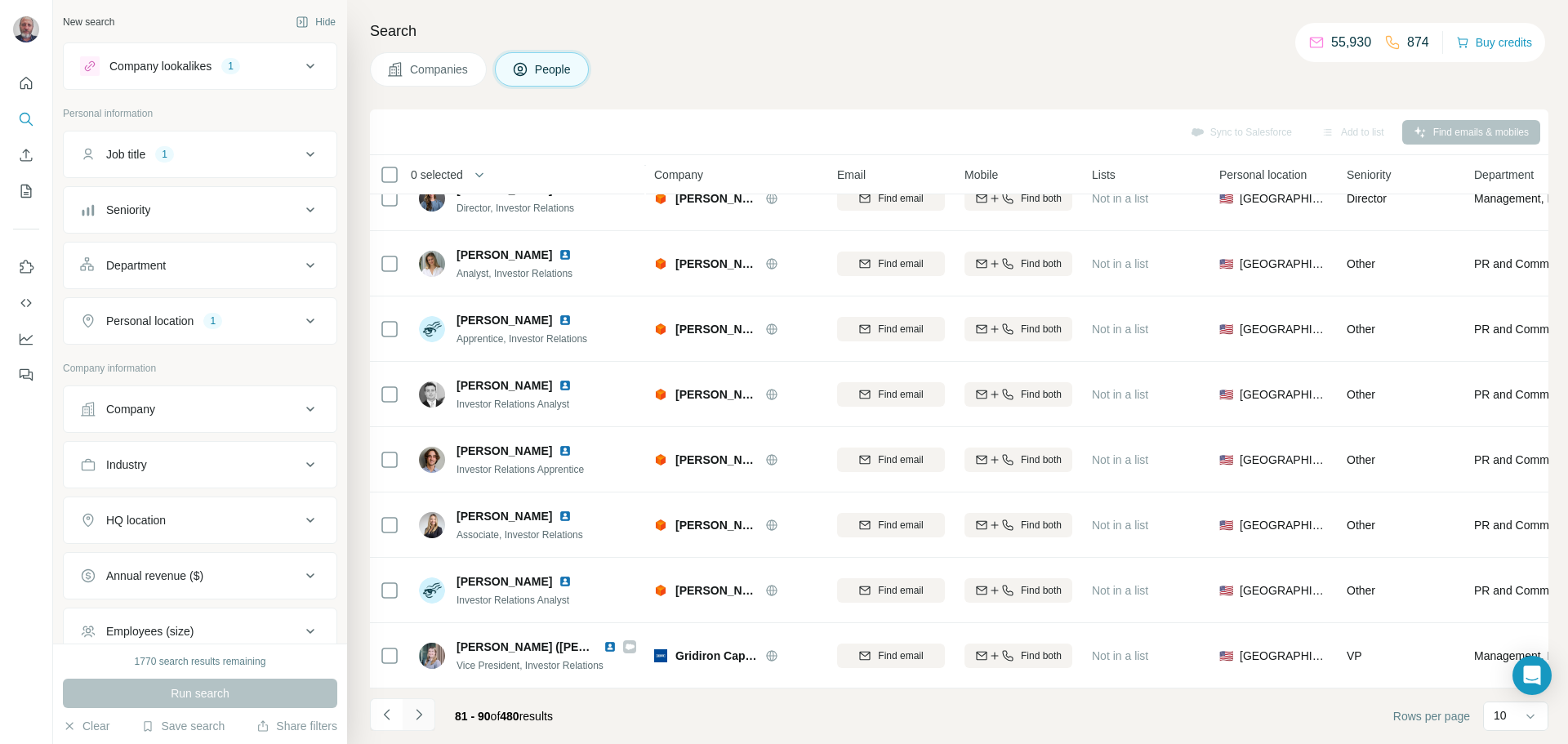
click at [424, 711] on icon "Navigate to next page" at bounding box center [419, 715] width 16 height 16
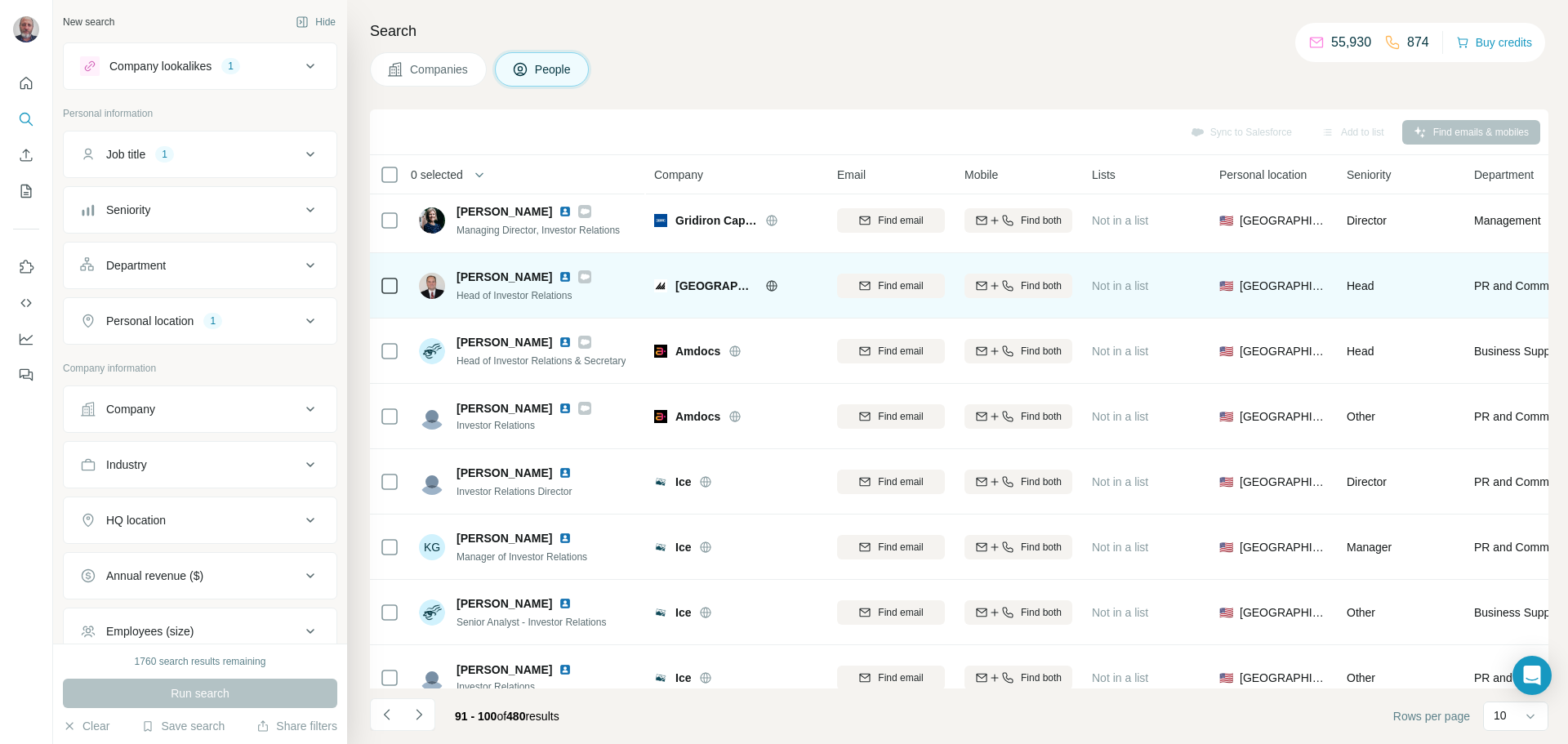
scroll to position [0, 0]
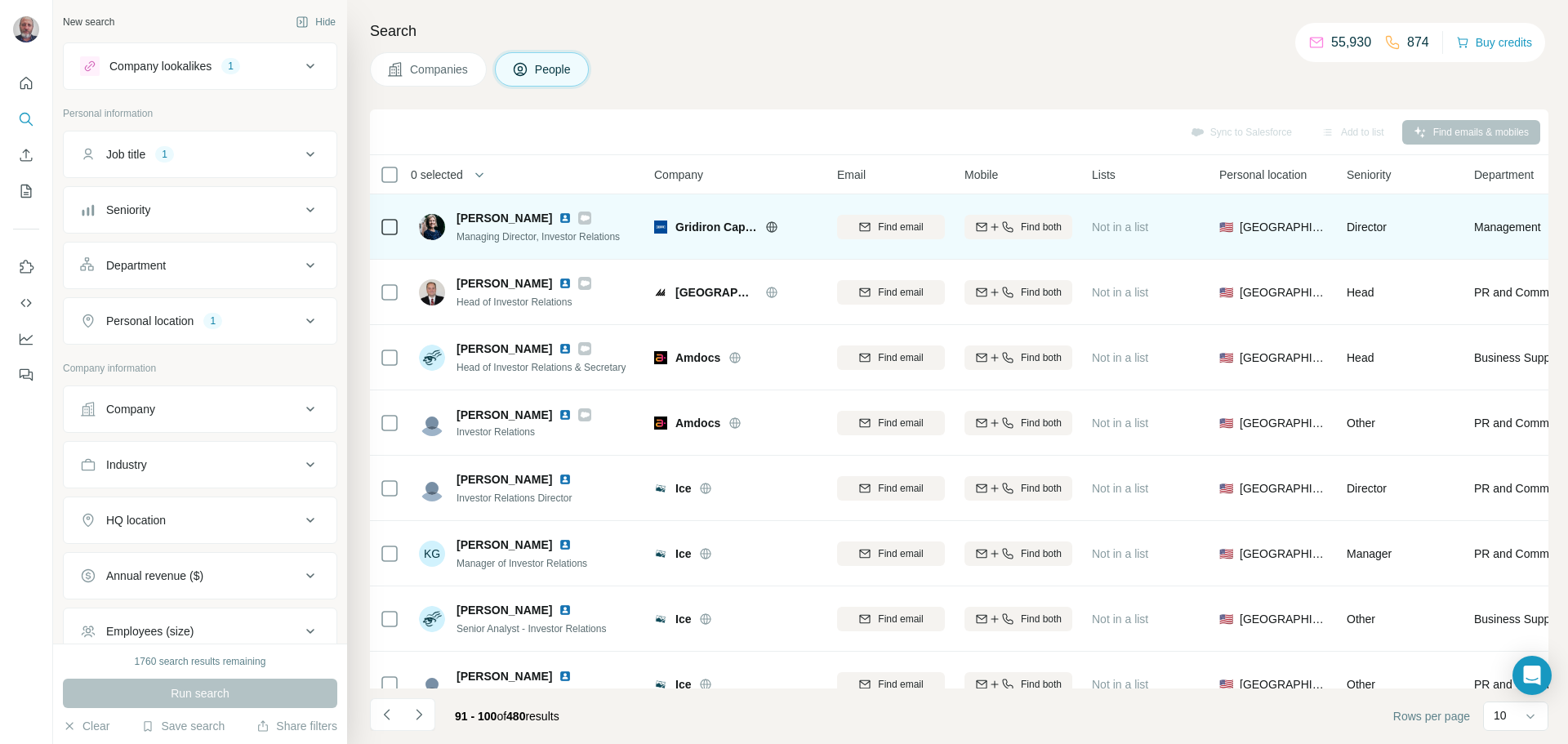
click at [558, 216] on img at bounding box center [565, 218] width 13 height 13
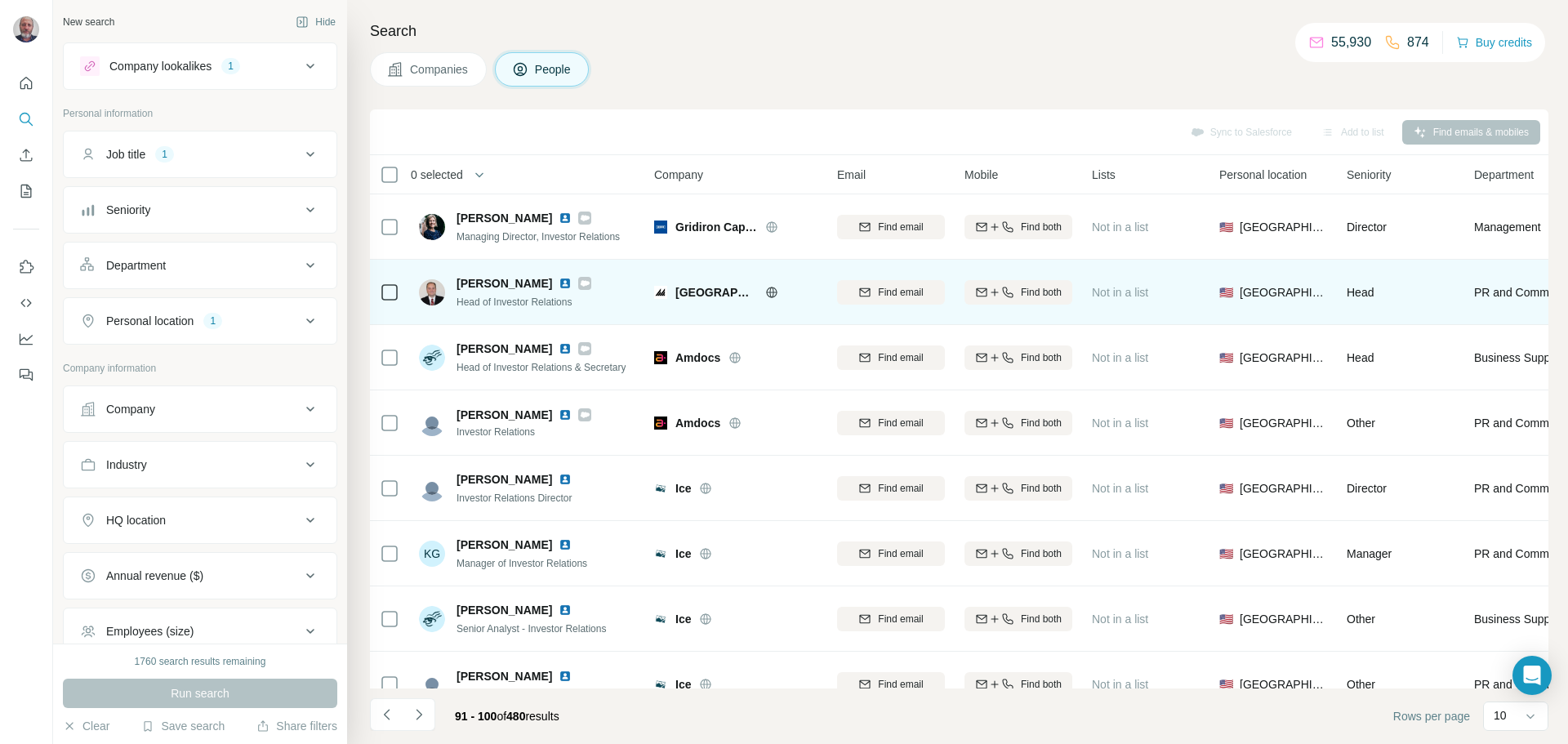
click at [558, 284] on img at bounding box center [565, 283] width 13 height 13
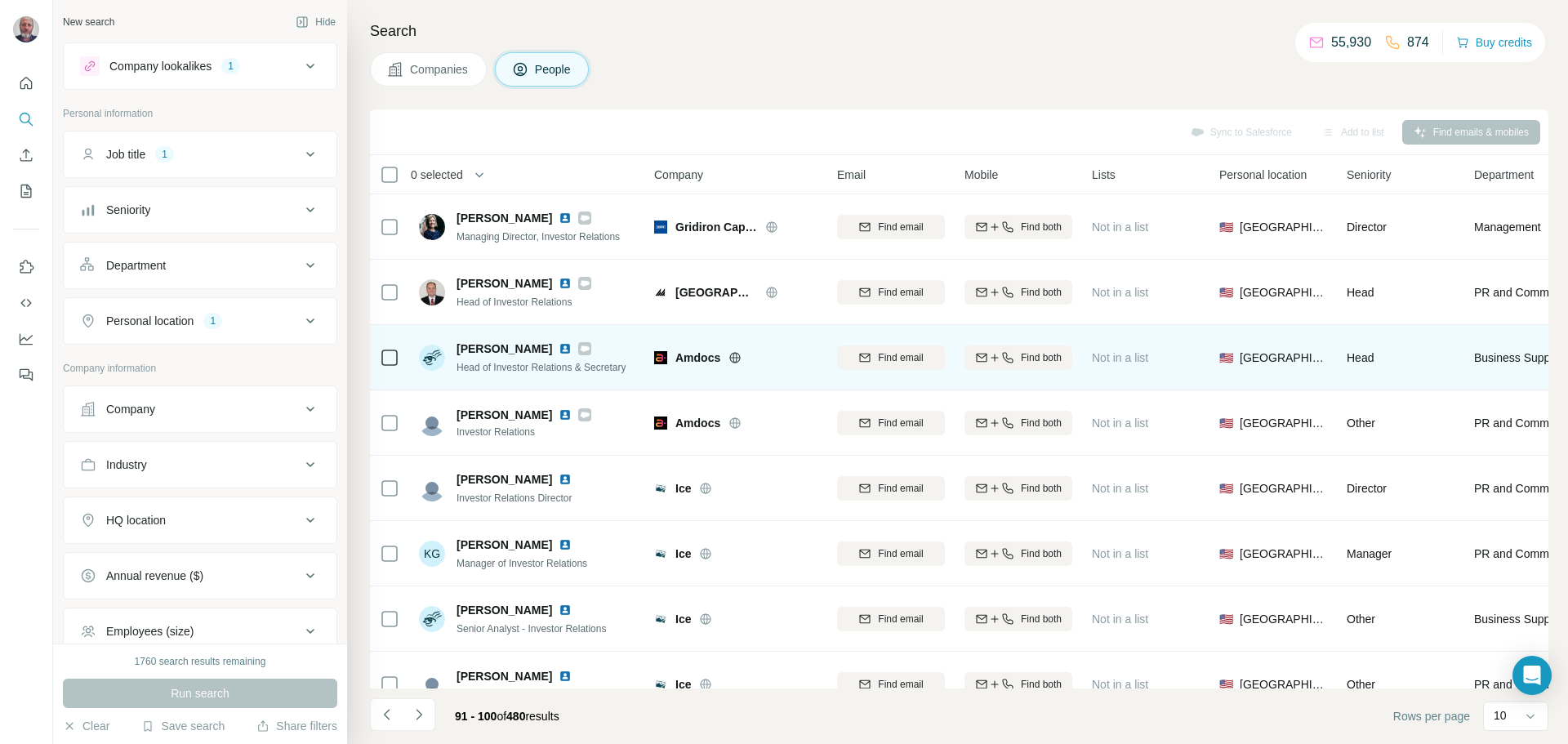
click at [558, 350] on img at bounding box center [565, 349] width 13 height 13
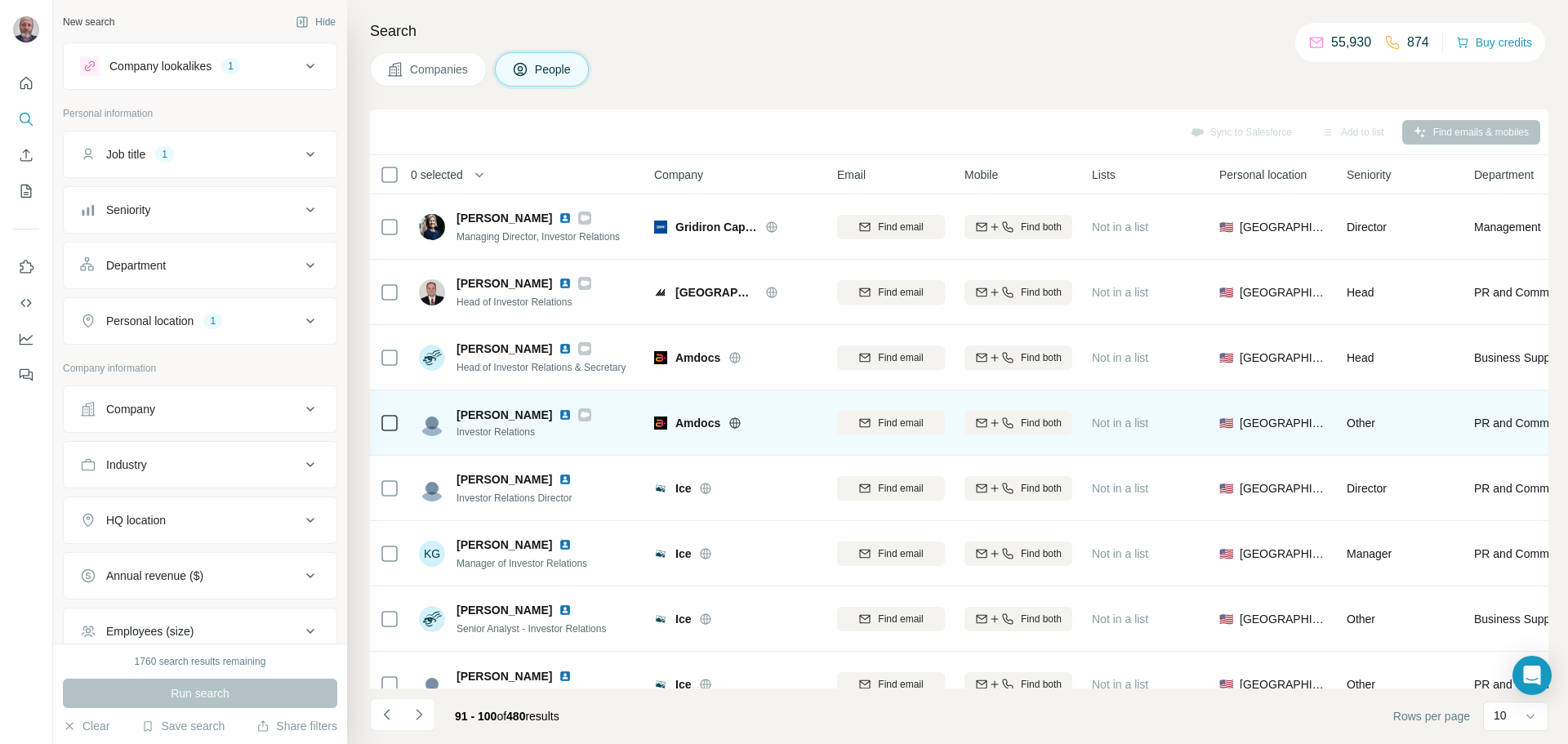
click at [558, 416] on img at bounding box center [565, 415] width 13 height 13
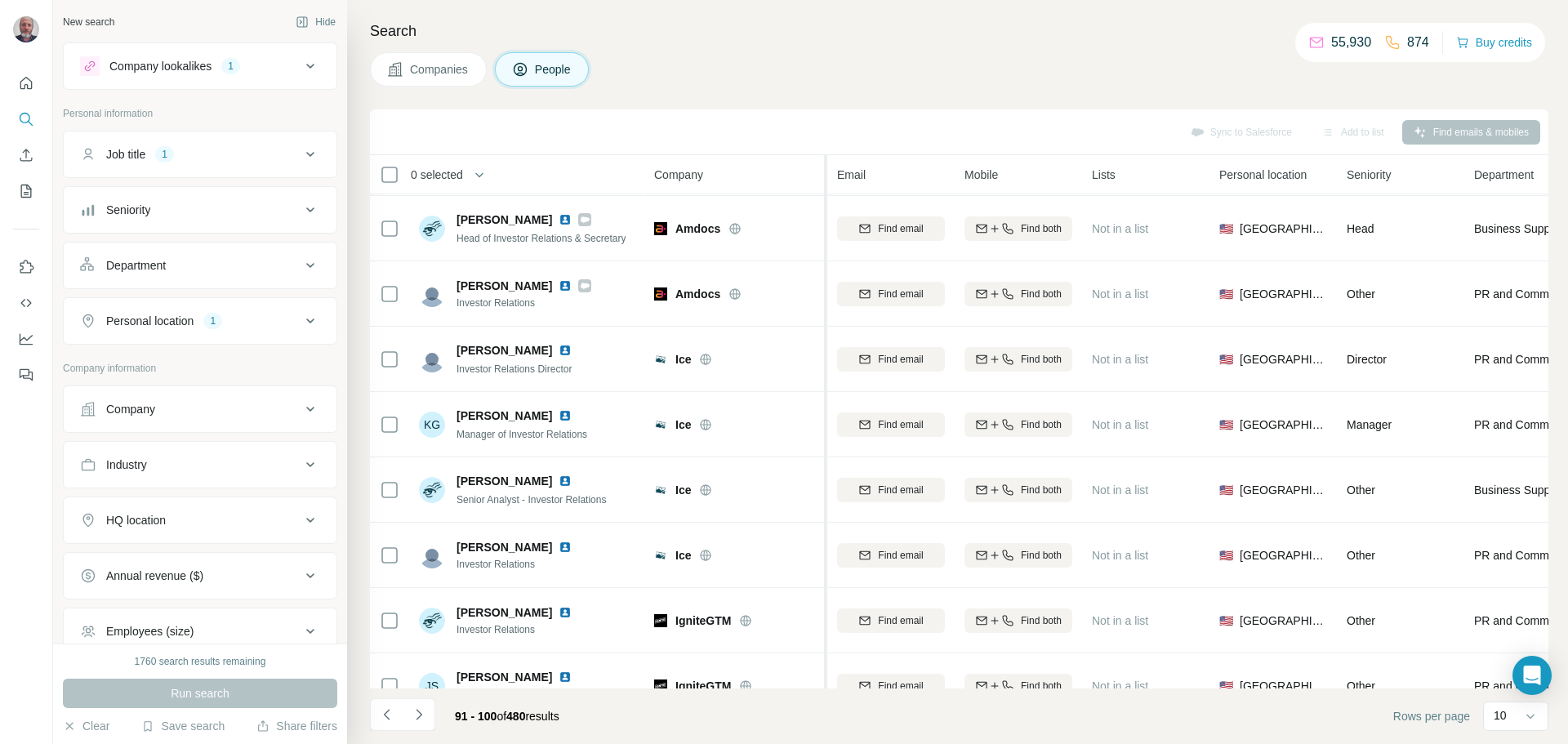
scroll to position [167, 0]
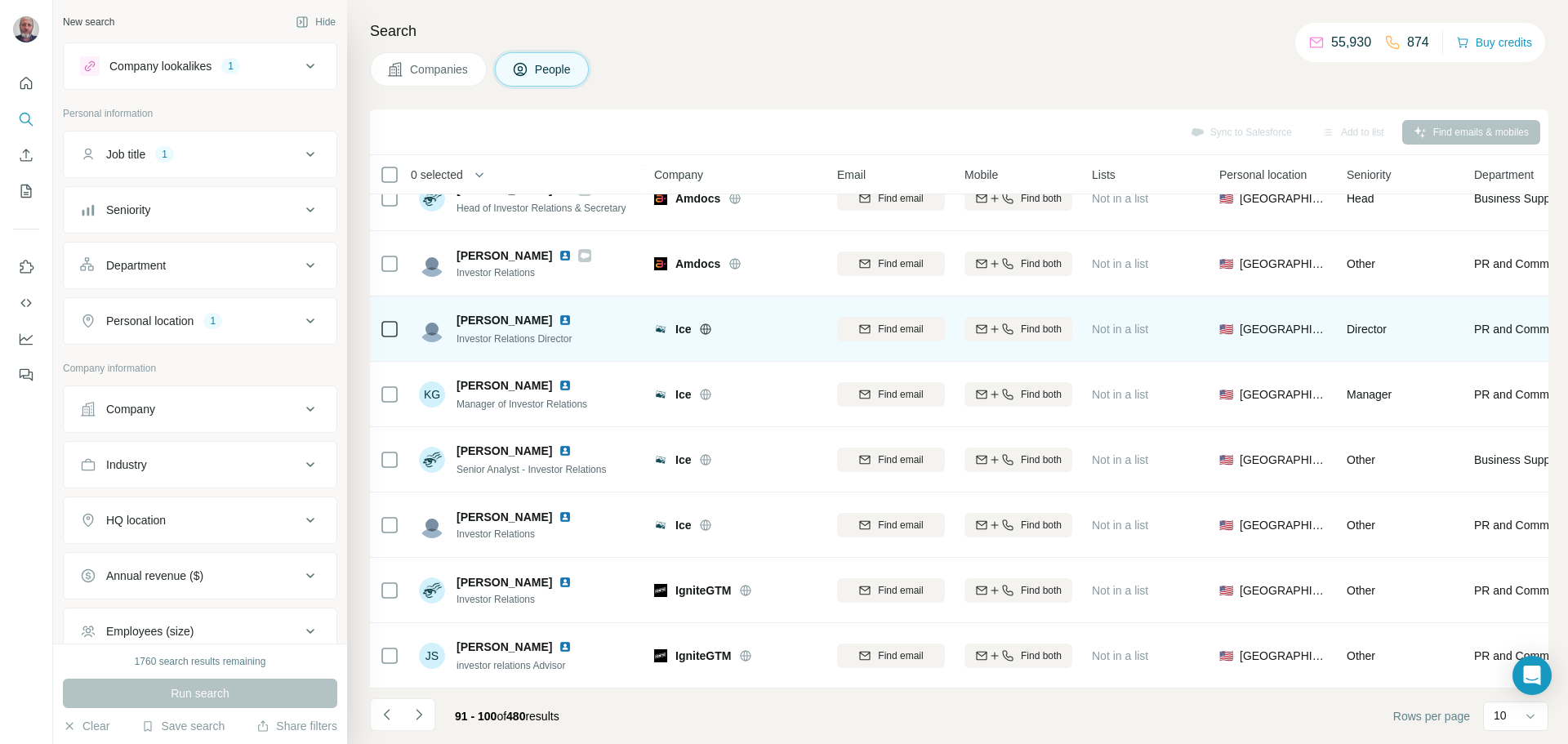
click at [558, 314] on img at bounding box center [565, 320] width 13 height 13
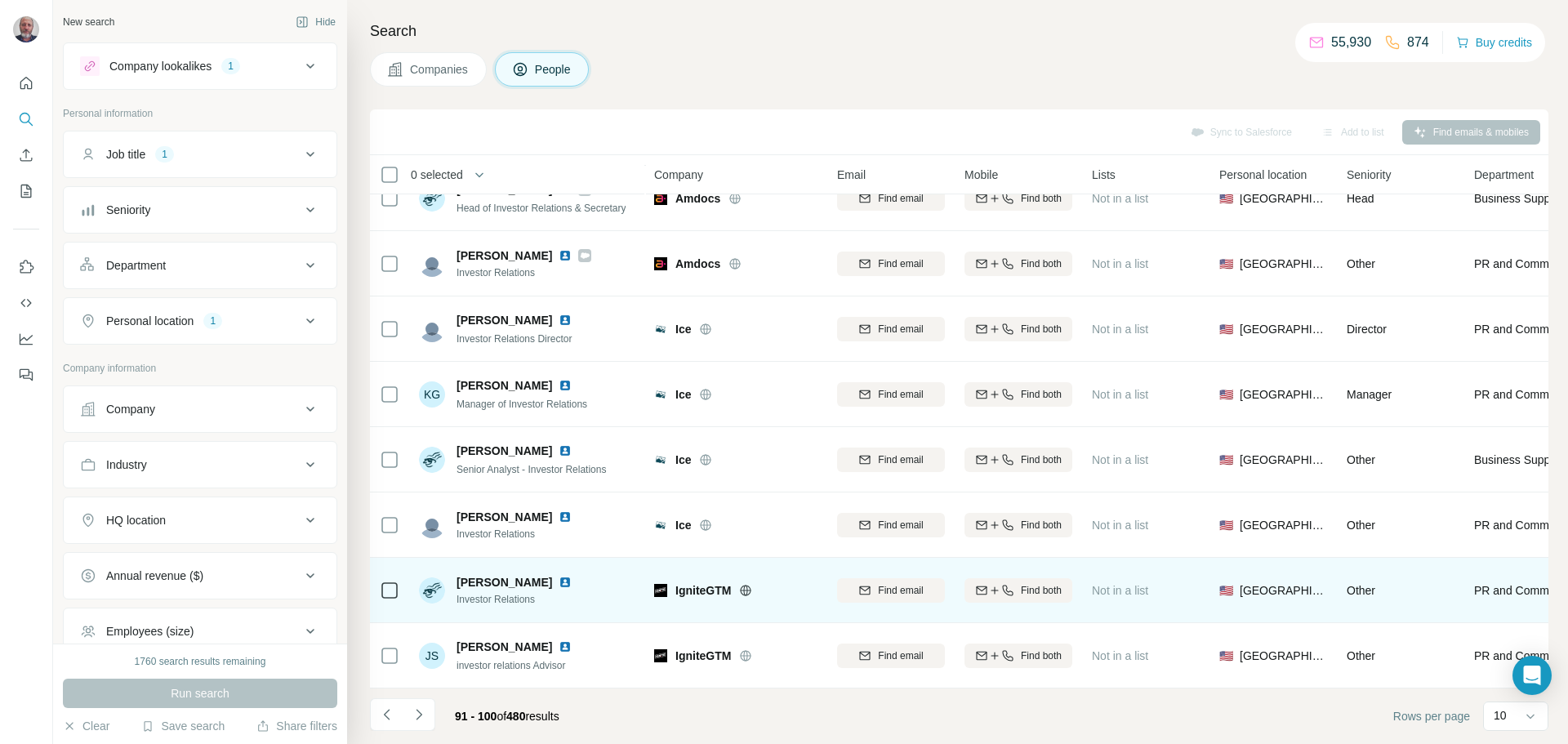
click at [564, 576] on img at bounding box center [565, 582] width 13 height 13
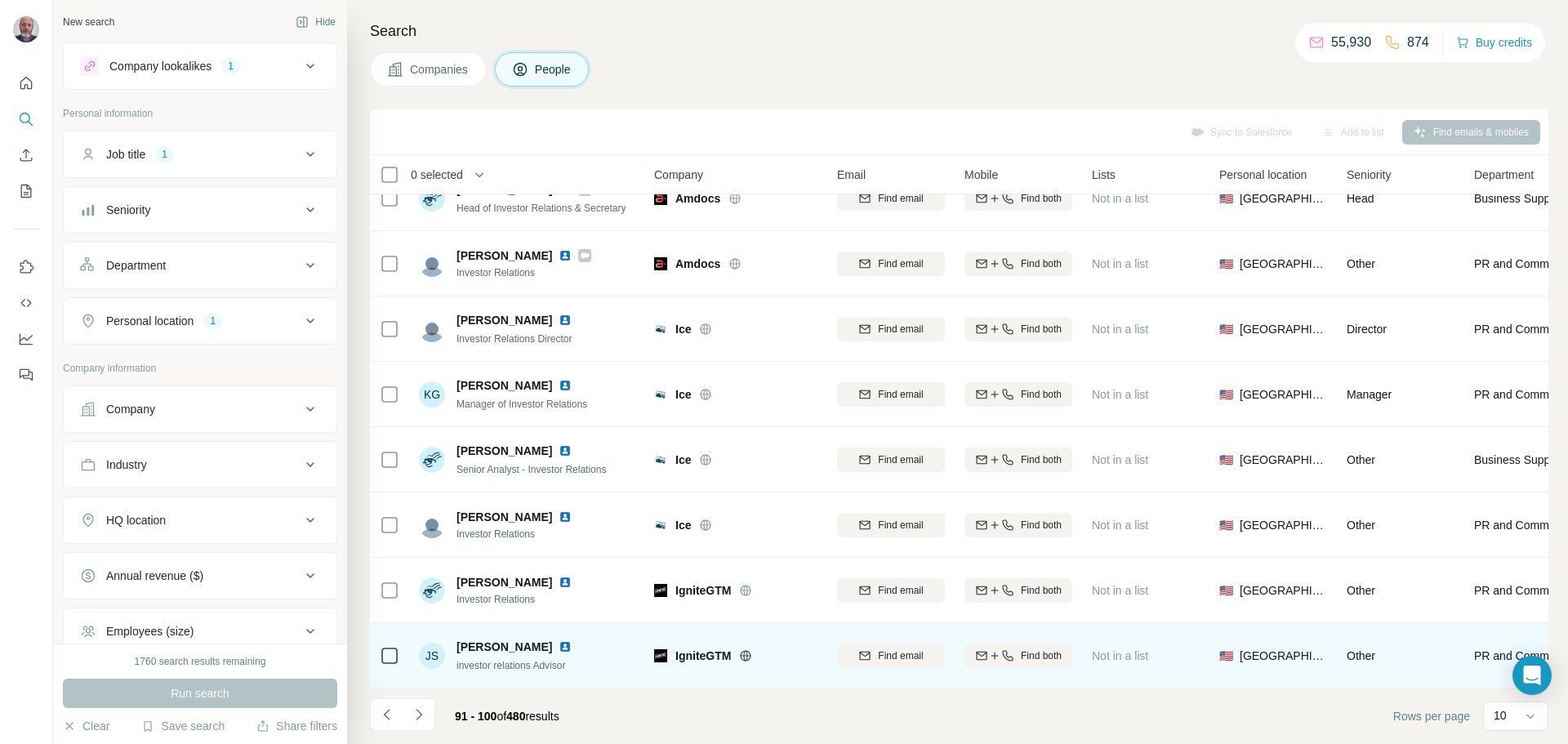
click at [572, 641] on img at bounding box center [565, 647] width 13 height 13
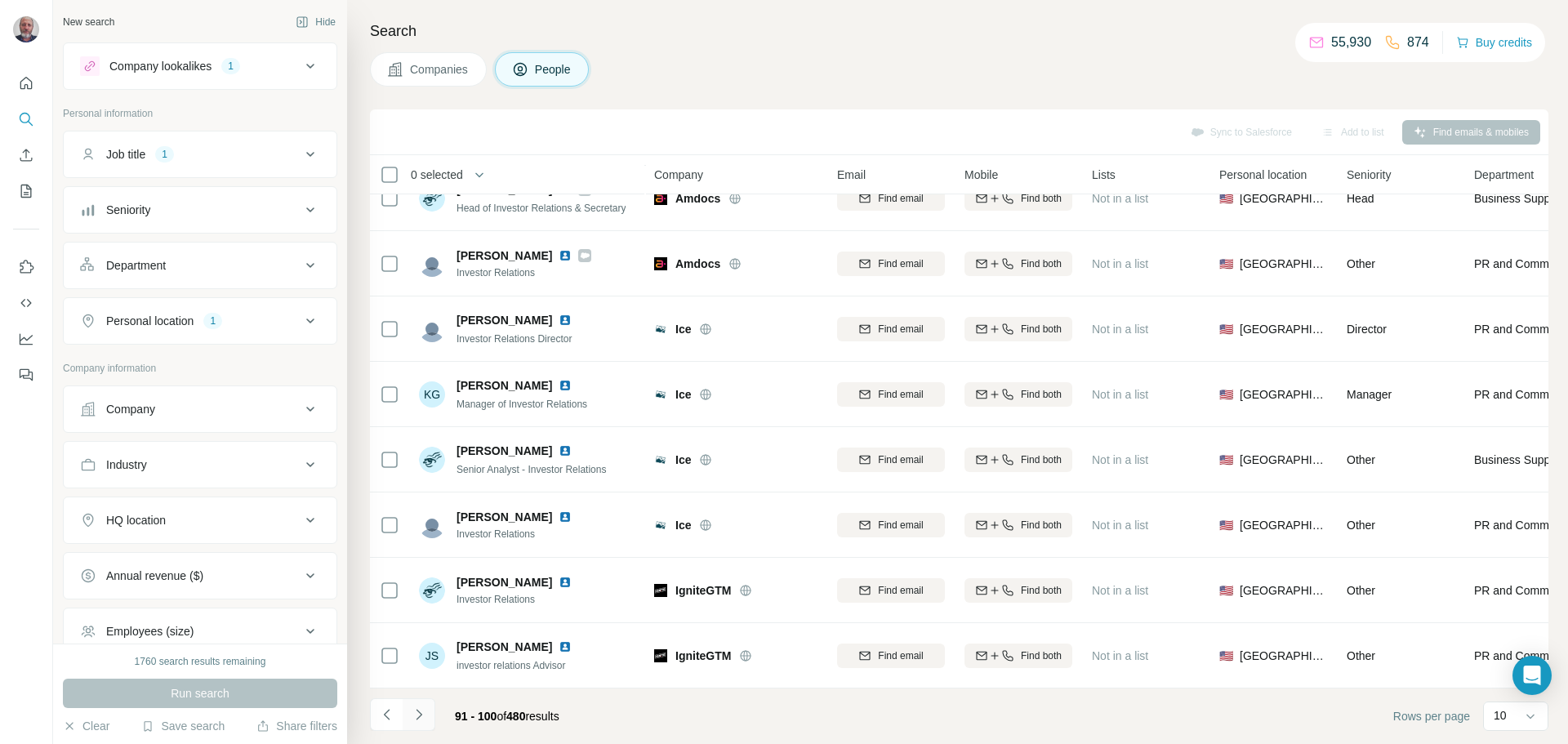
click at [421, 711] on icon "Navigate to next page" at bounding box center [419, 715] width 16 height 16
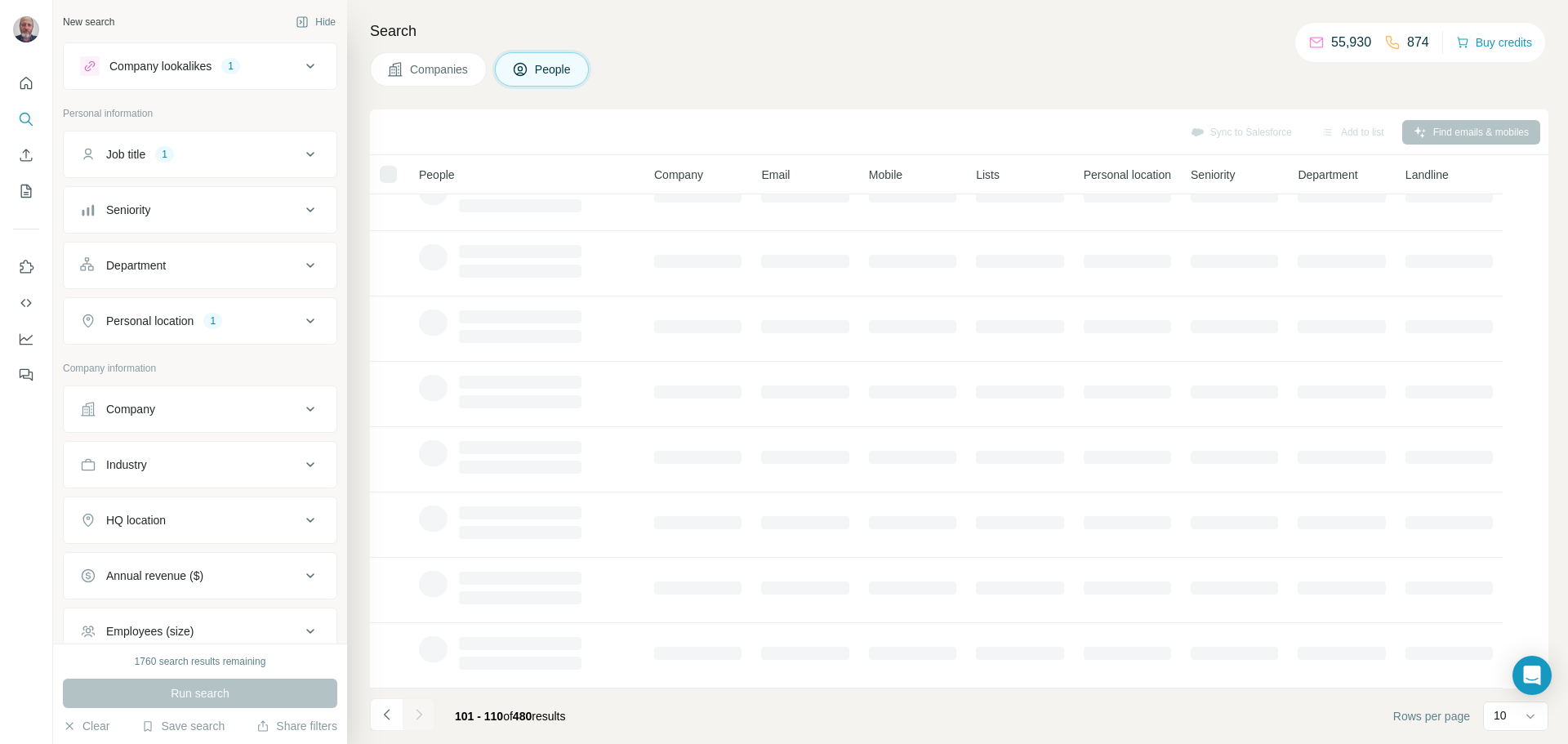
scroll to position [0, 0]
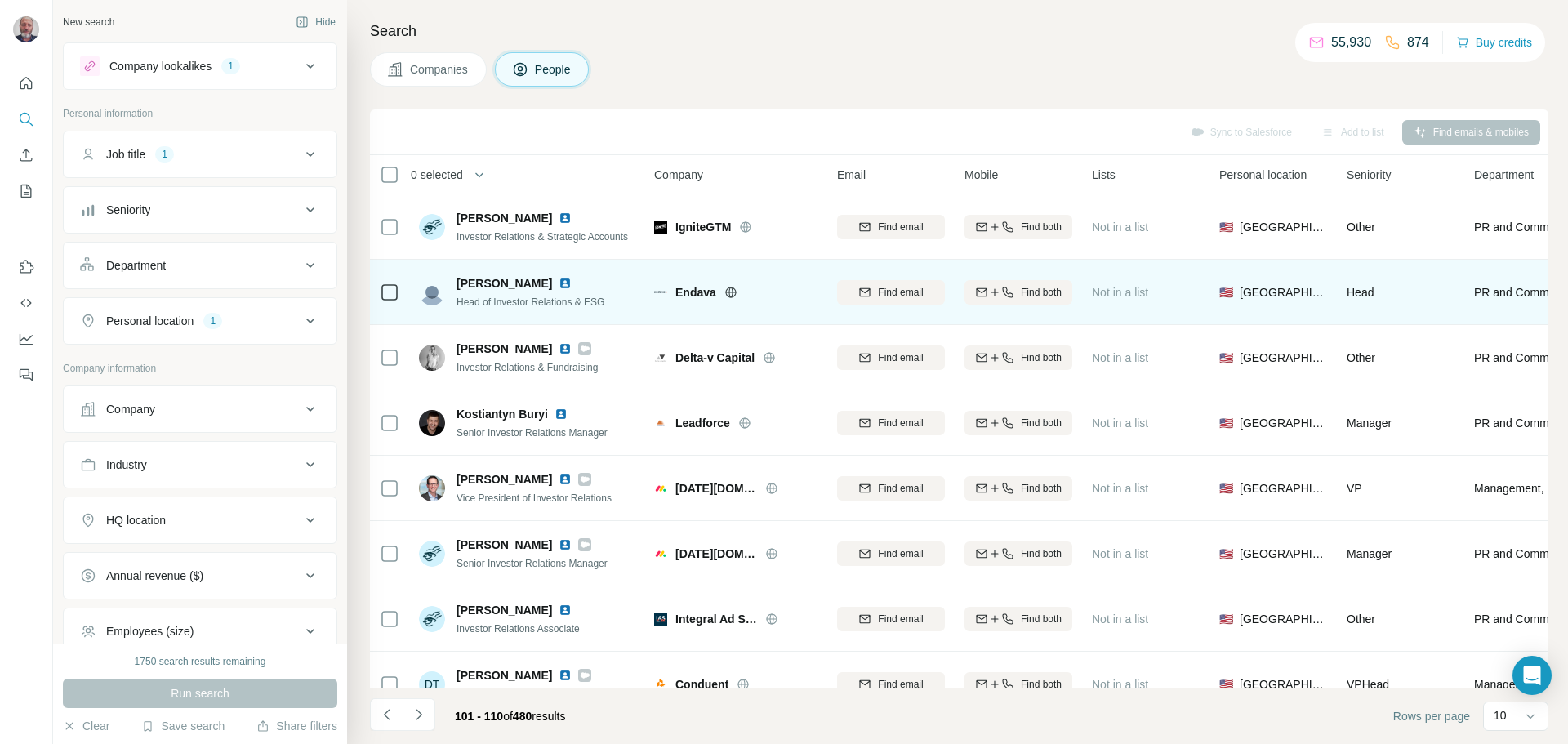
click at [571, 277] on img at bounding box center [565, 283] width 13 height 13
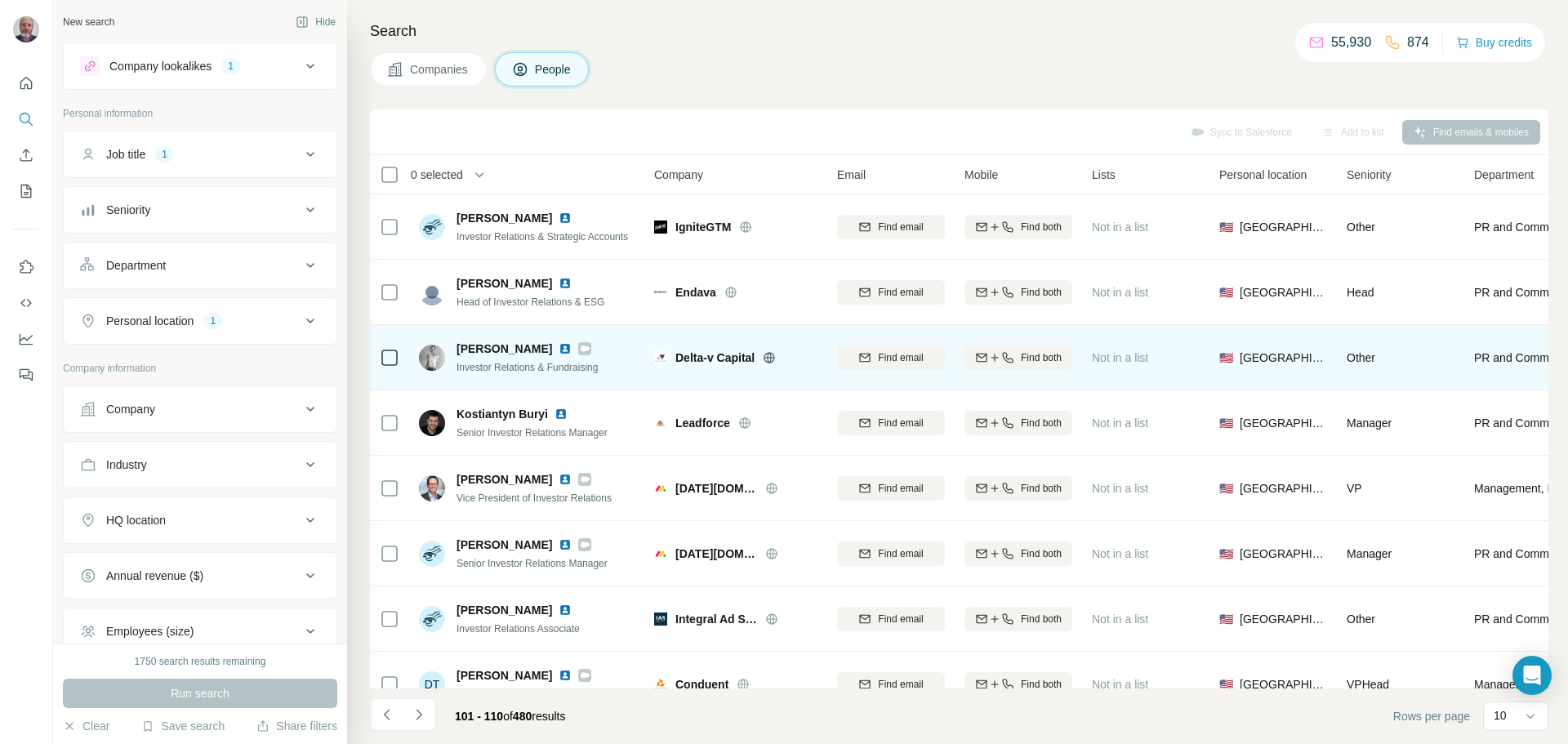
click at [558, 350] on img at bounding box center [565, 349] width 13 height 13
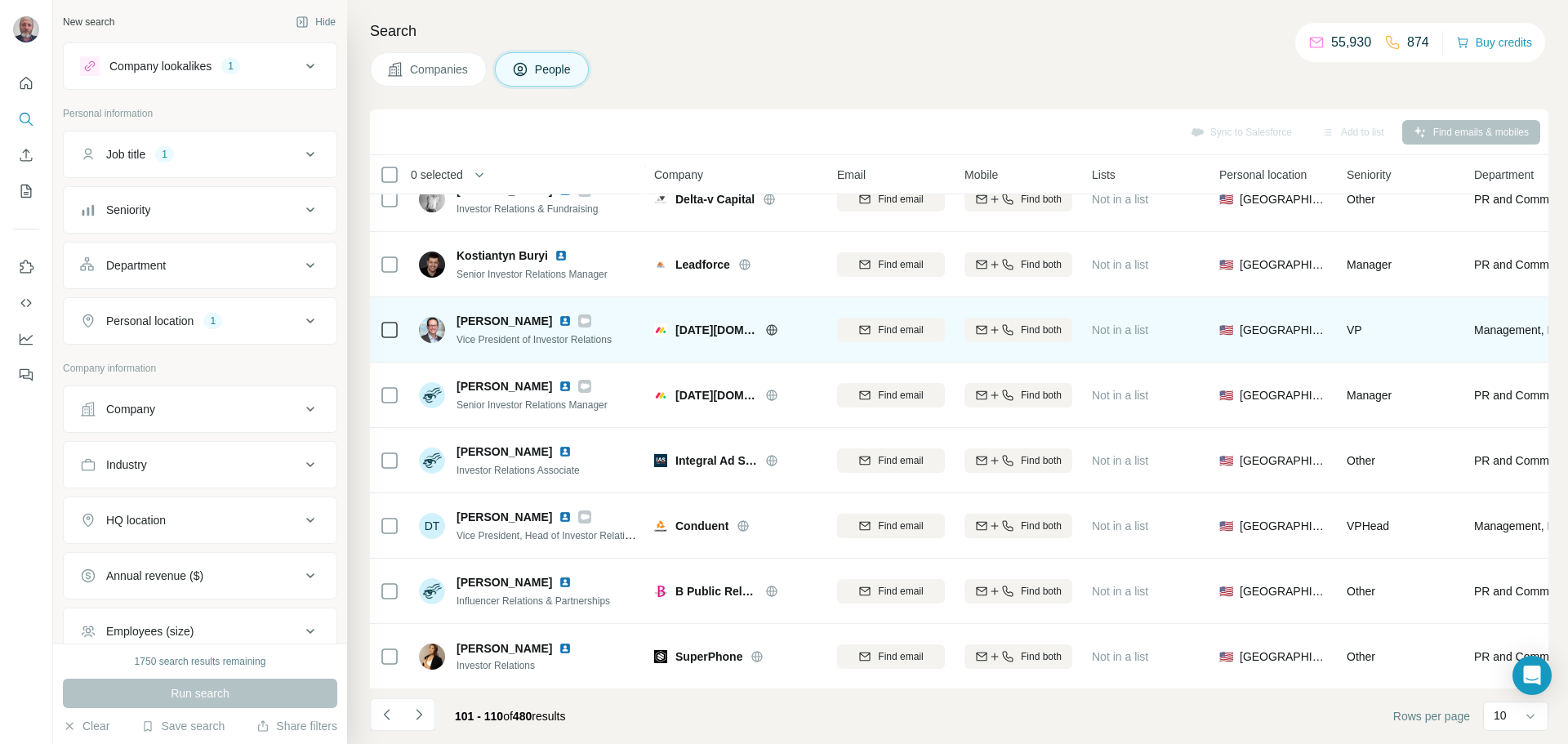
scroll to position [163, 0]
click at [558, 314] on img at bounding box center [565, 320] width 13 height 13
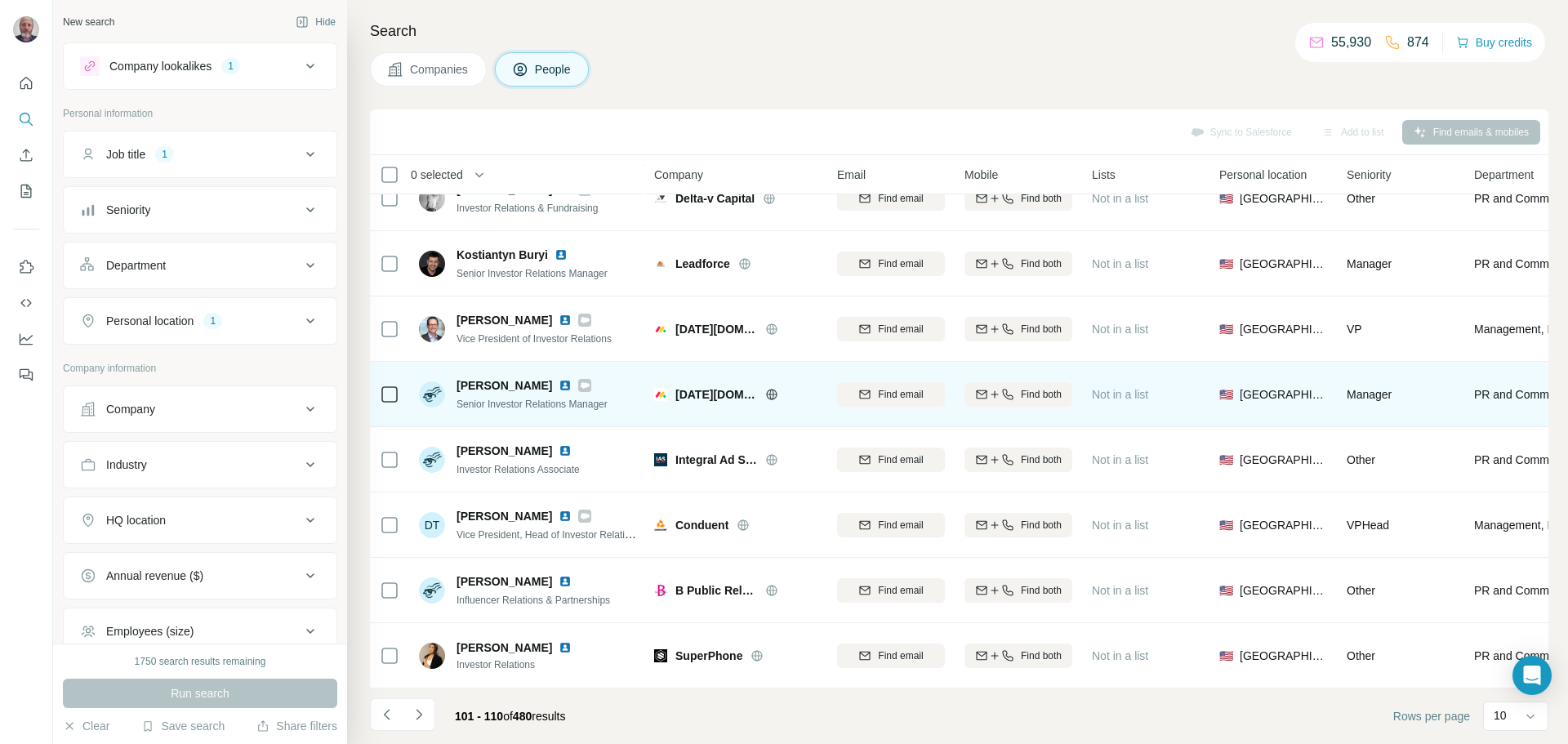
scroll to position [167, 0]
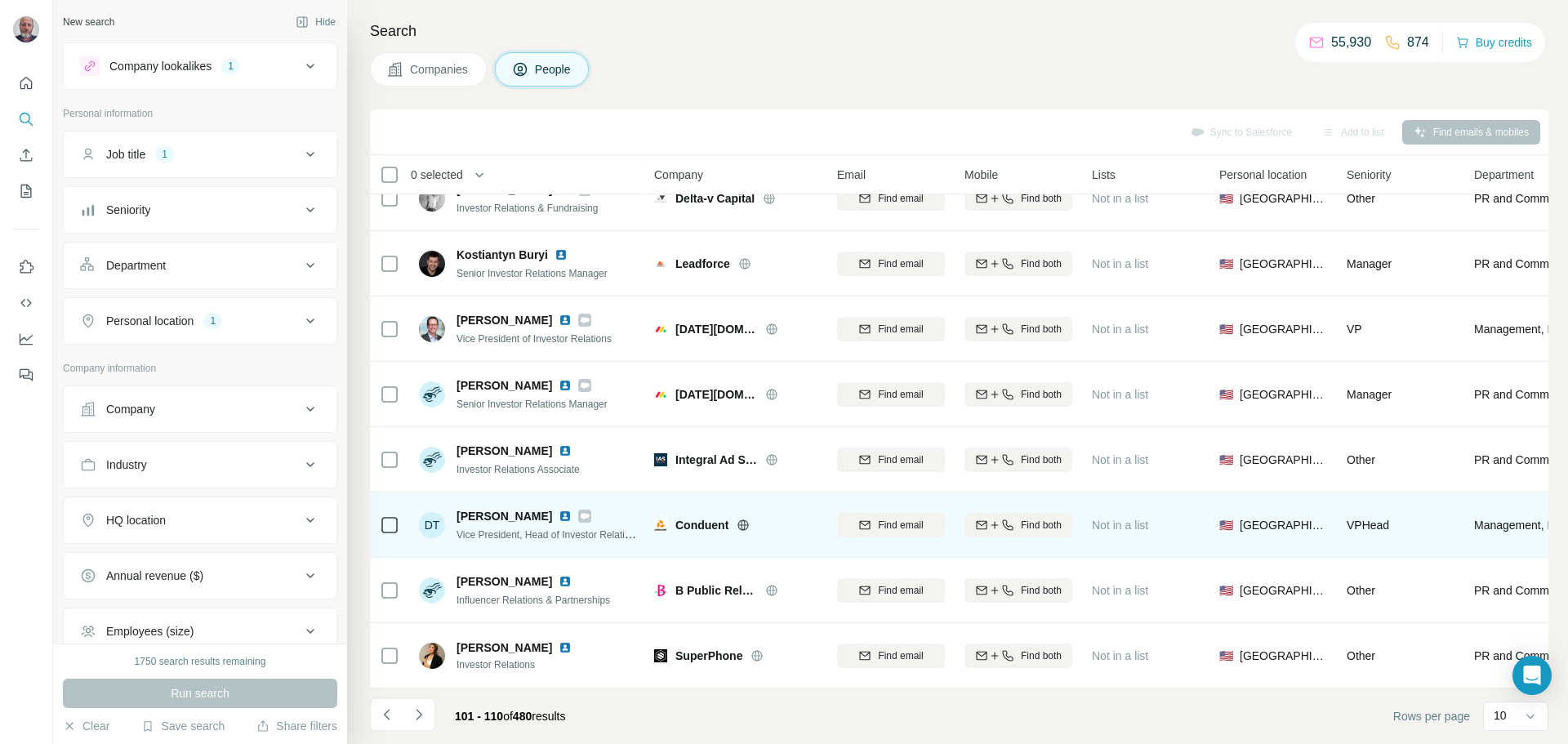
click at [558, 510] on img at bounding box center [565, 516] width 13 height 13
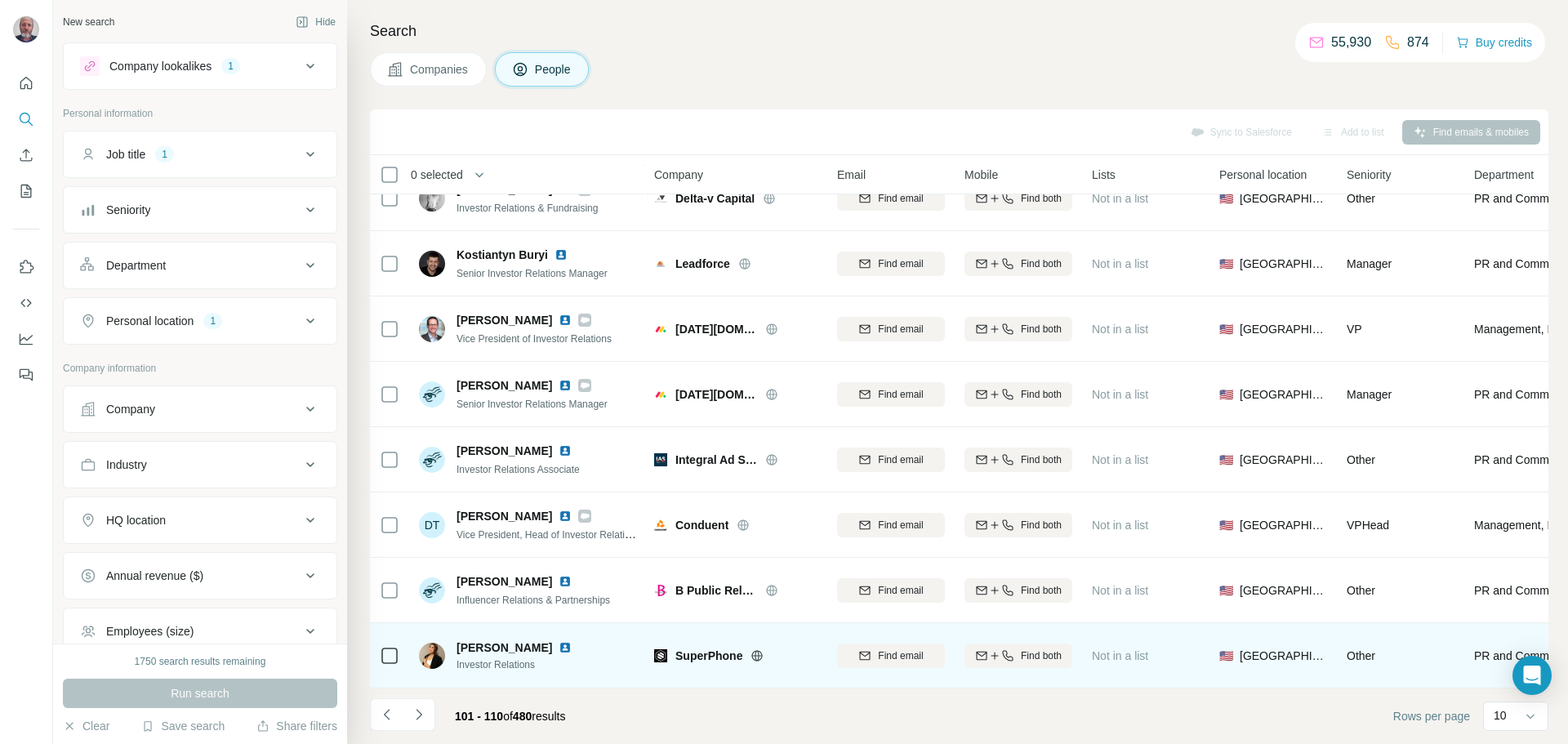
click at [553, 640] on div "[PERSON_NAME]" at bounding box center [524, 648] width 135 height 16
click at [558, 641] on img at bounding box center [565, 647] width 13 height 13
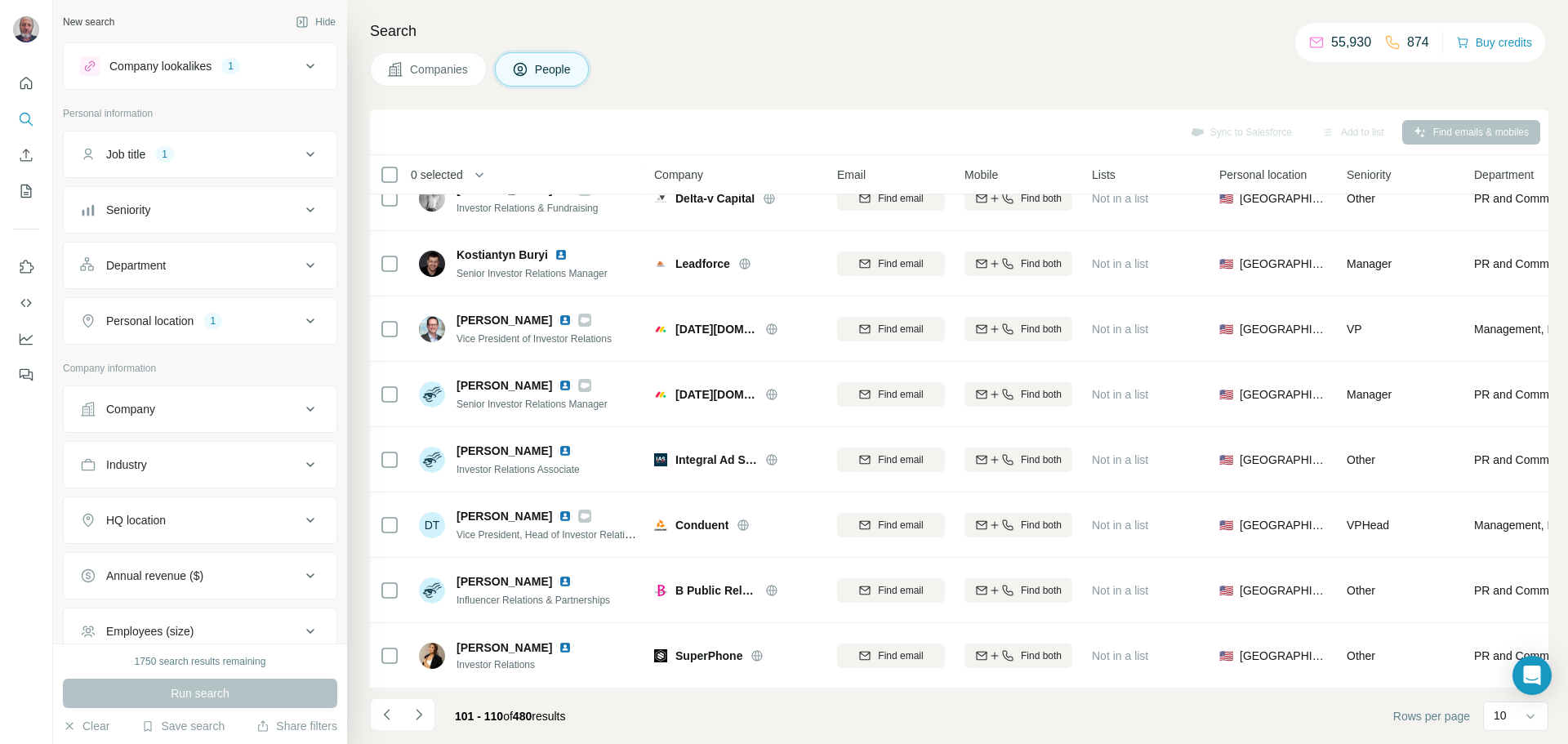
click at [435, 716] on button "Navigate to next page" at bounding box center [419, 715] width 33 height 33
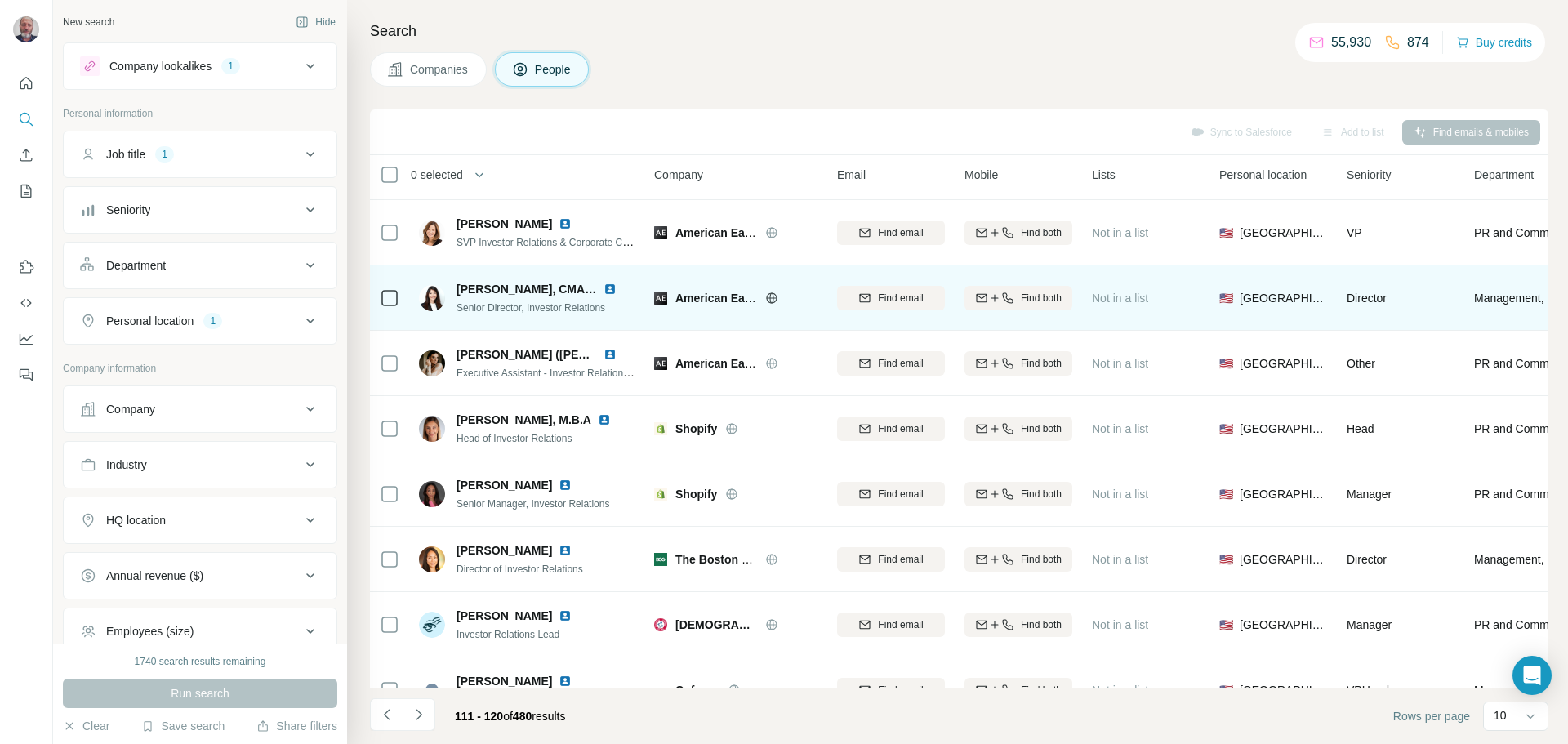
scroll to position [0, 0]
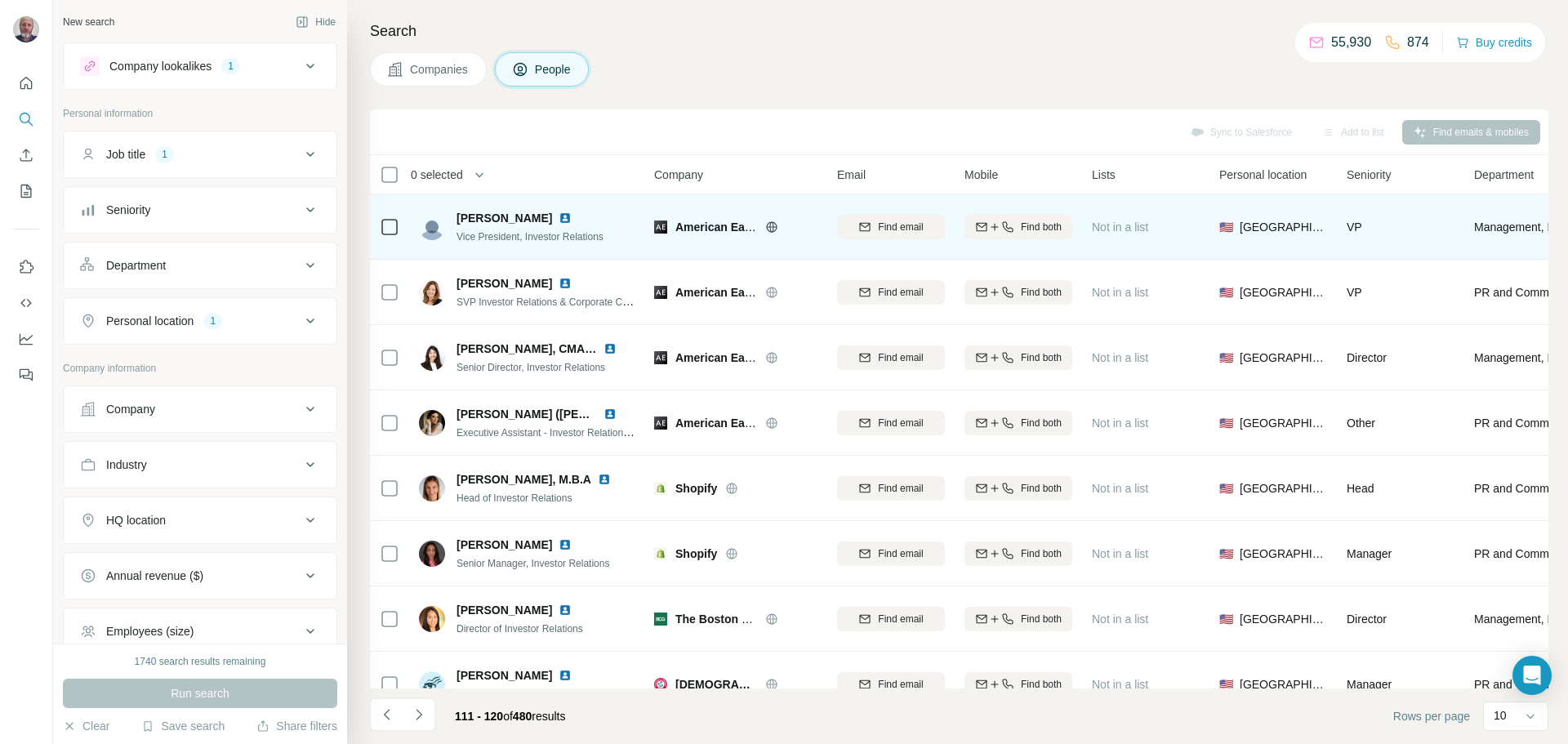
click at [558, 218] on img at bounding box center [565, 218] width 13 height 13
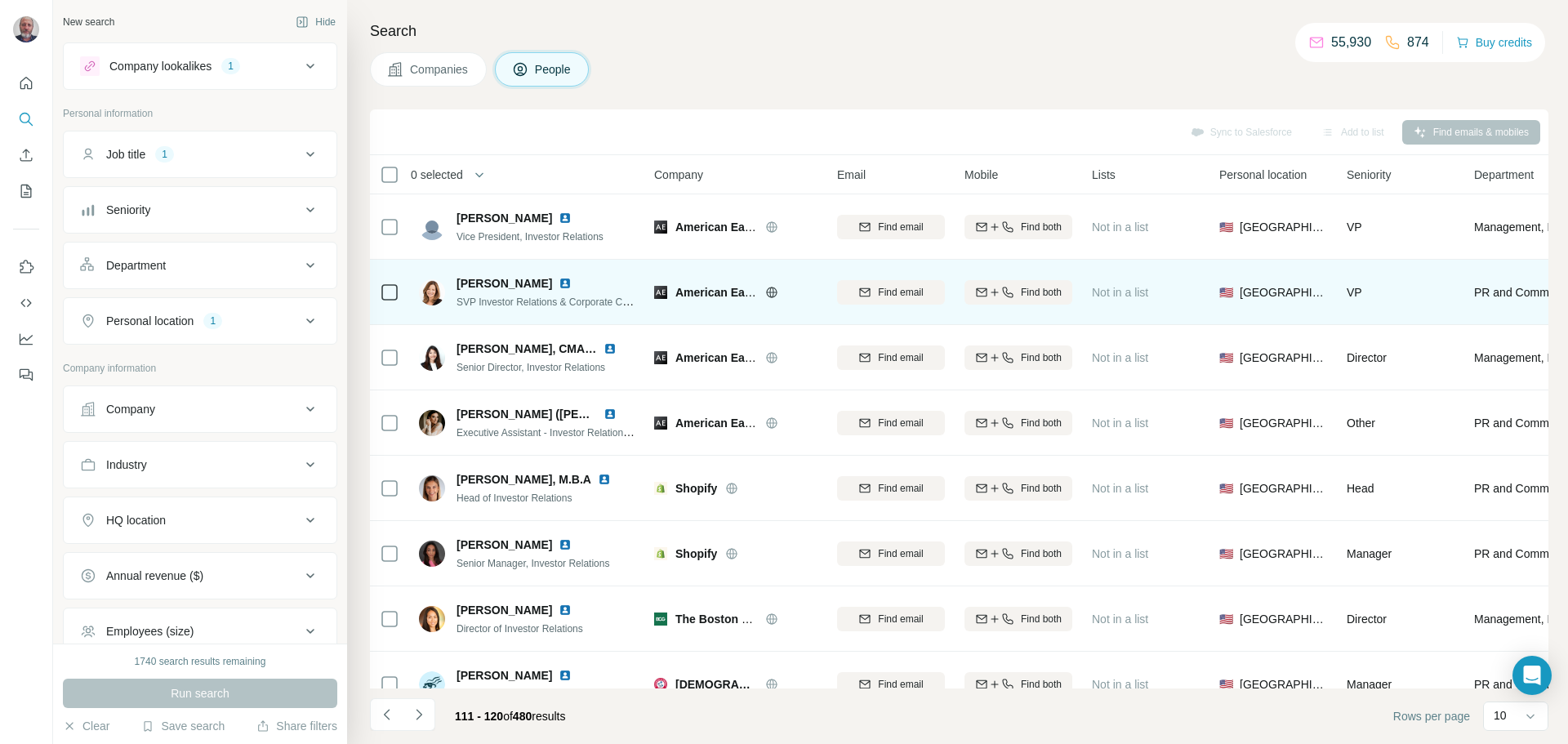
click at [558, 283] on img at bounding box center [565, 283] width 13 height 13
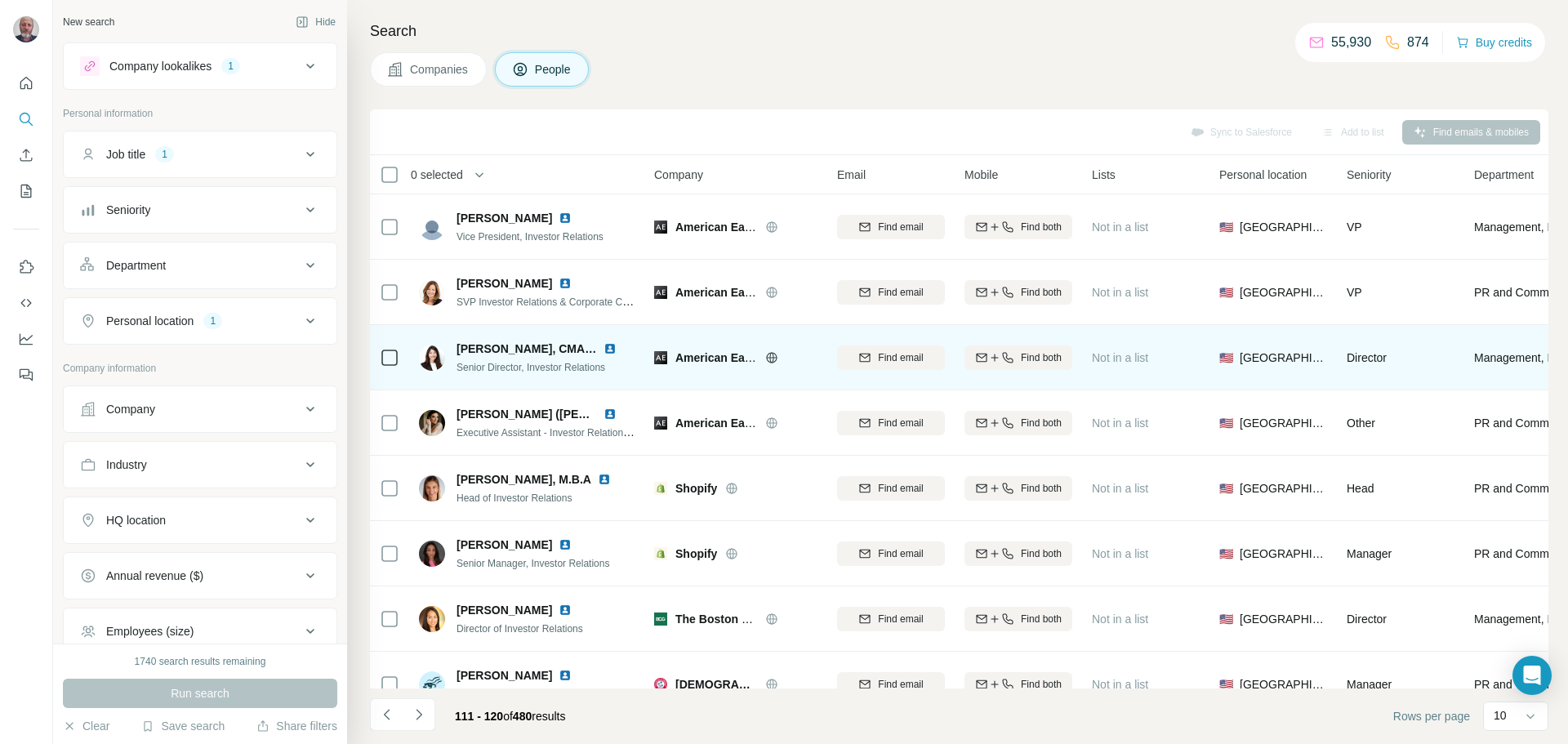
click at [612, 345] on img at bounding box center [610, 349] width 13 height 13
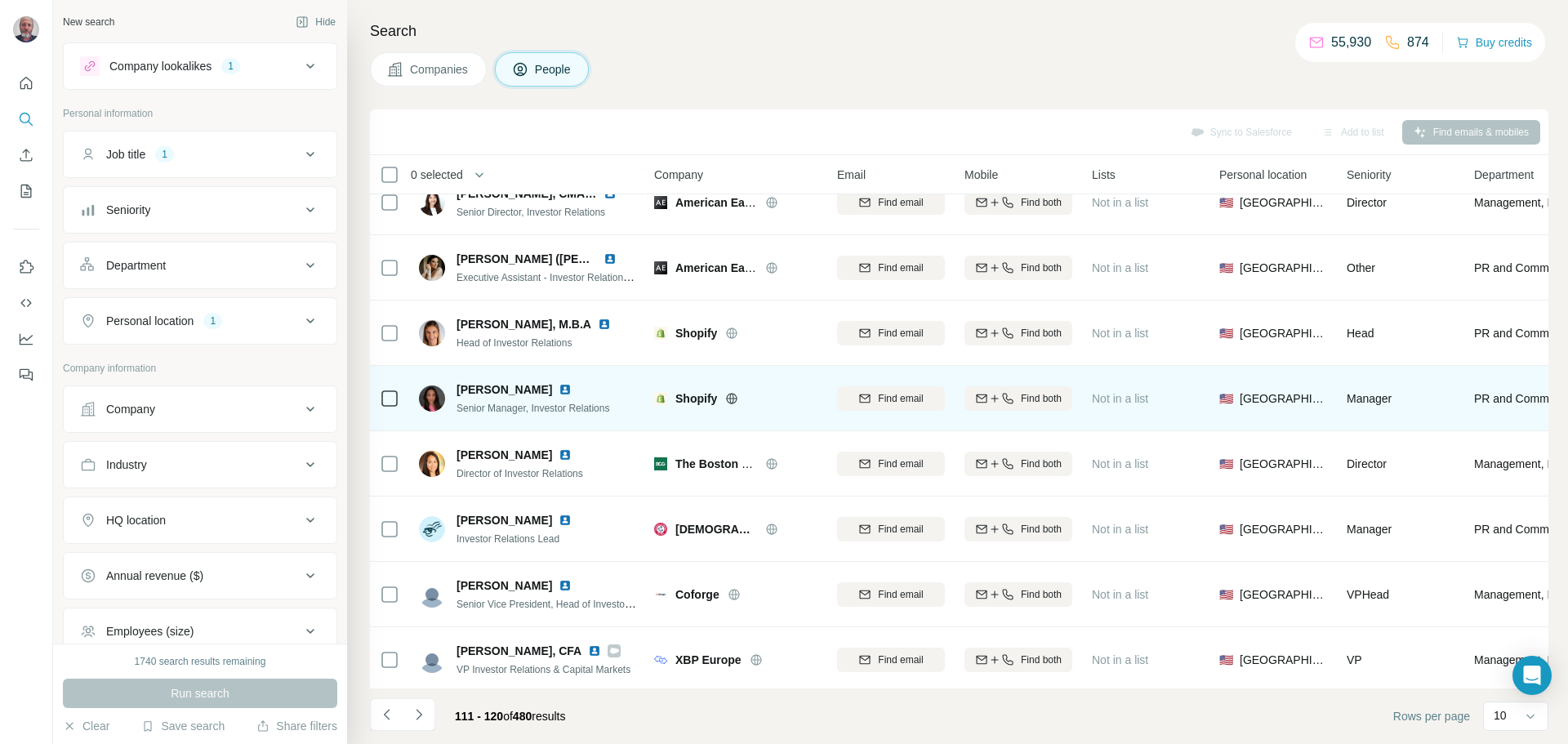
scroll to position [167, 0]
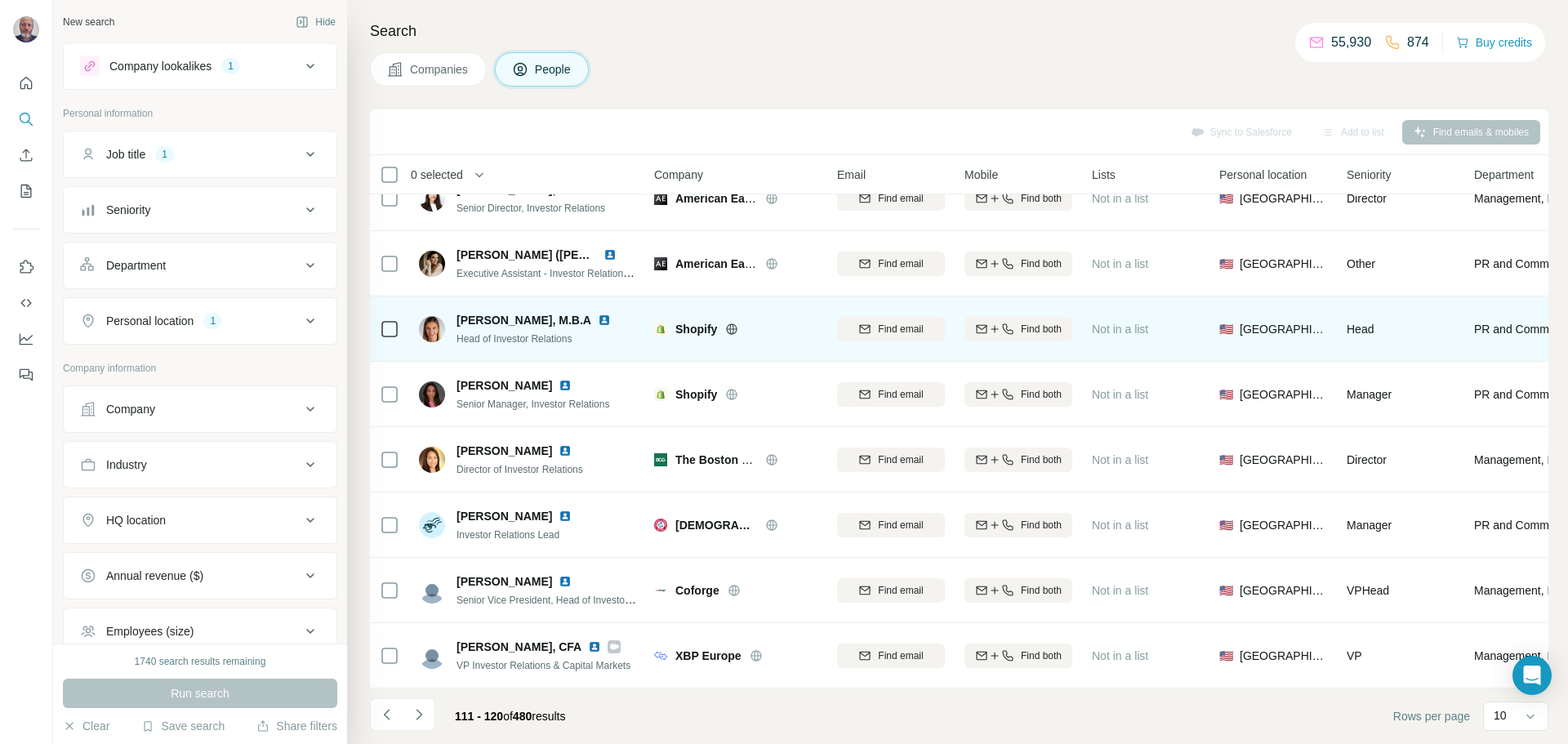
click at [598, 314] on img at bounding box center [604, 320] width 13 height 13
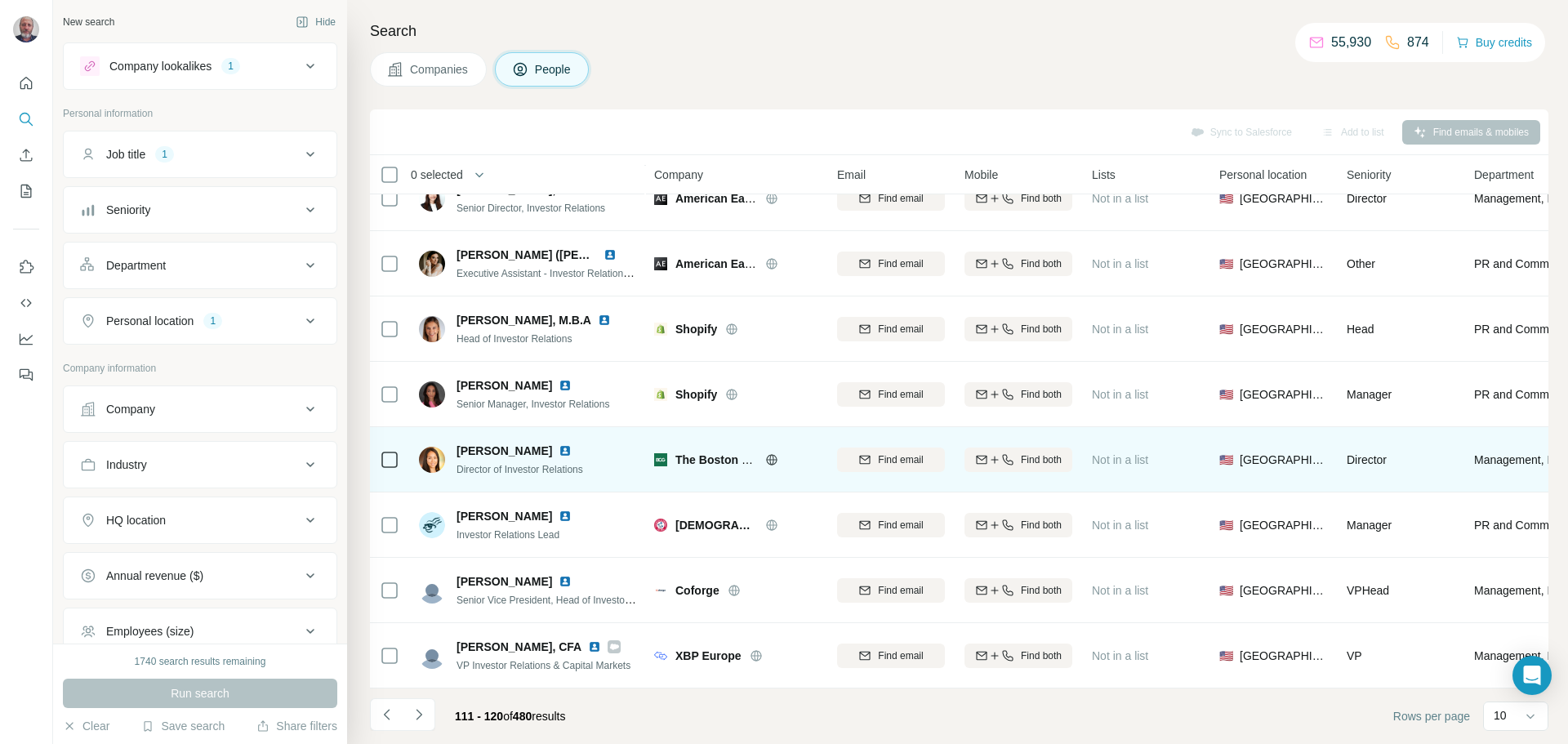
click at [558, 444] on img at bounding box center [565, 450] width 13 height 13
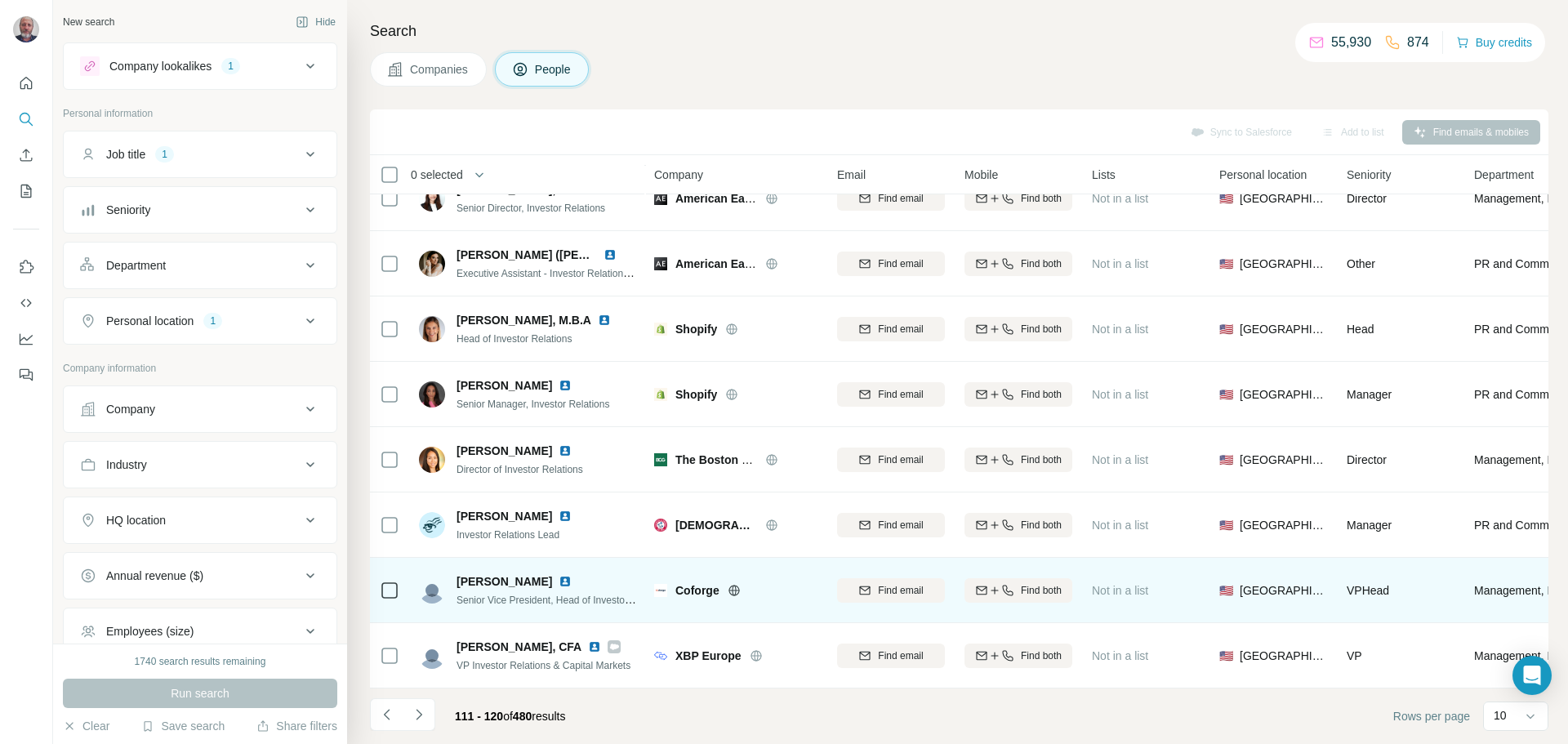
click at [558, 575] on img at bounding box center [565, 581] width 13 height 13
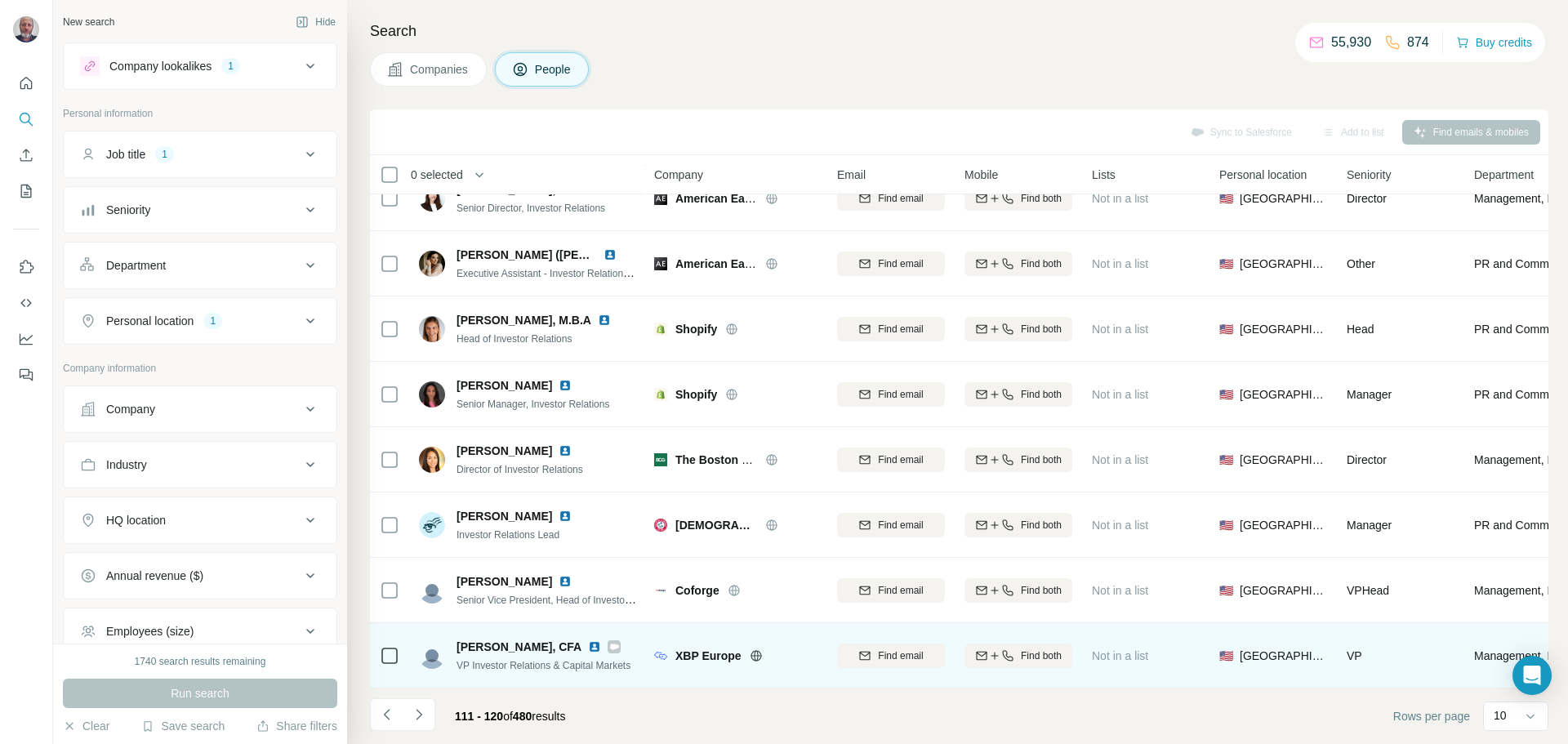
click at [588, 641] on img at bounding box center [594, 647] width 13 height 13
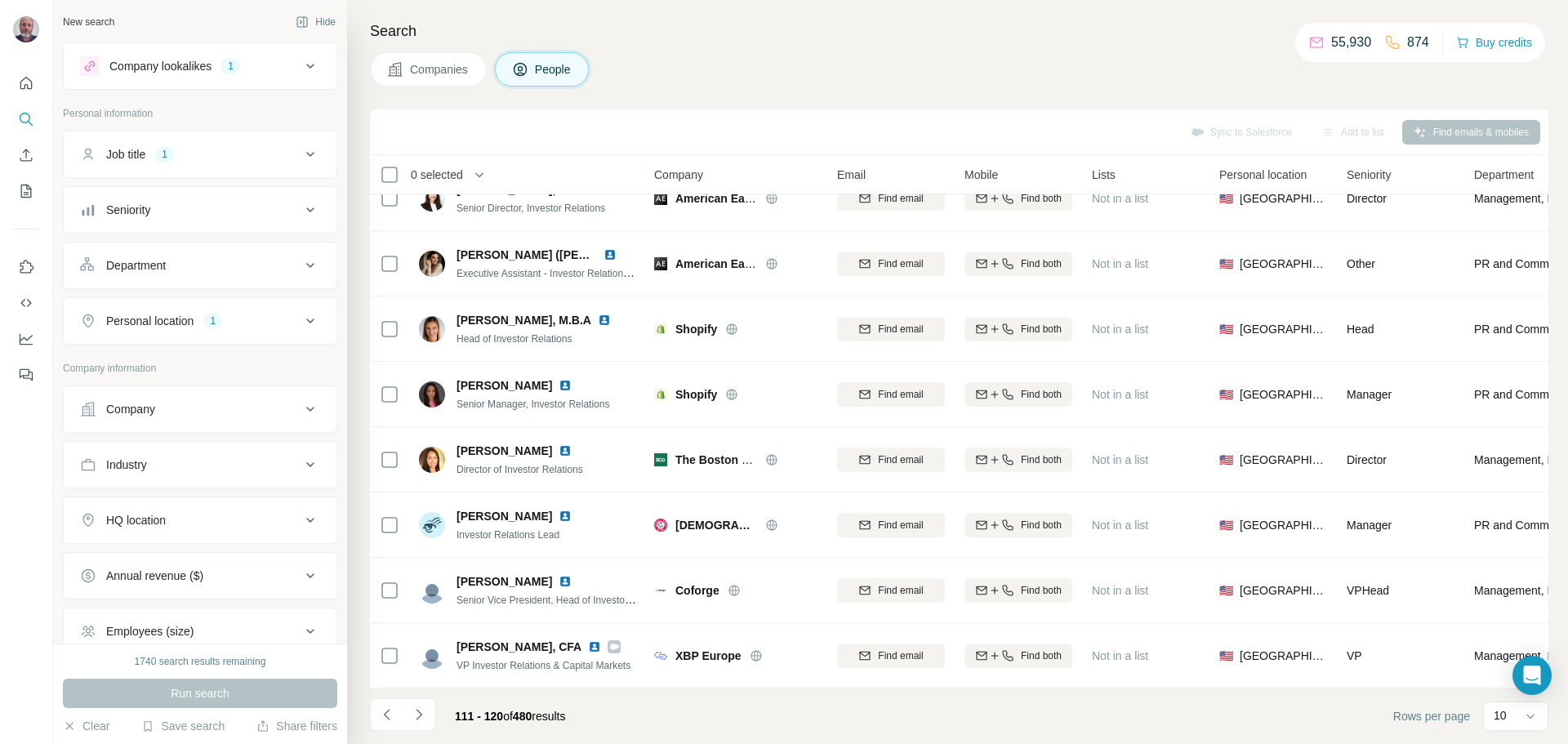
click at [416, 717] on icon "Navigate to next page" at bounding box center [419, 715] width 16 height 16
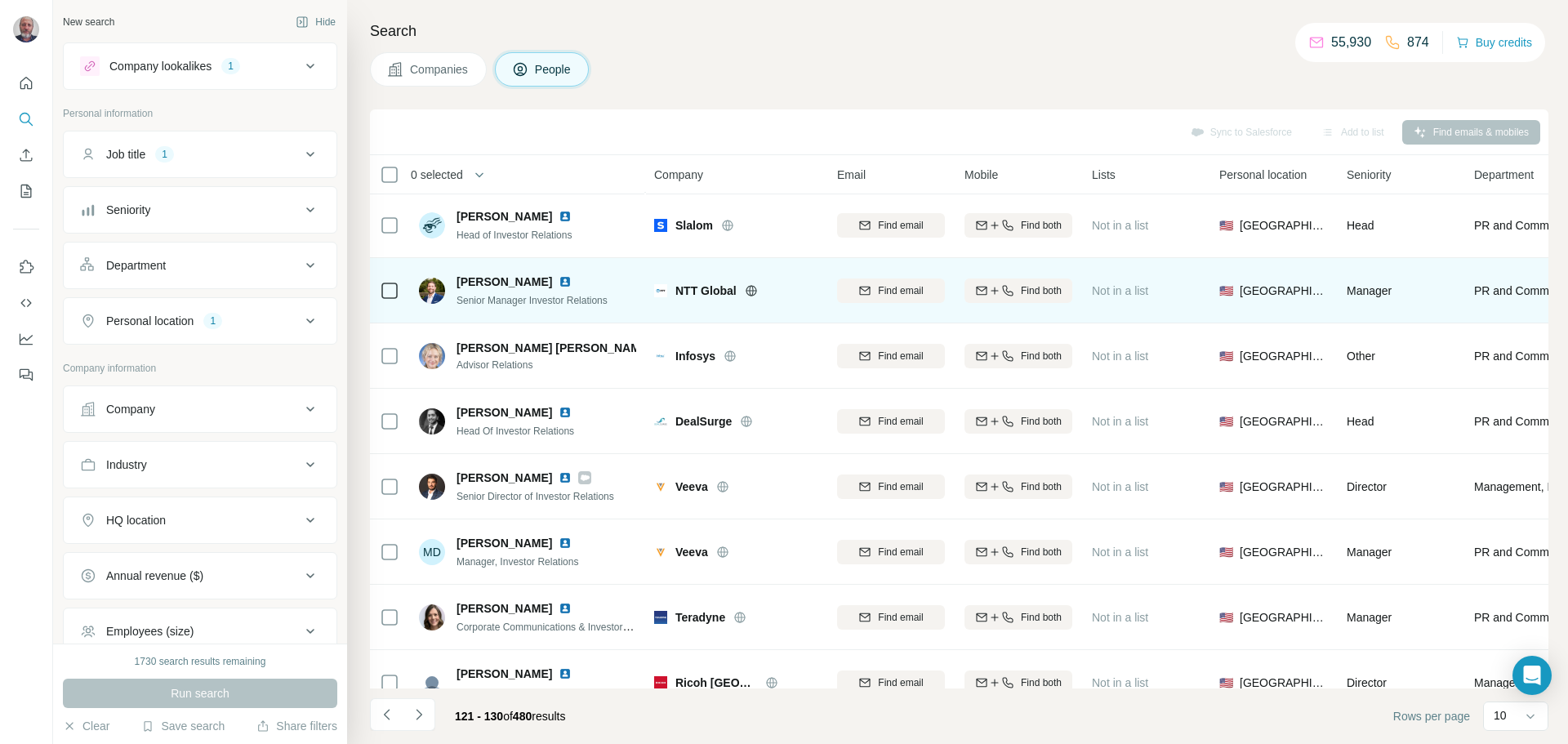
scroll to position [0, 0]
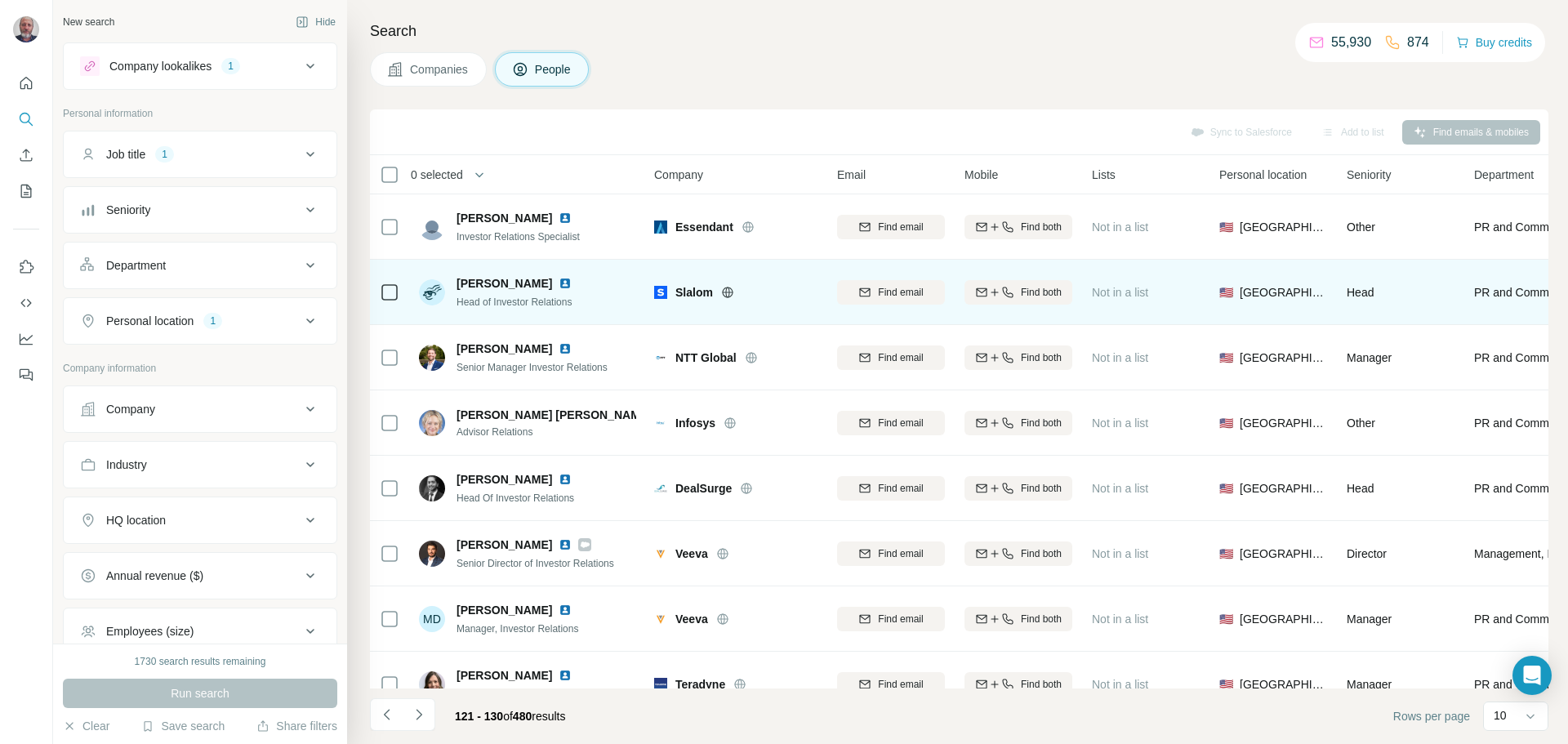
click at [566, 284] on img at bounding box center [565, 283] width 13 height 13
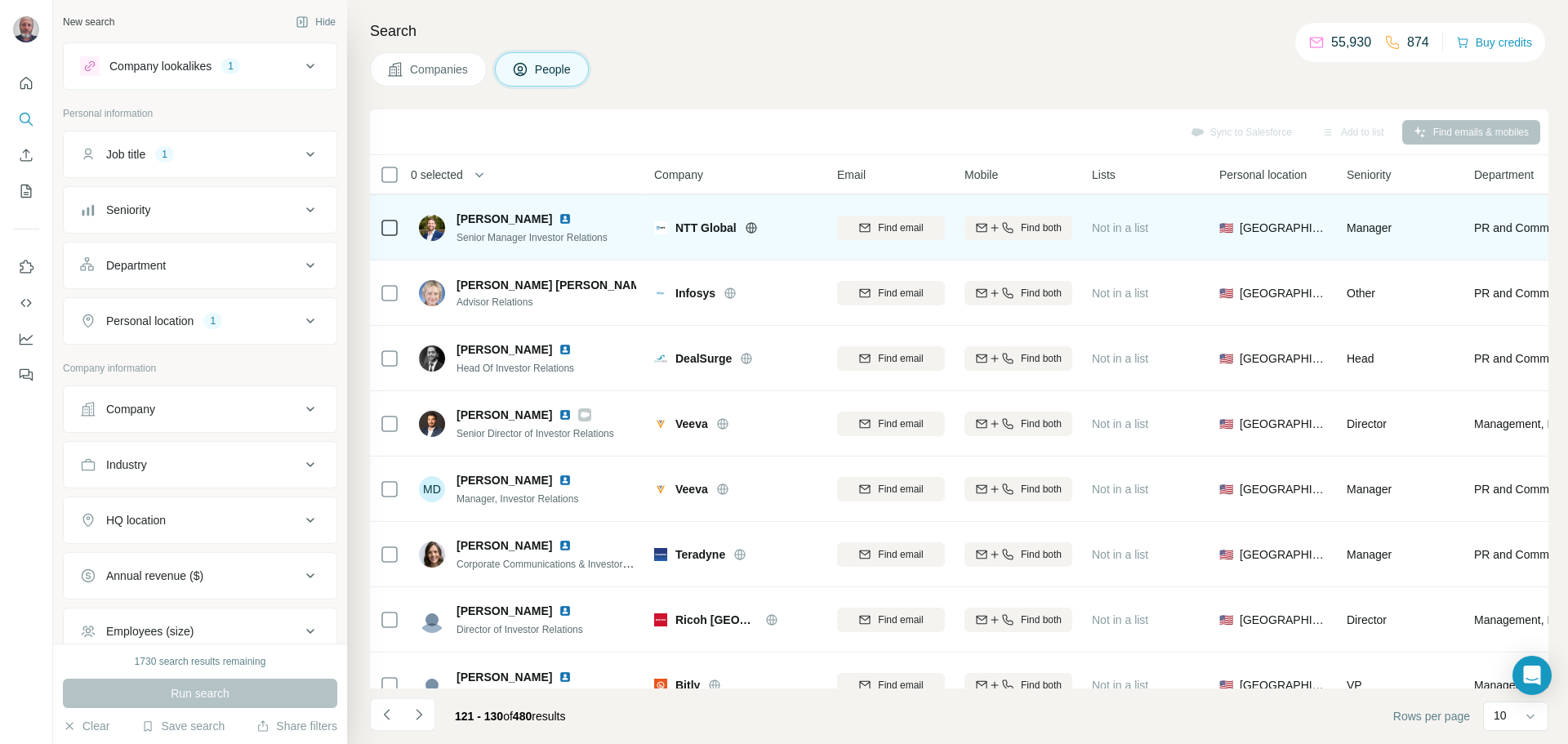
scroll to position [109, 0]
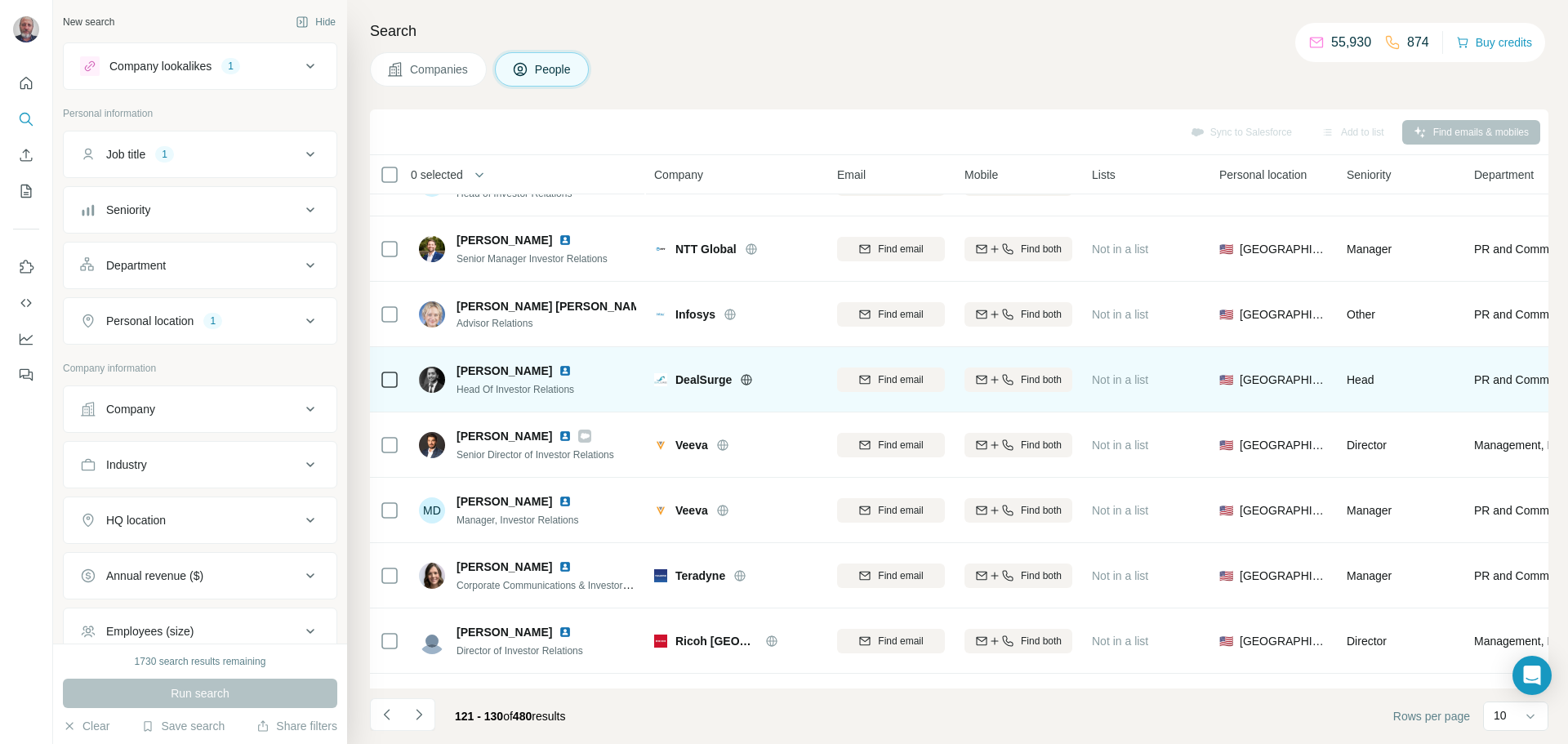
click at [558, 371] on img at bounding box center [565, 371] width 13 height 13
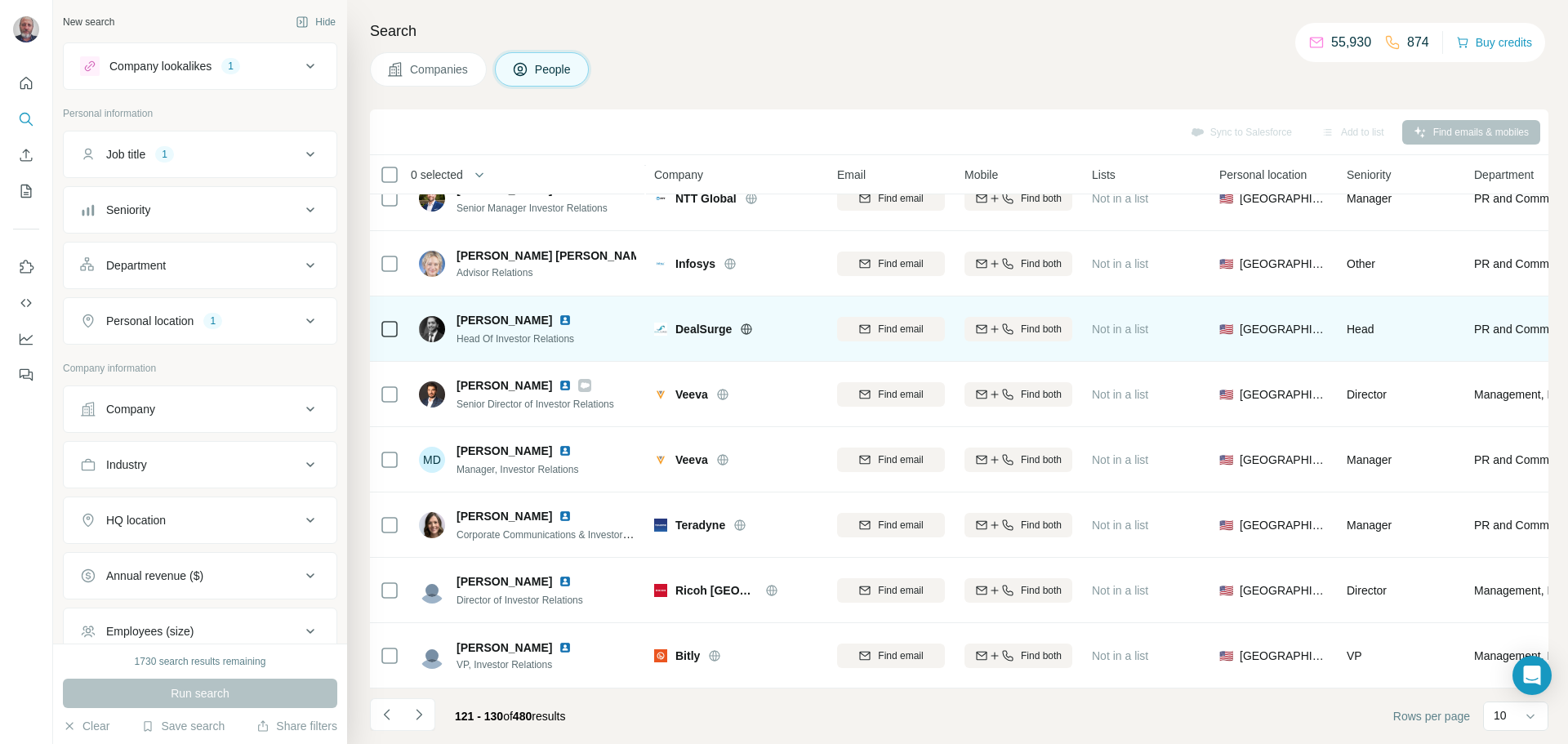
scroll to position [167, 0]
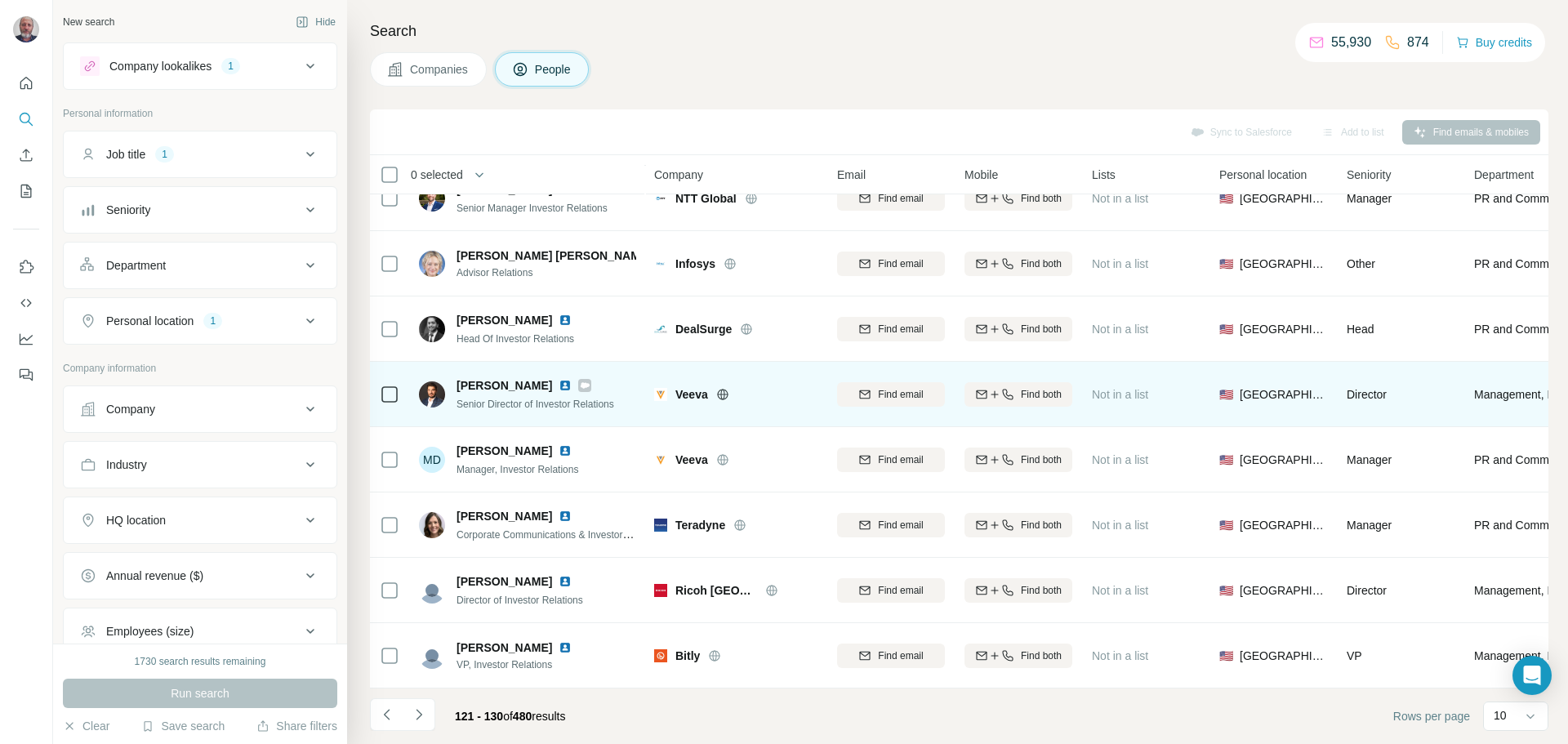
click at [558, 379] on img at bounding box center [565, 385] width 13 height 13
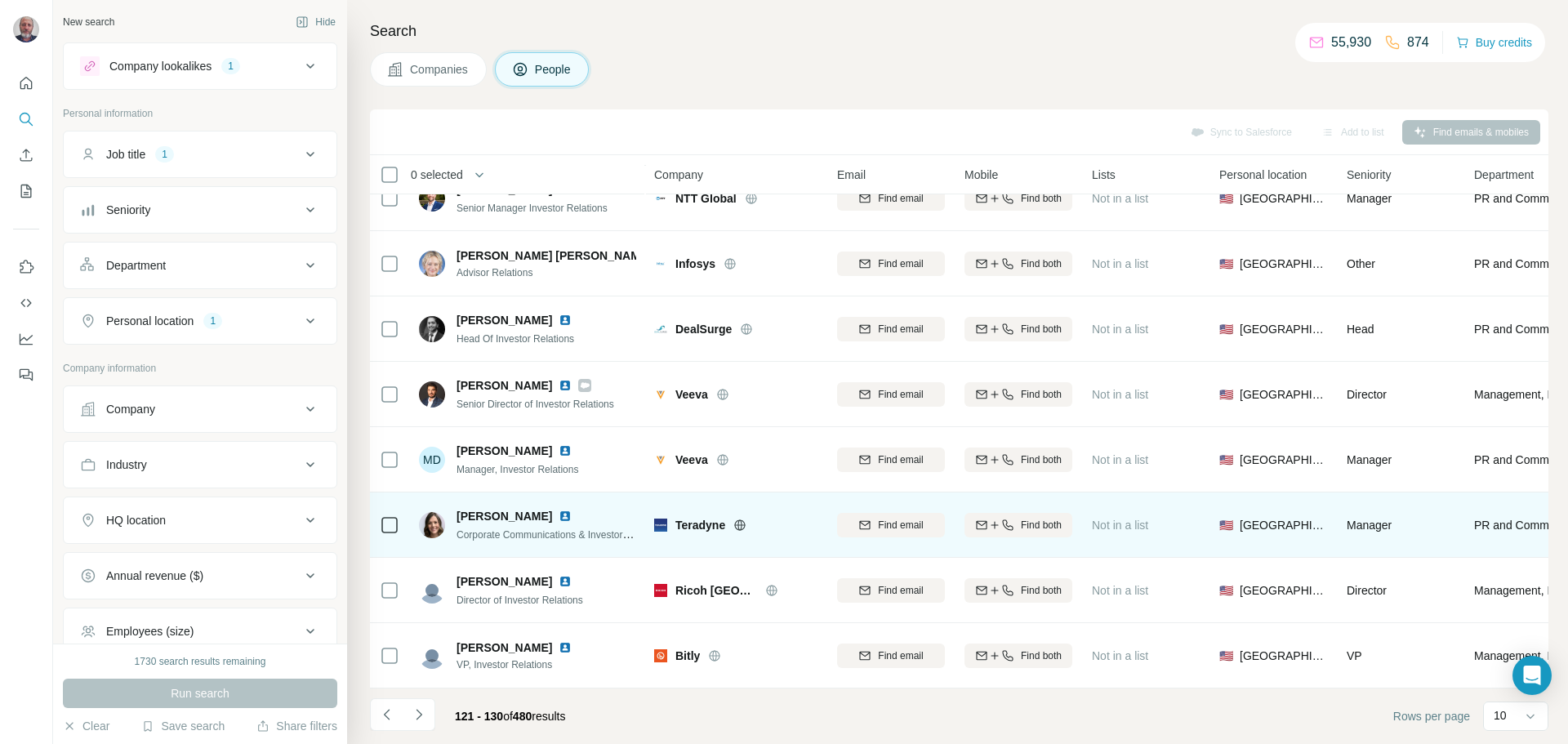
click at [568, 510] on img at bounding box center [565, 516] width 13 height 13
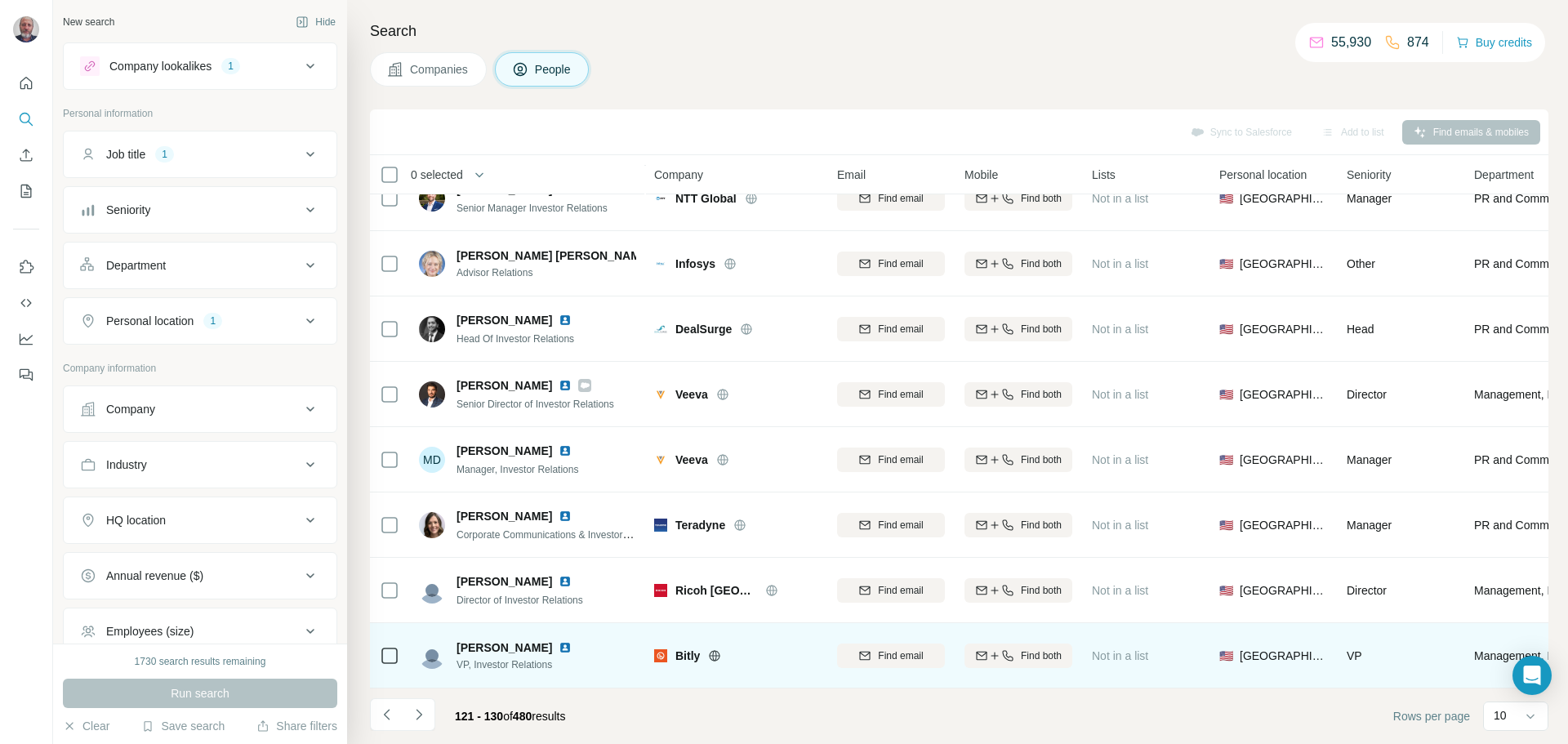
click at [558, 641] on img at bounding box center [565, 647] width 13 height 13
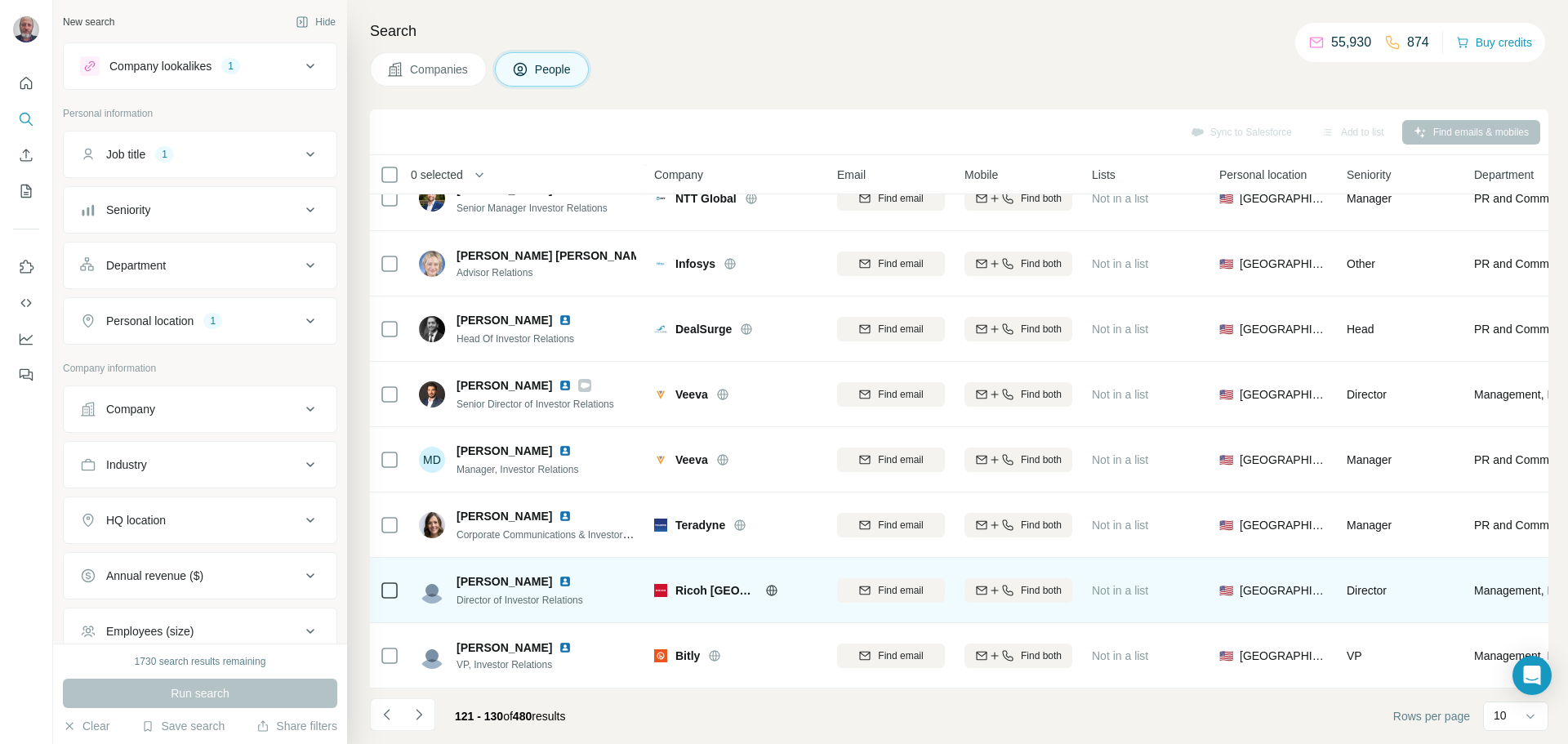
click at [558, 575] on img at bounding box center [565, 581] width 13 height 13
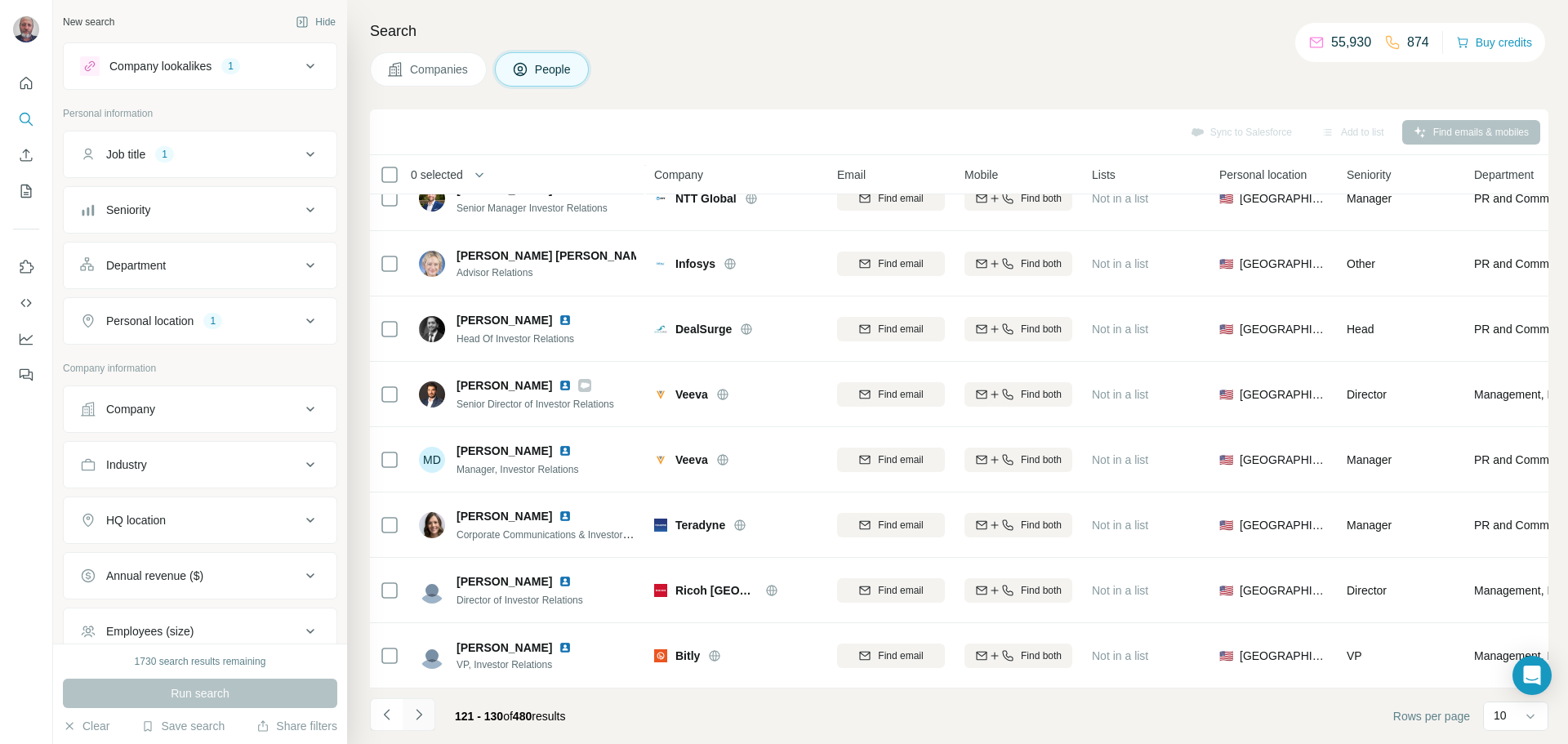
click at [423, 711] on icon "Navigate to next page" at bounding box center [419, 715] width 16 height 16
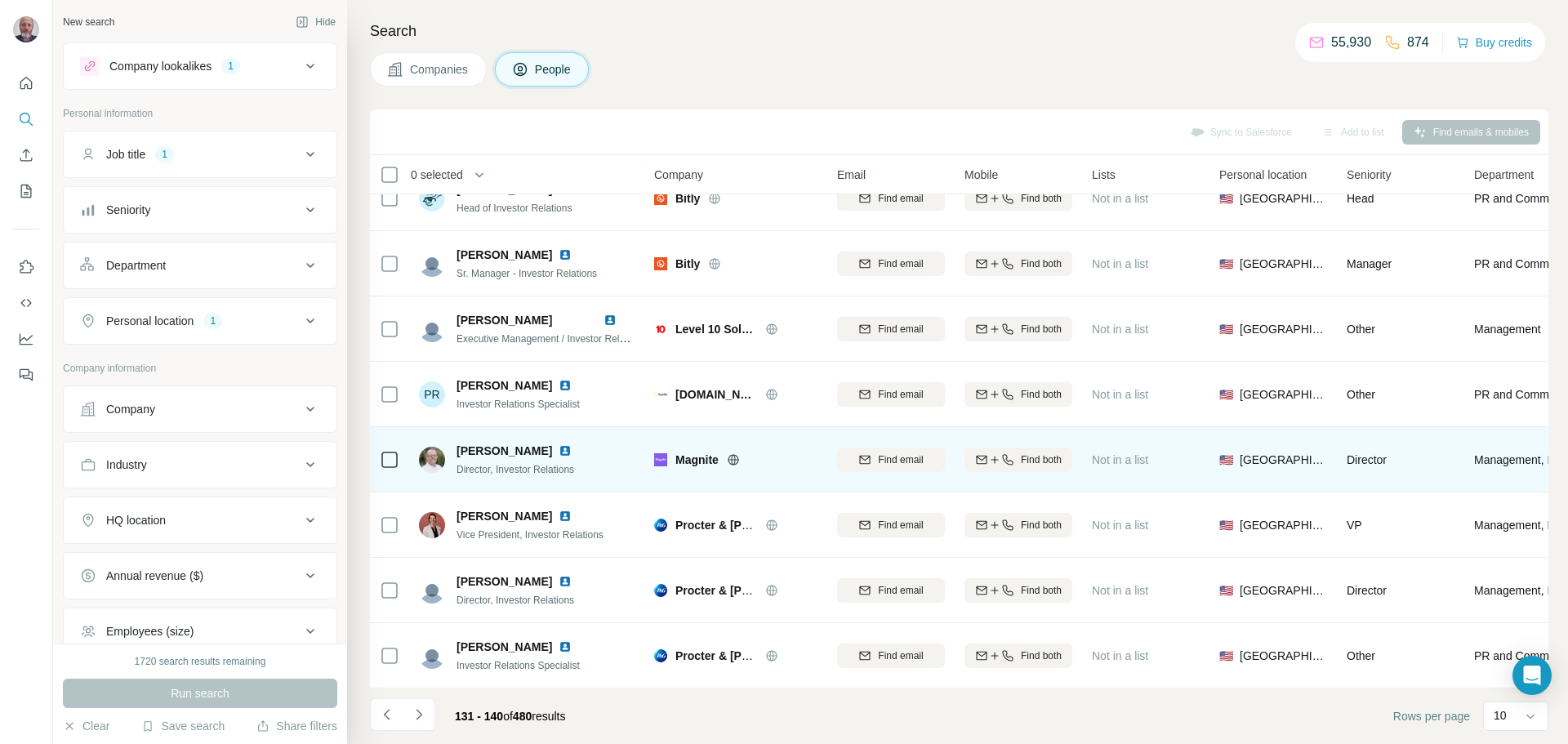
click at [558, 444] on img at bounding box center [565, 450] width 13 height 13
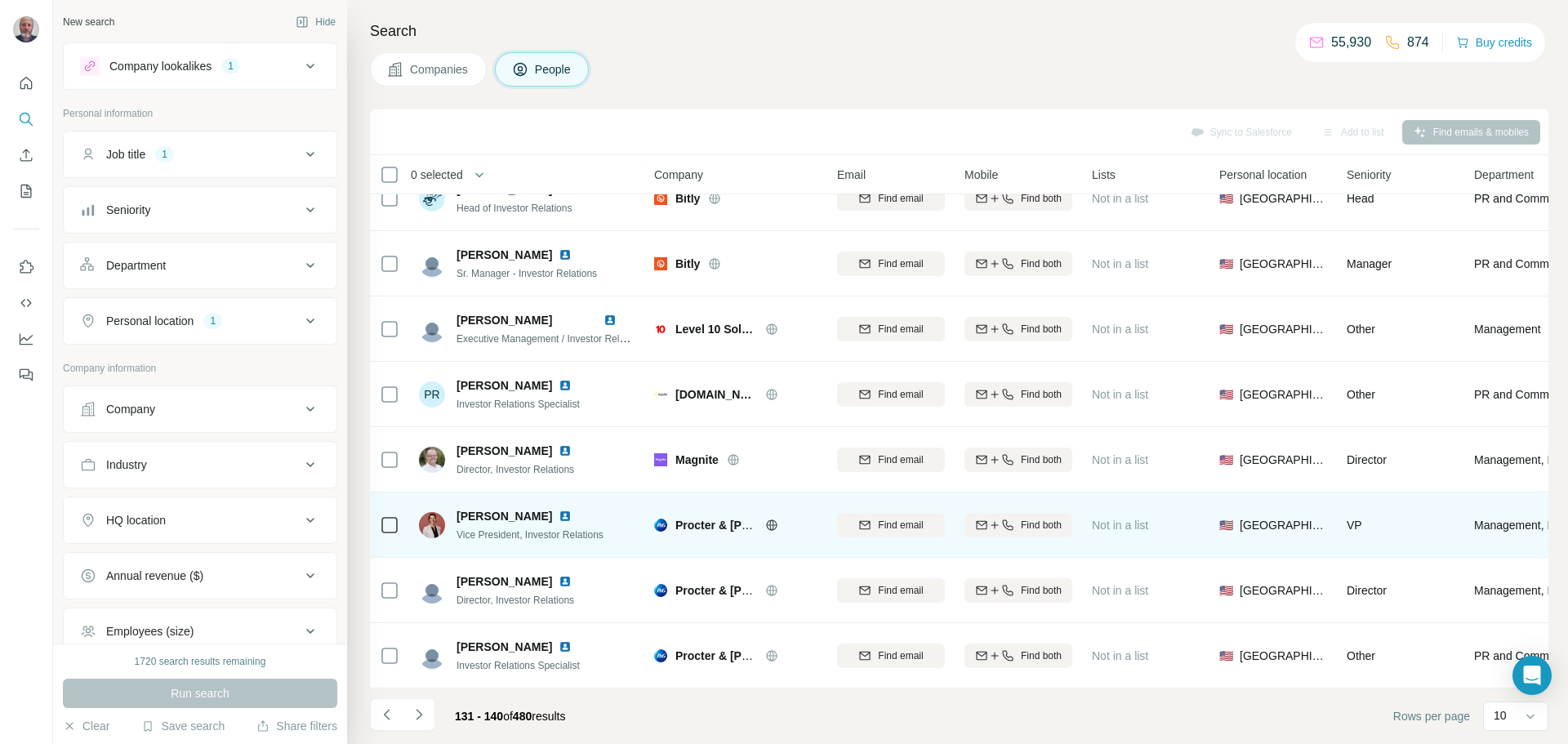
click at [558, 510] on img at bounding box center [565, 516] width 13 height 13
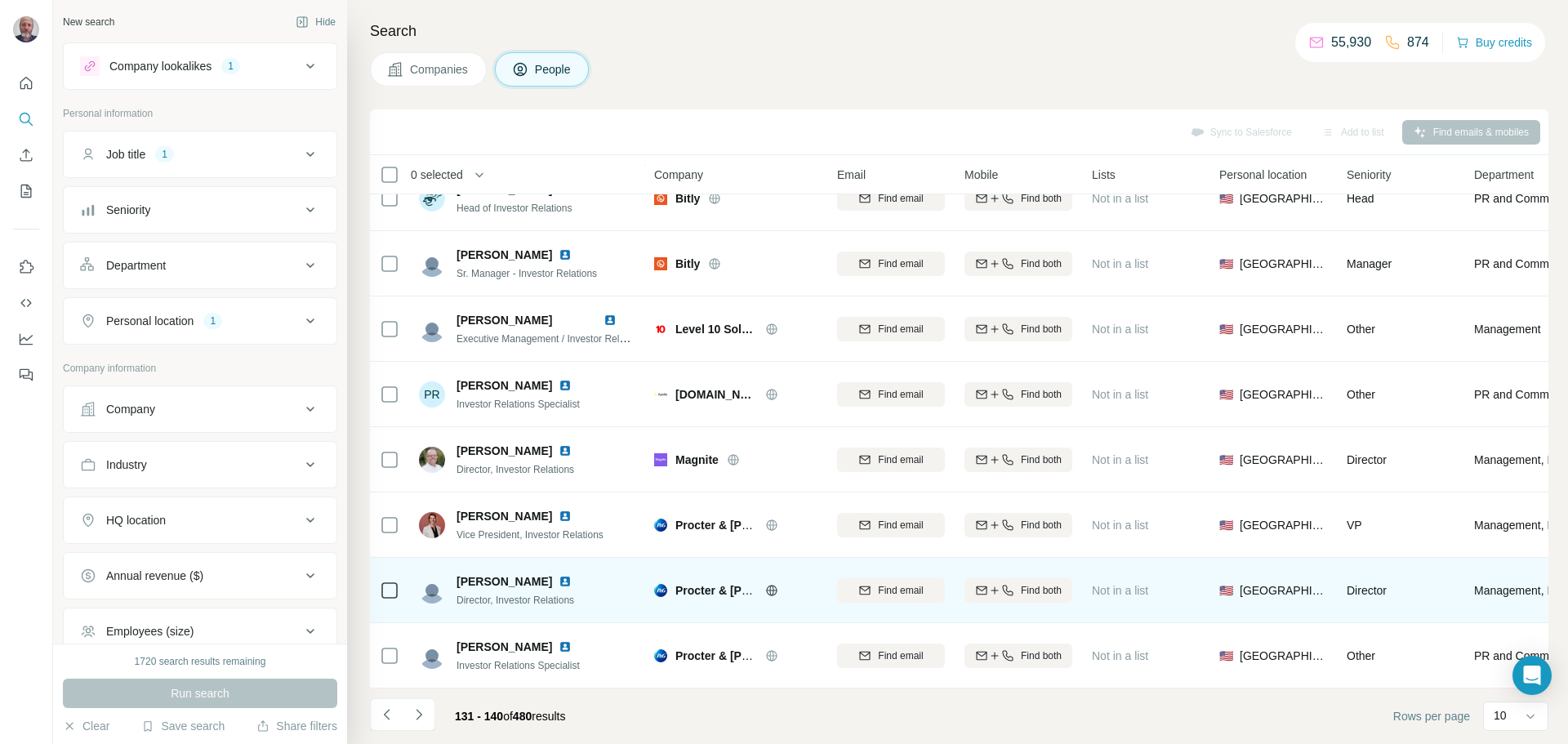
click at [558, 577] on img at bounding box center [565, 581] width 13 height 13
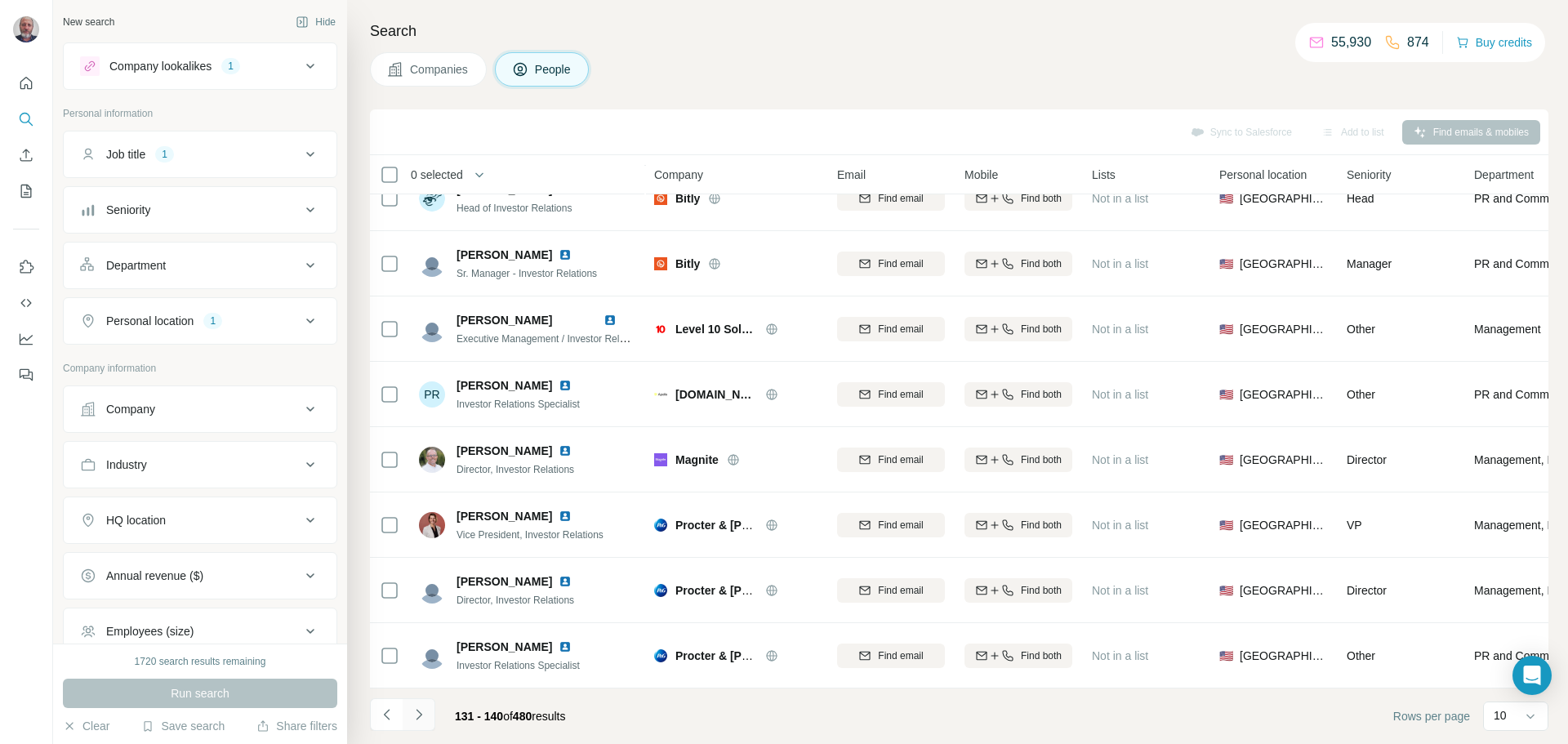
click at [415, 713] on icon "Navigate to next page" at bounding box center [419, 715] width 16 height 16
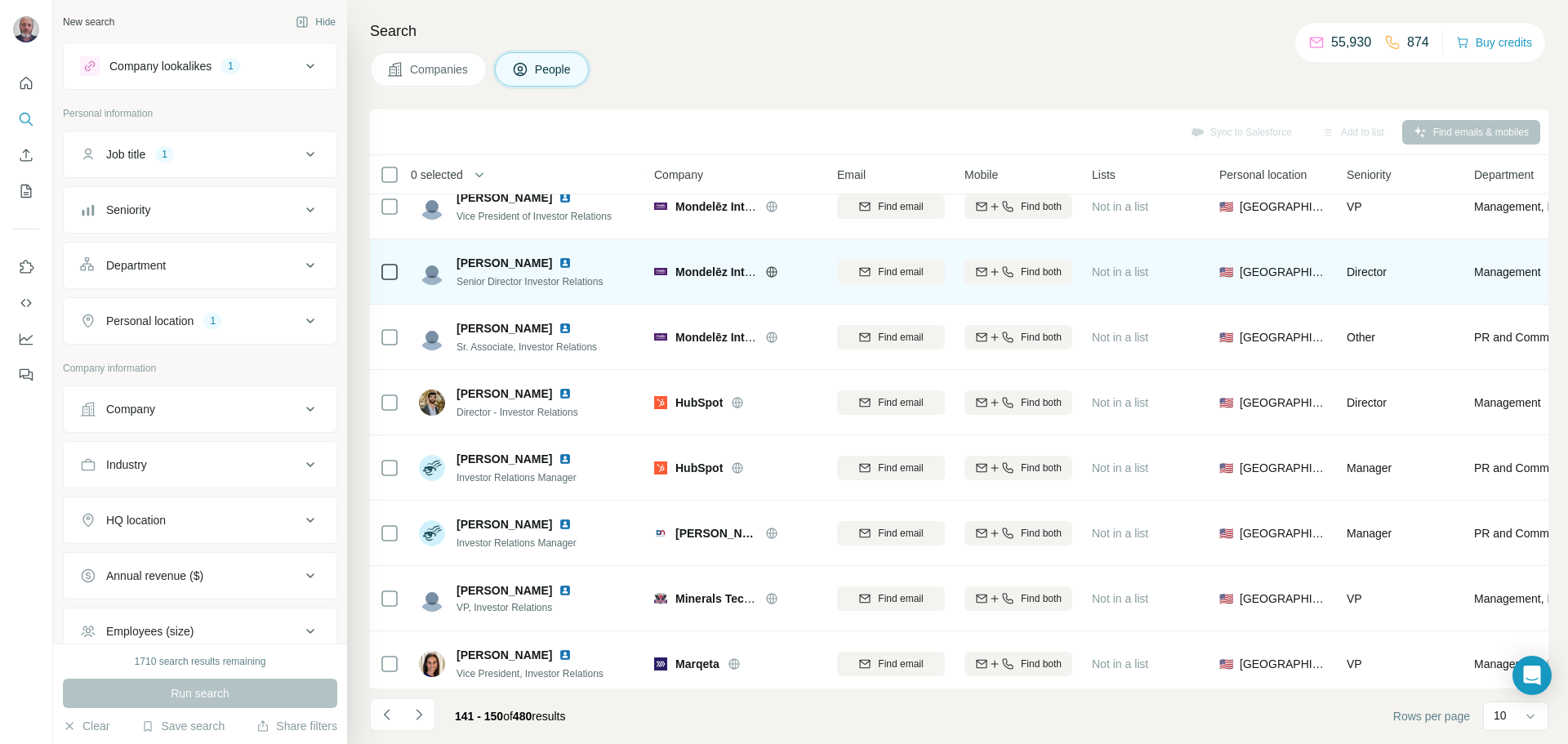
scroll to position [0, 0]
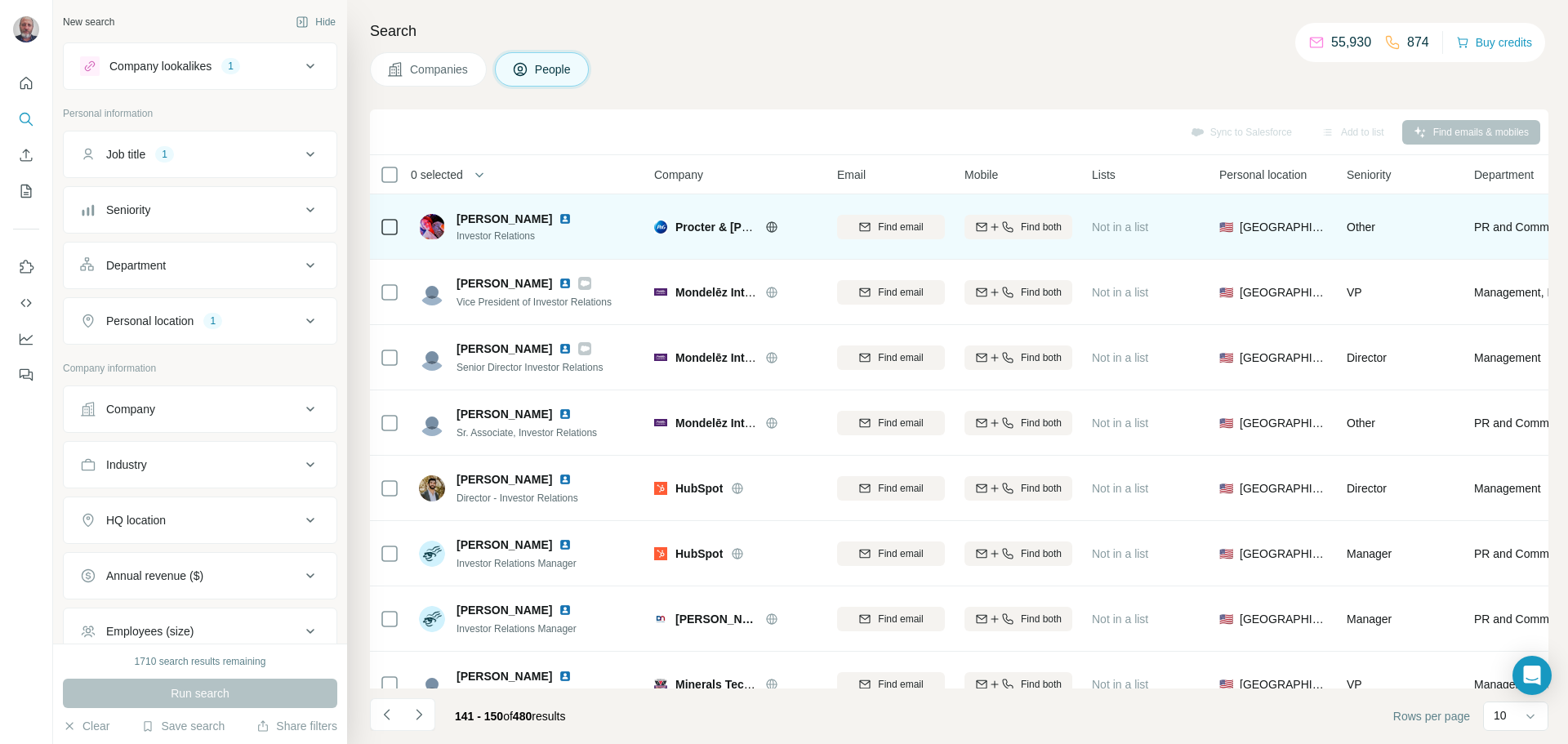
click at [558, 220] on img at bounding box center [565, 219] width 13 height 13
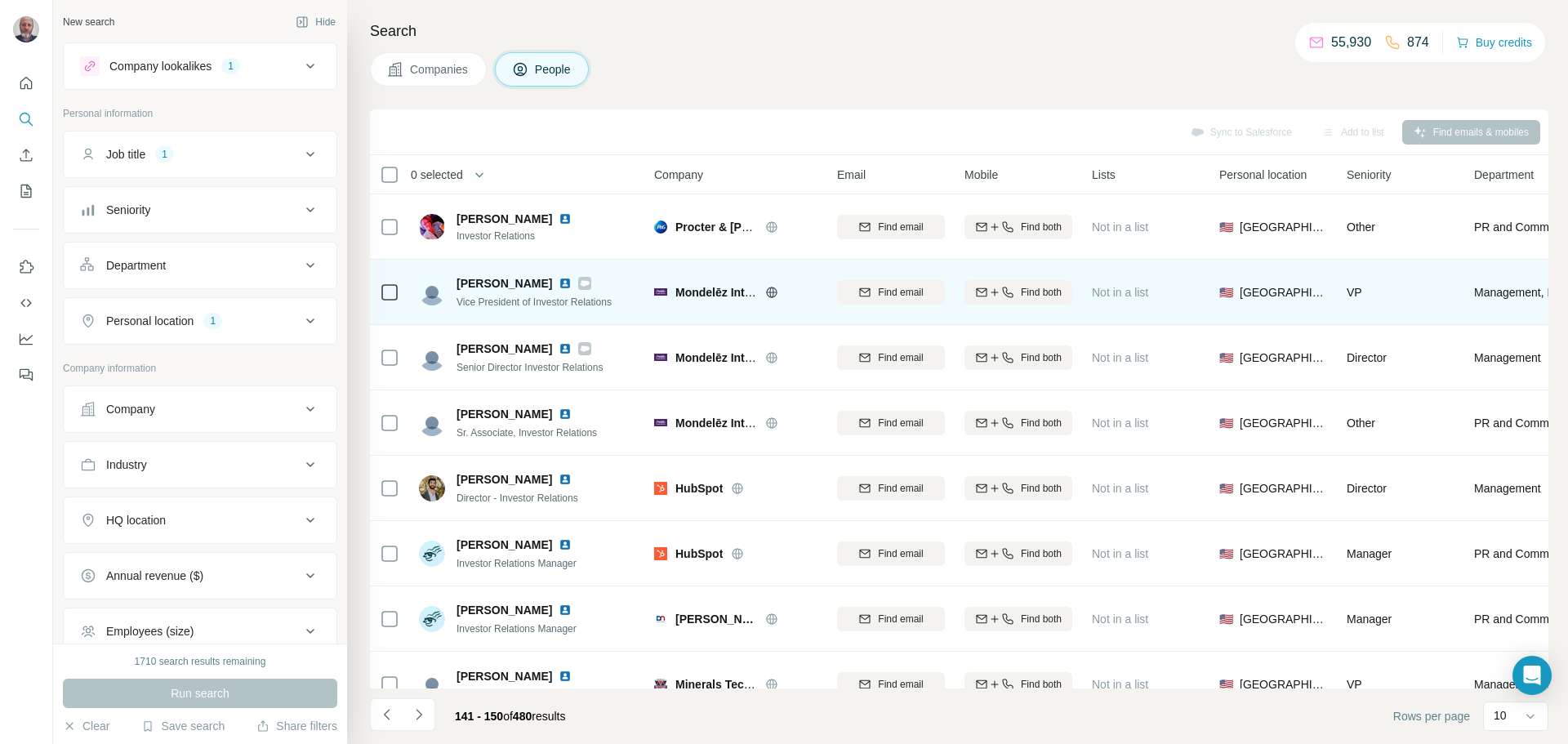
click at [558, 286] on img at bounding box center [565, 283] width 13 height 13
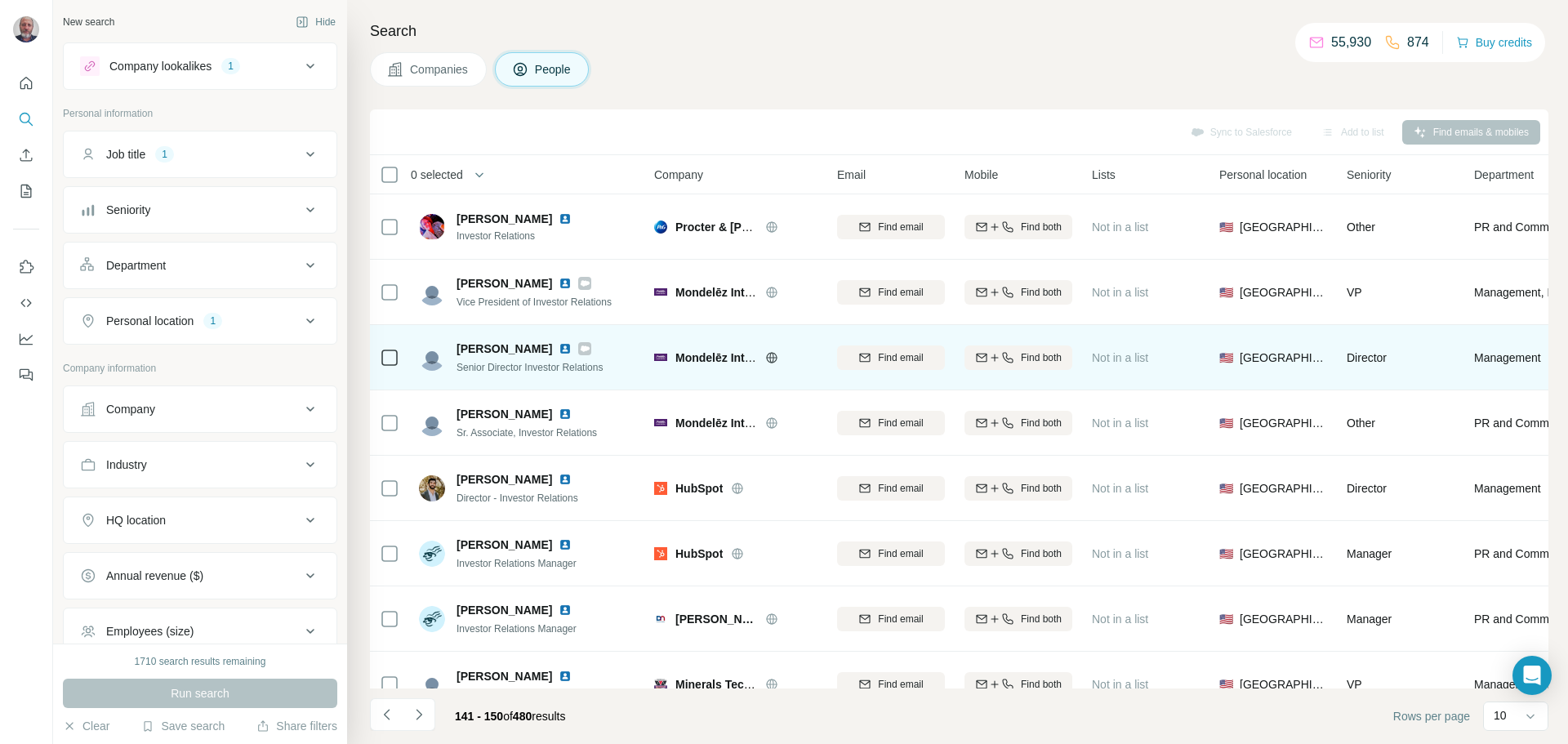
click at [558, 349] on img at bounding box center [565, 349] width 13 height 13
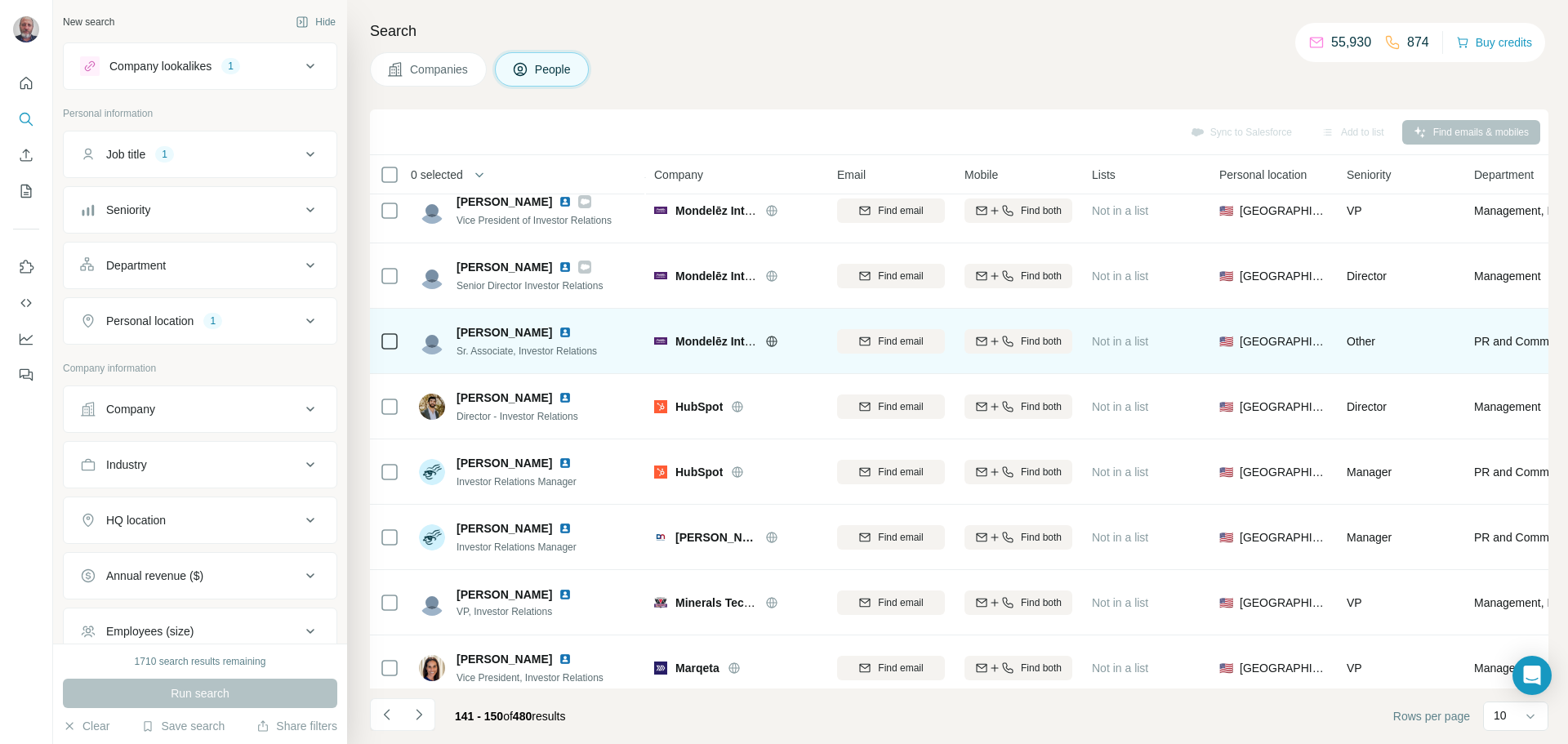
scroll to position [109, 0]
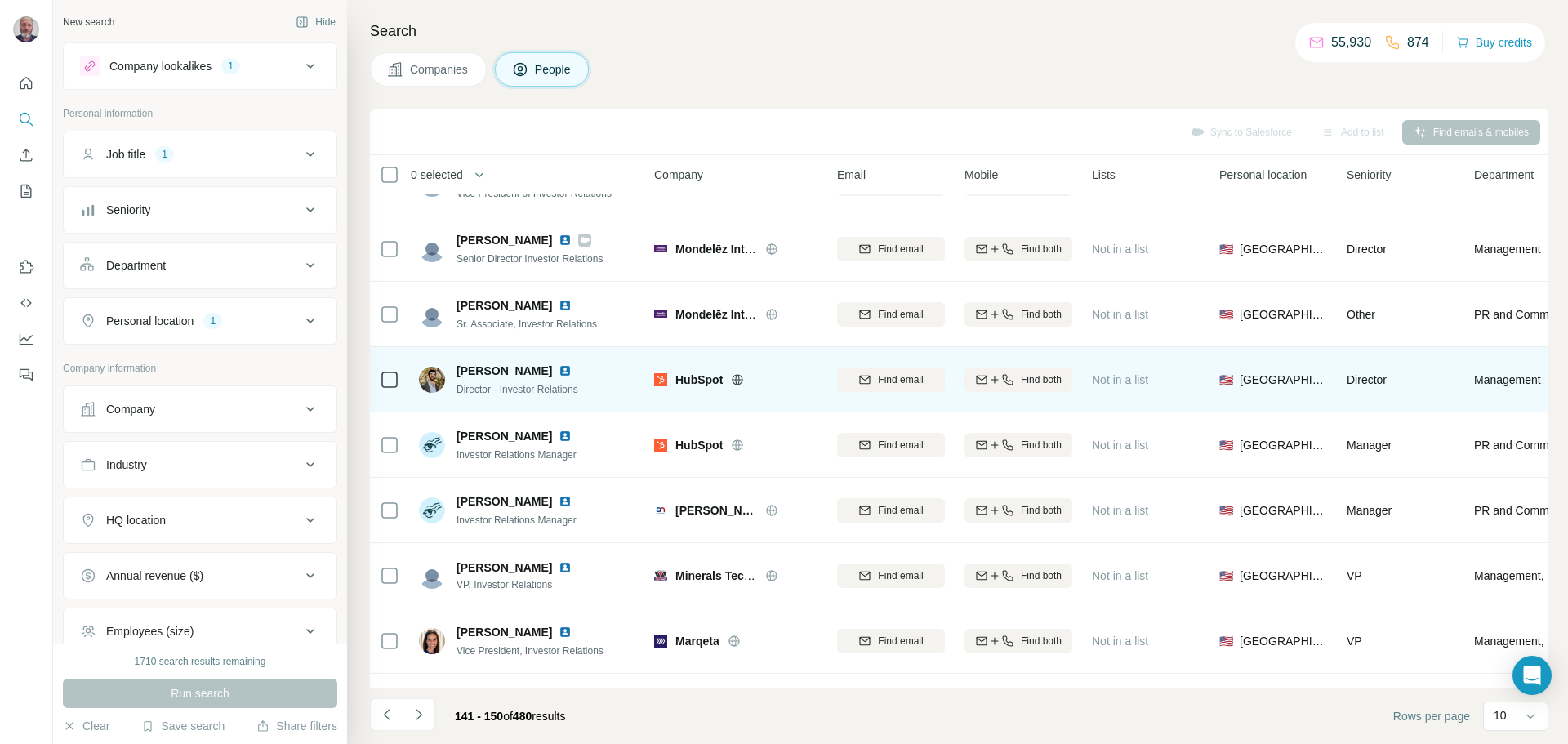
click at [559, 371] on img at bounding box center [565, 371] width 13 height 13
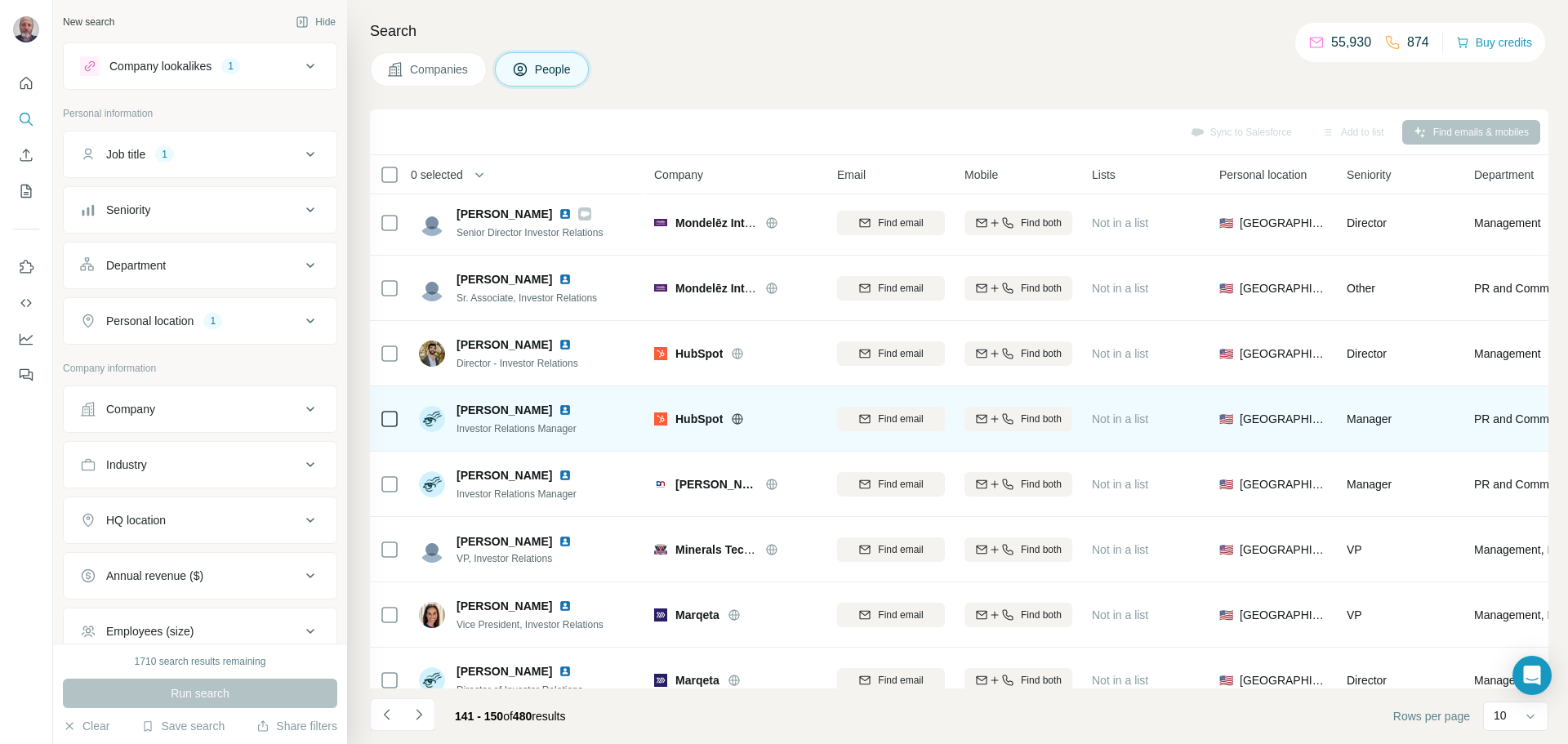
scroll to position [167, 0]
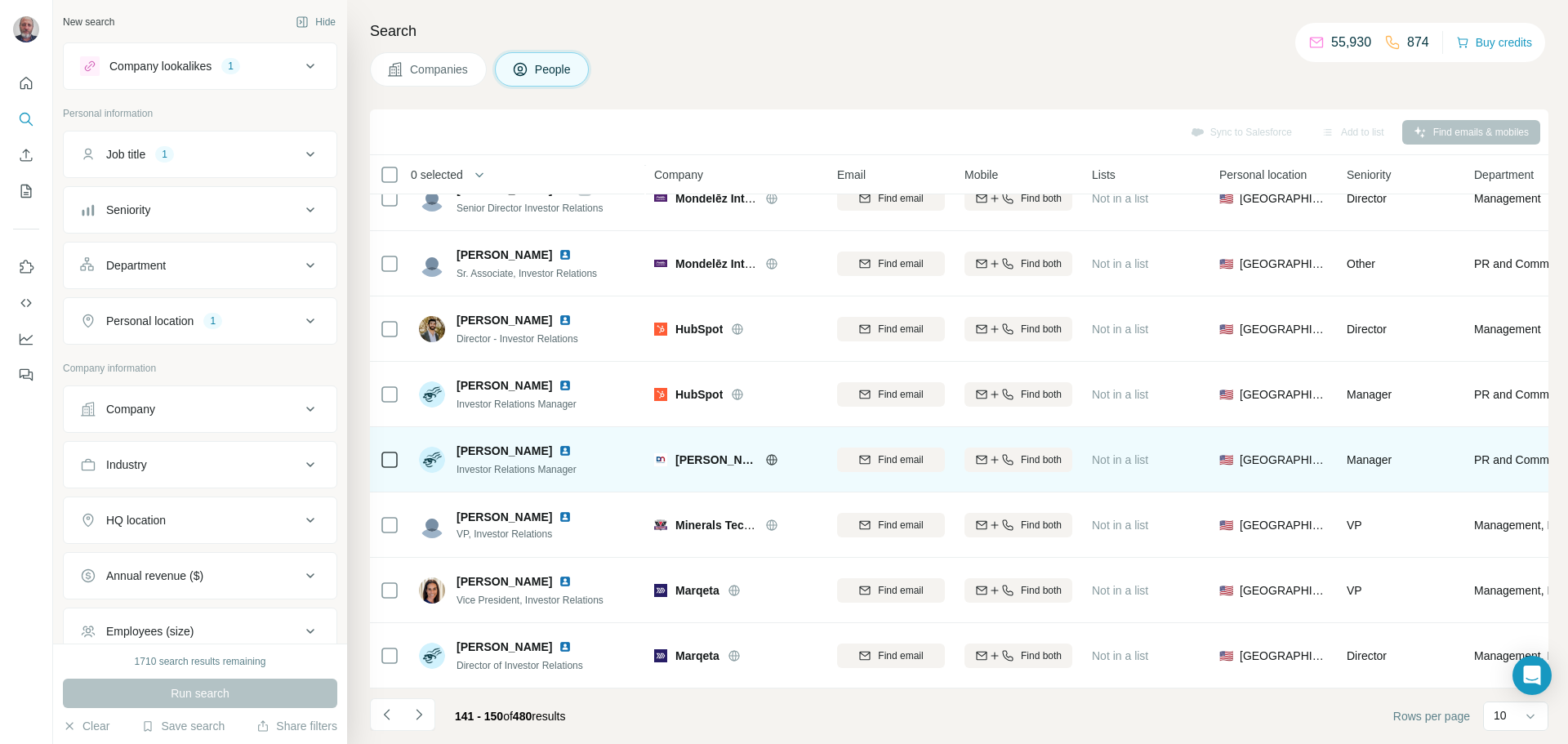
click at [558, 446] on img at bounding box center [565, 450] width 13 height 13
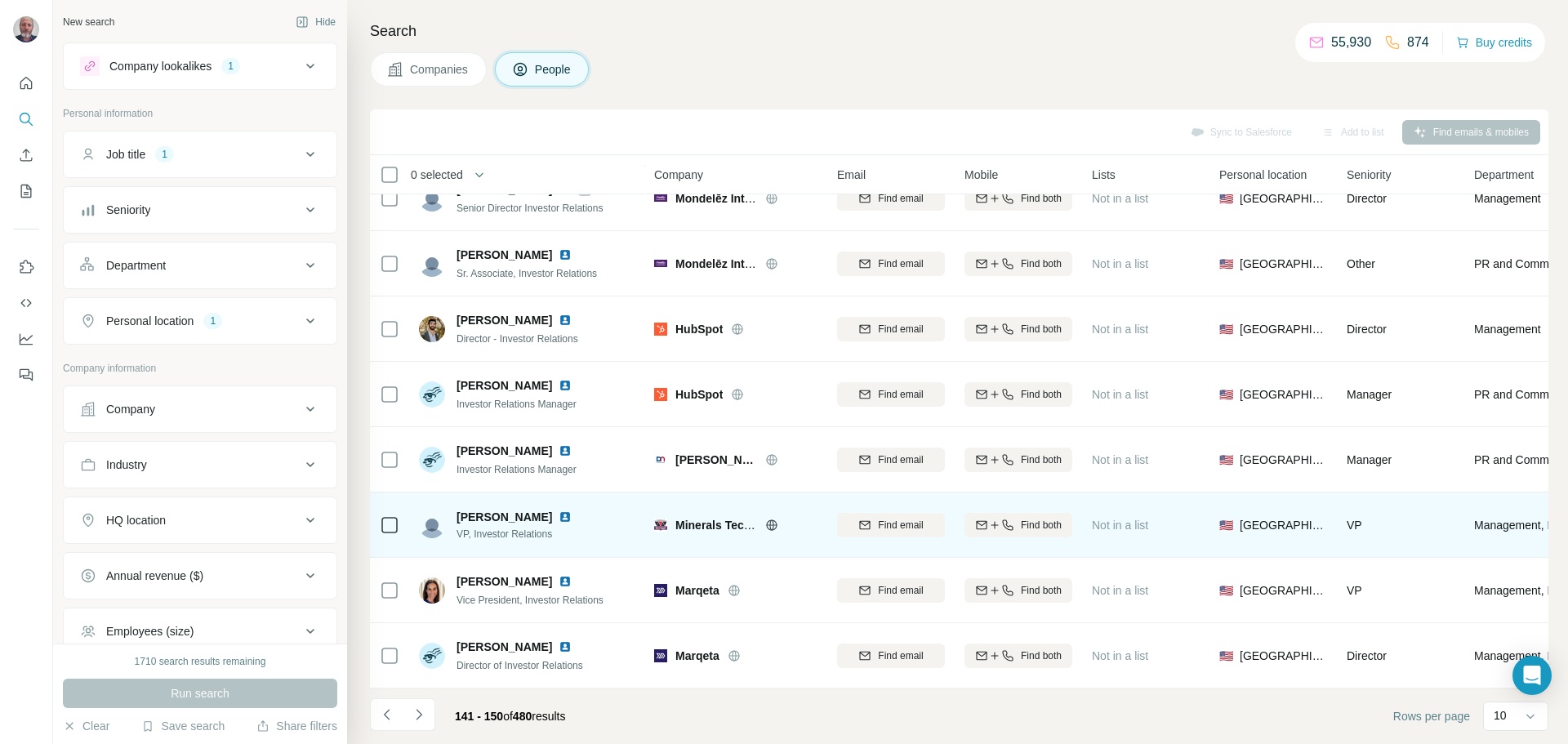
click at [558, 512] on img at bounding box center [565, 517] width 13 height 13
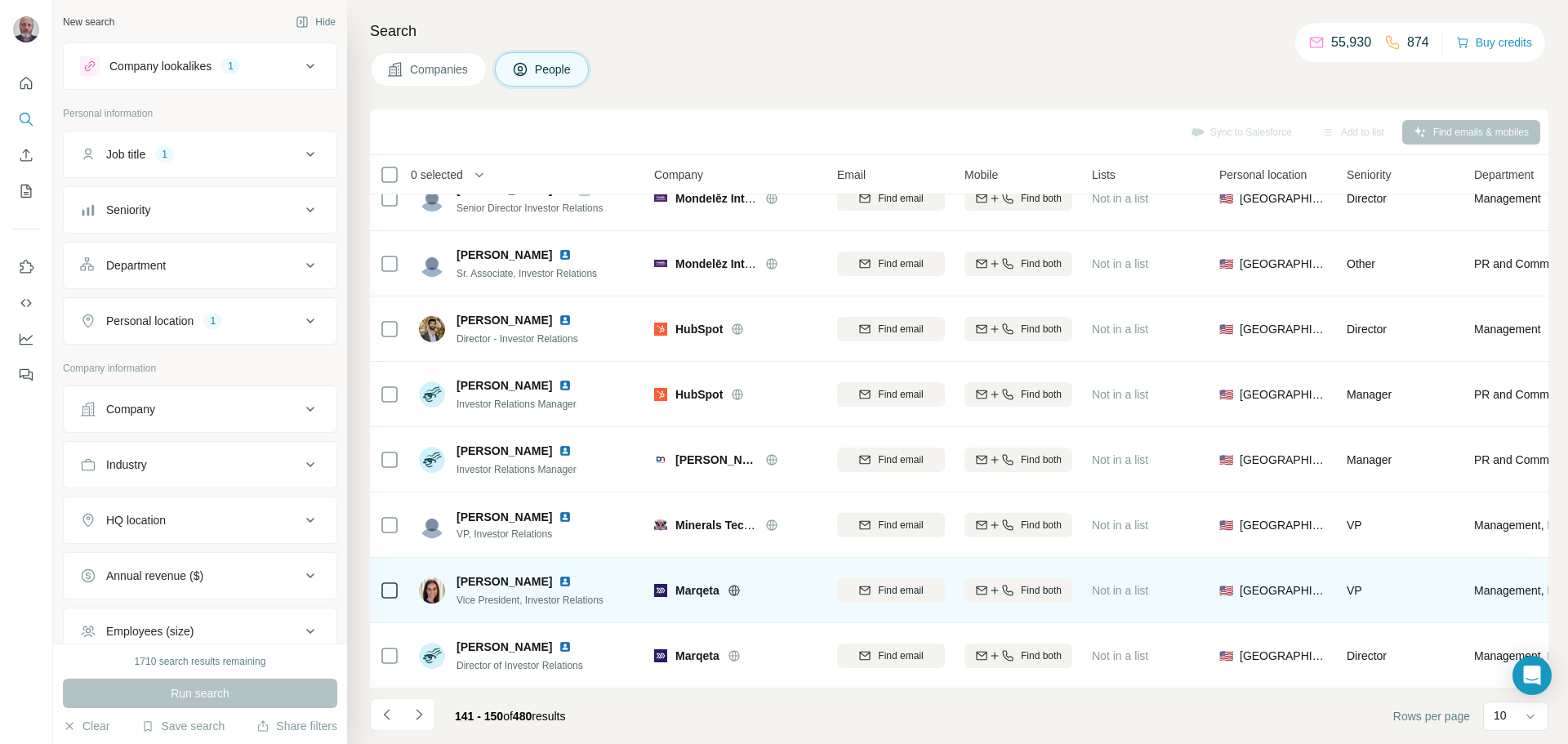
click at [561, 575] on img at bounding box center [565, 581] width 13 height 13
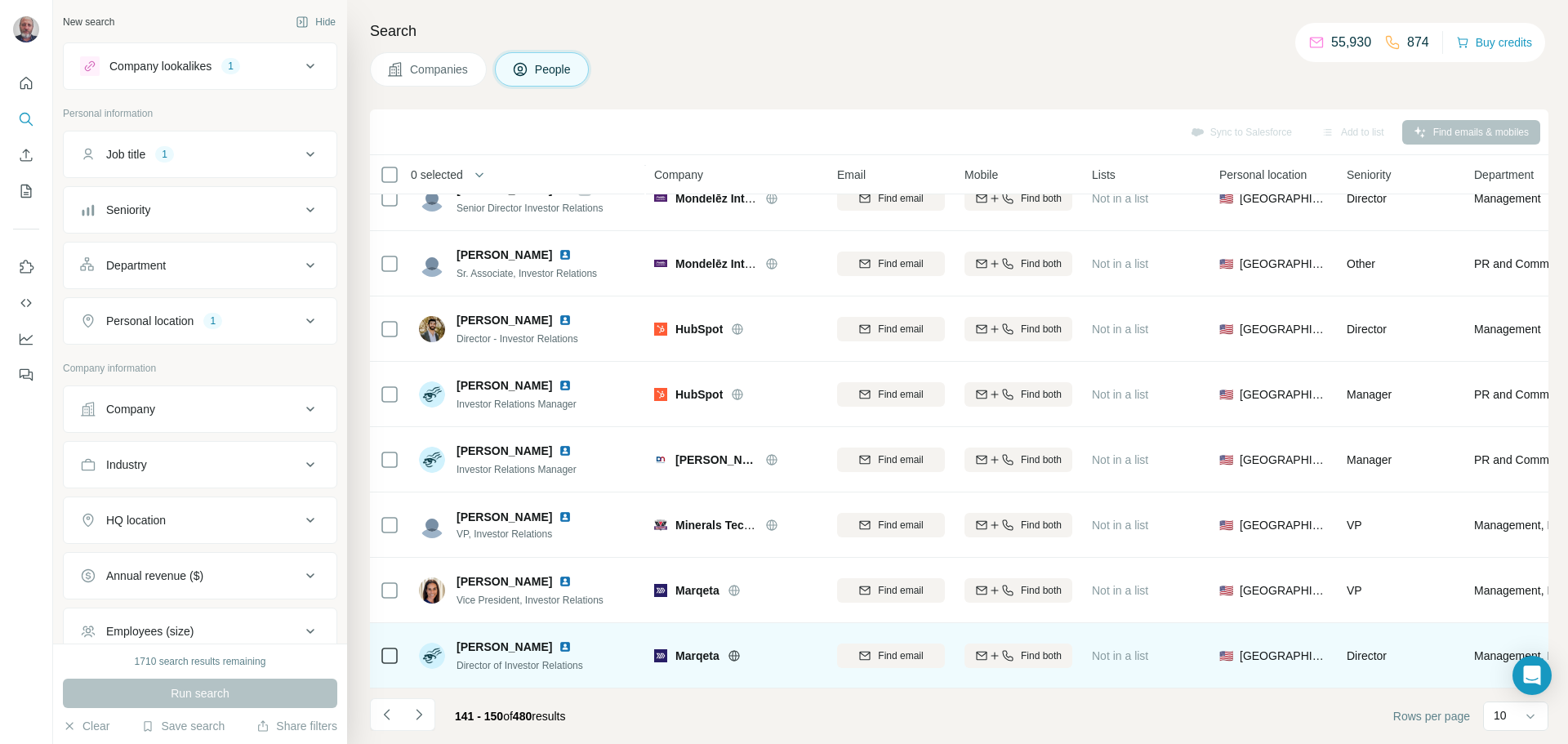
click at [558, 641] on img at bounding box center [565, 647] width 13 height 13
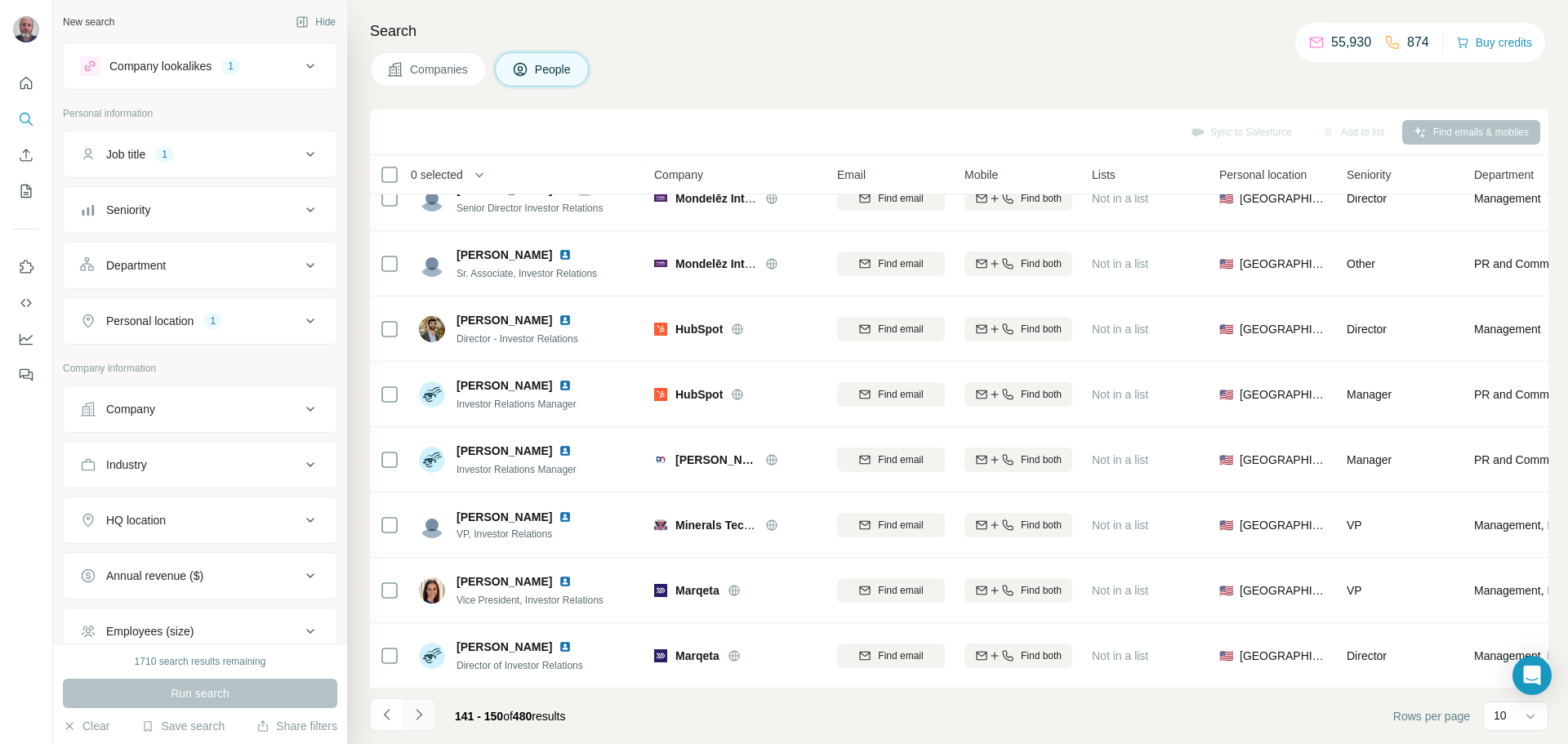
click at [421, 716] on icon "Navigate to next page" at bounding box center [419, 715] width 16 height 16
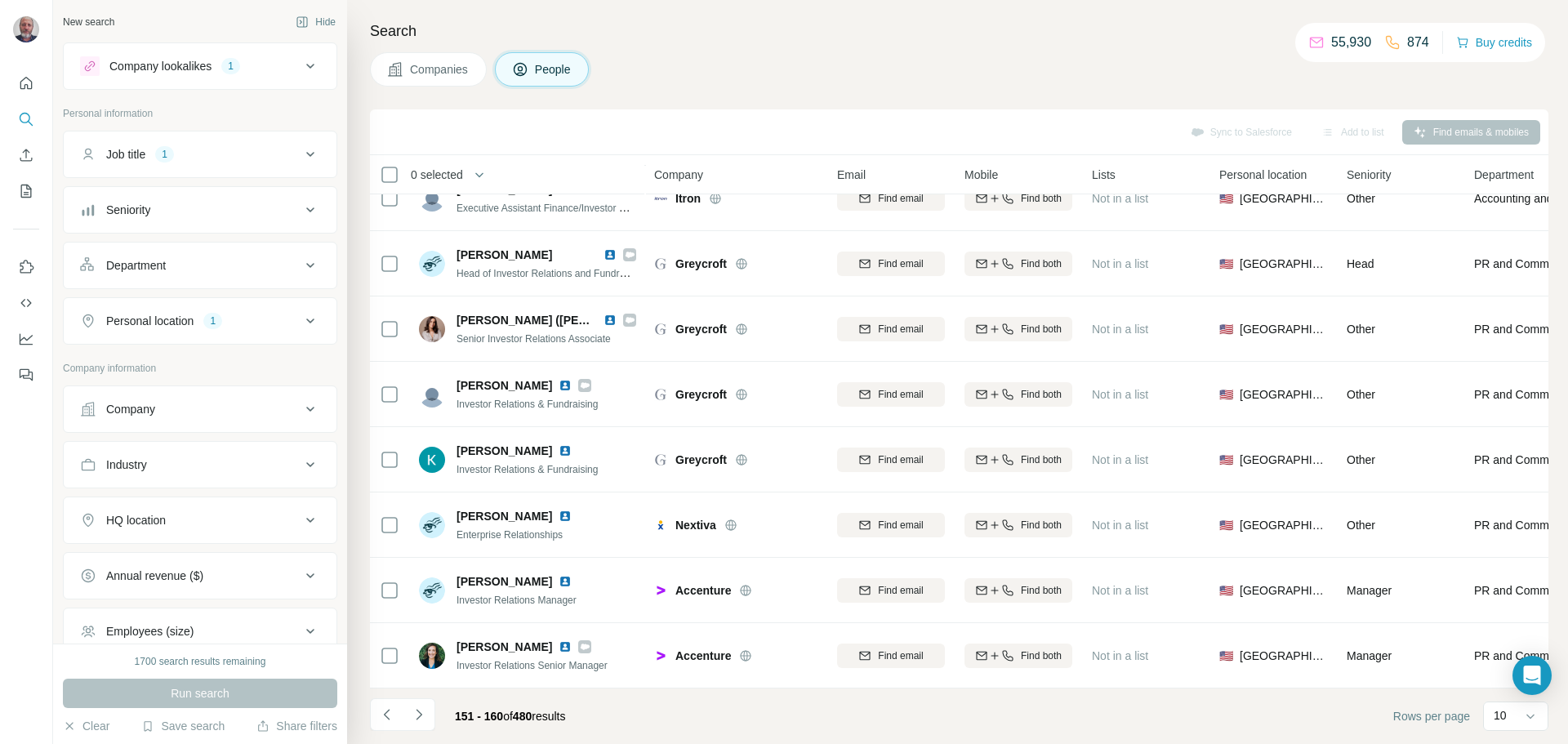
click at [830, 27] on h4 "Search" at bounding box center [958, 30] width 1178 height 23
